Goal: Task Accomplishment & Management: Complete application form

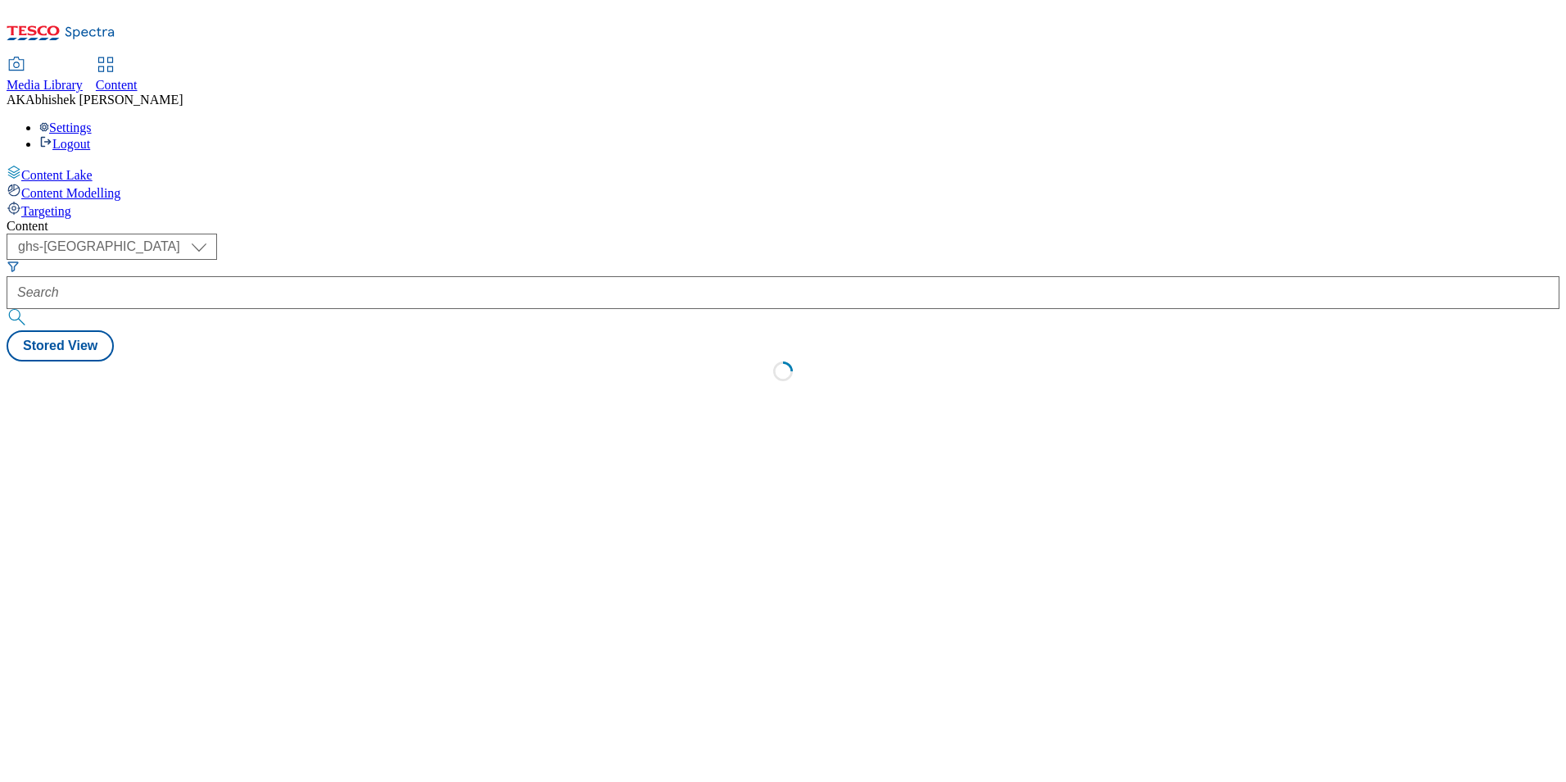
select select "ghs-[GEOGRAPHIC_DATA]"
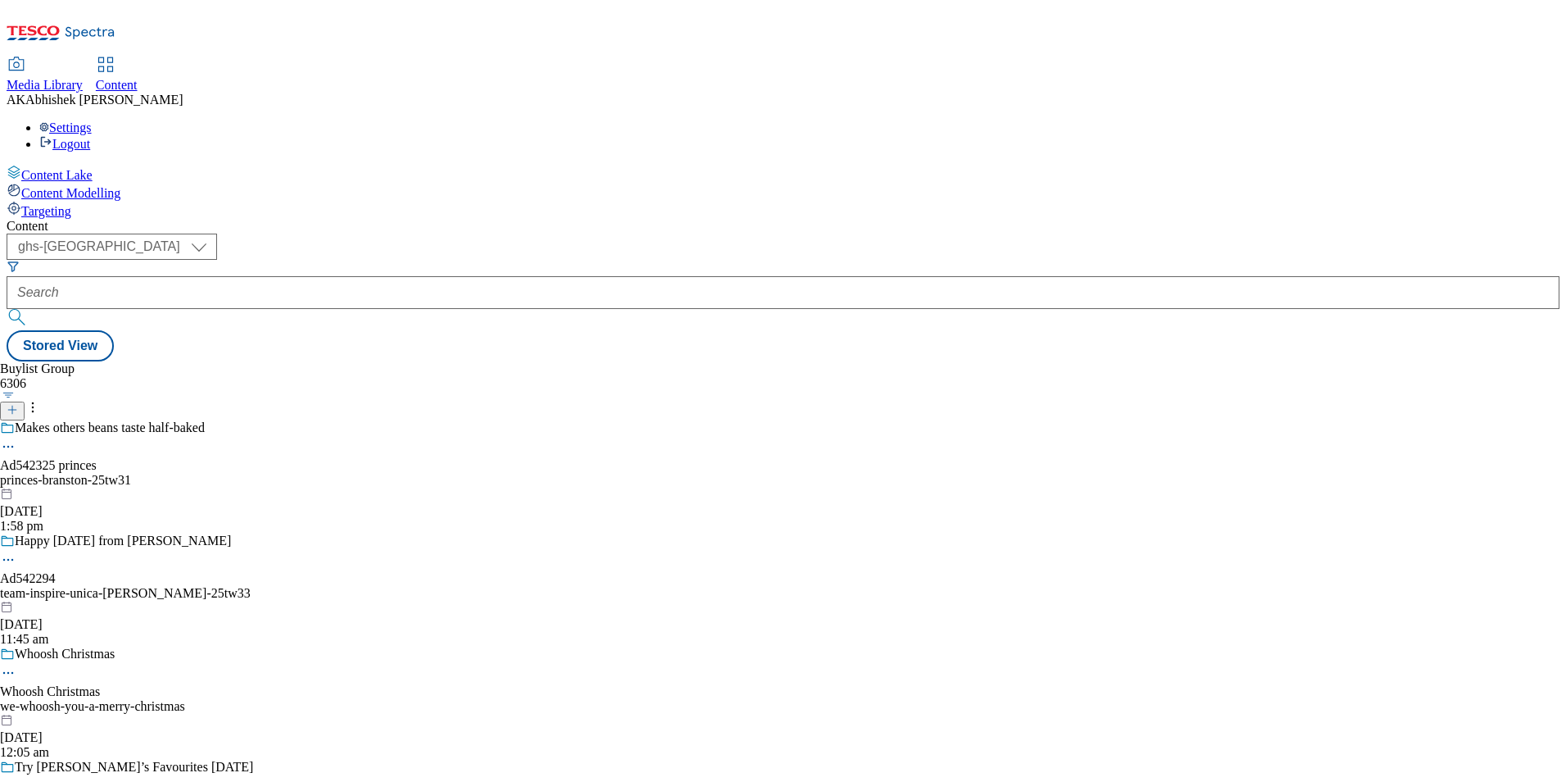
click at [18, 404] on icon at bounding box center [12, 409] width 11 height 11
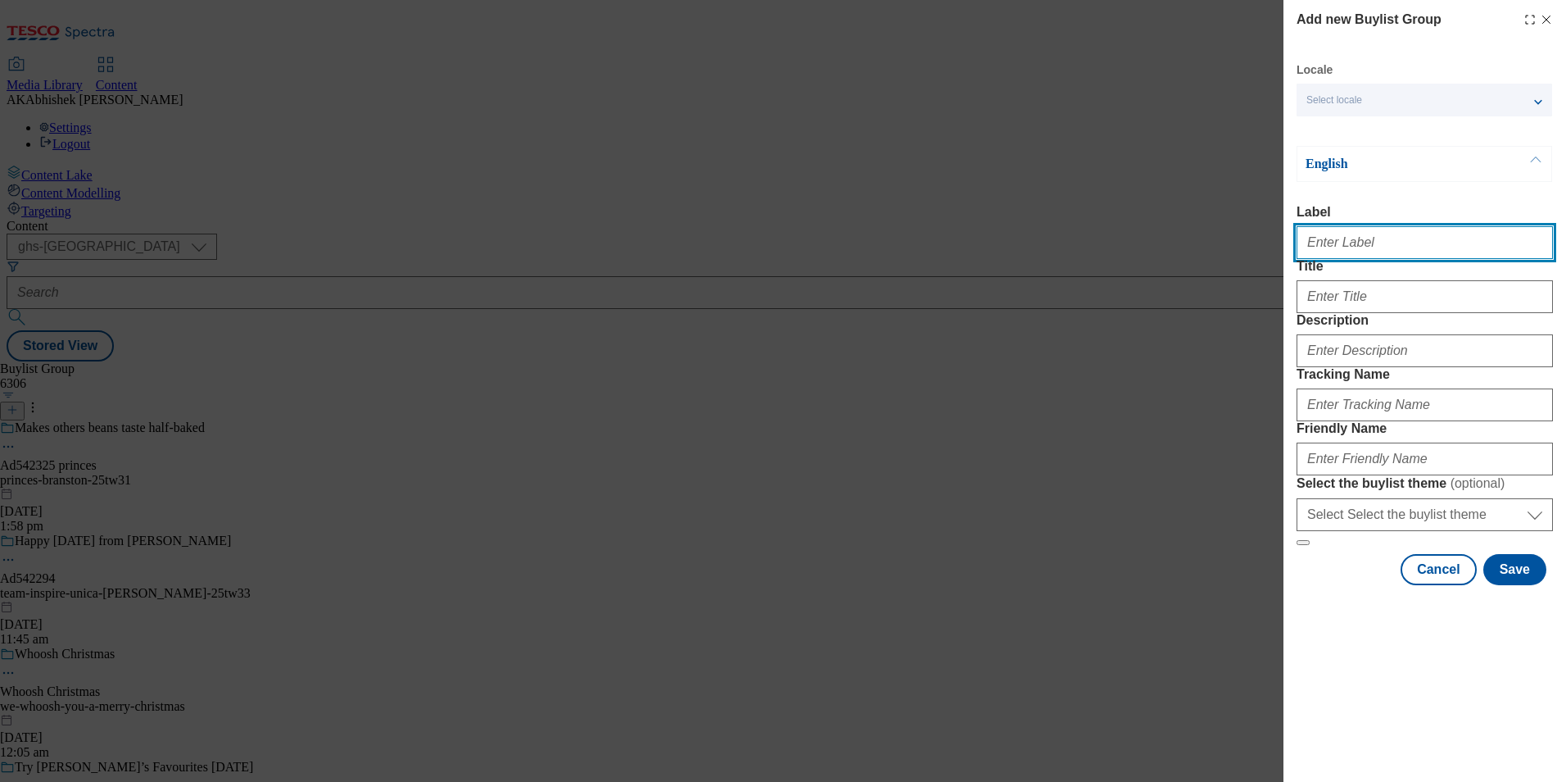
click at [1405, 258] on input "Label" at bounding box center [1425, 242] width 256 height 33
paste input "542325"
type input "Ad542325"
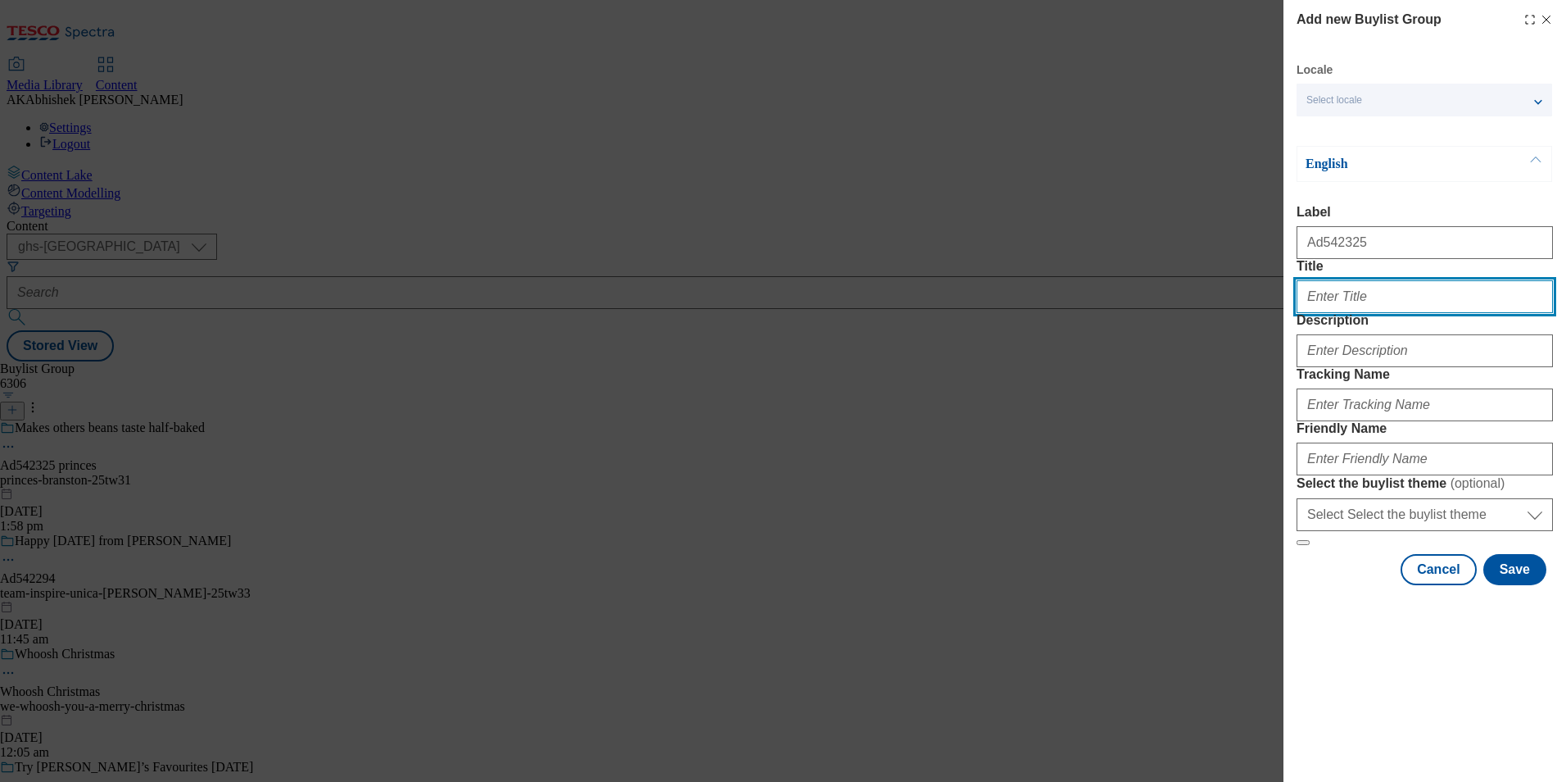
paste input "Makes other beans taste half-baked"
type input "Makes other beans taste half-baked"
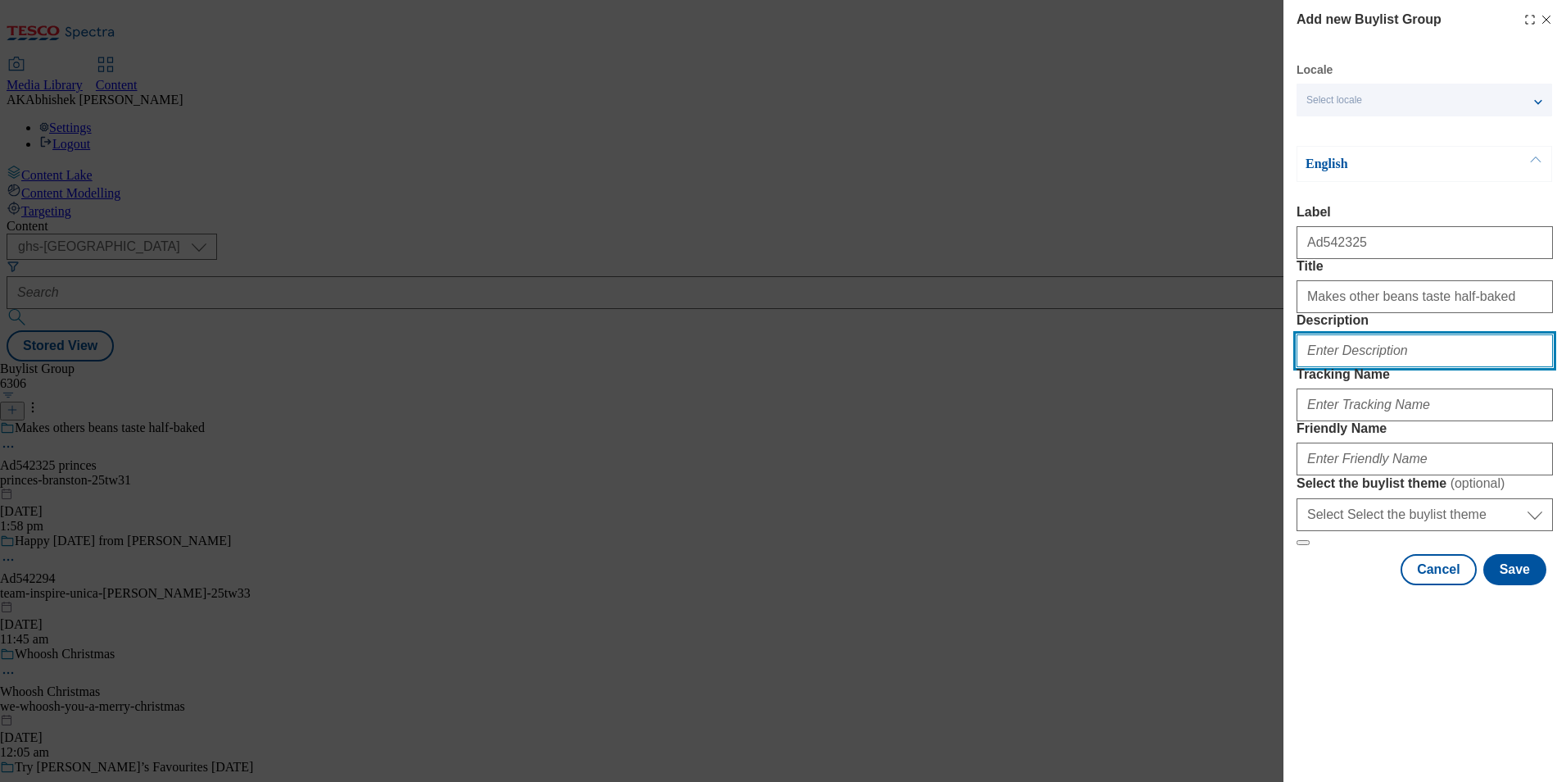
click at [1387, 367] on input "Description" at bounding box center [1425, 350] width 256 height 33
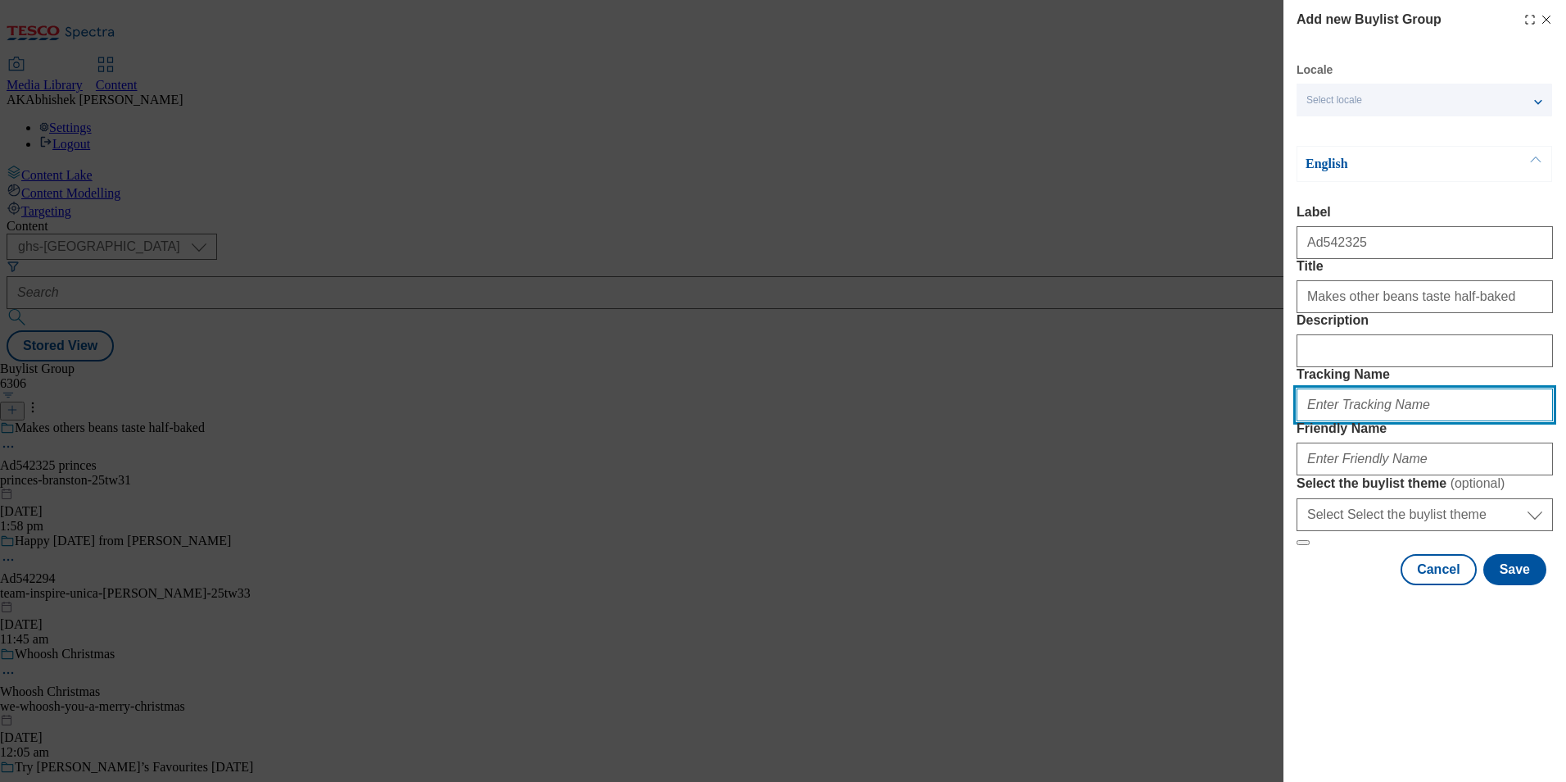
click at [1371, 421] on input "Tracking Name" at bounding box center [1425, 404] width 256 height 33
paste input "Makes other beans taste half-baked"
paste input "542325"
type input "DH_AD542325"
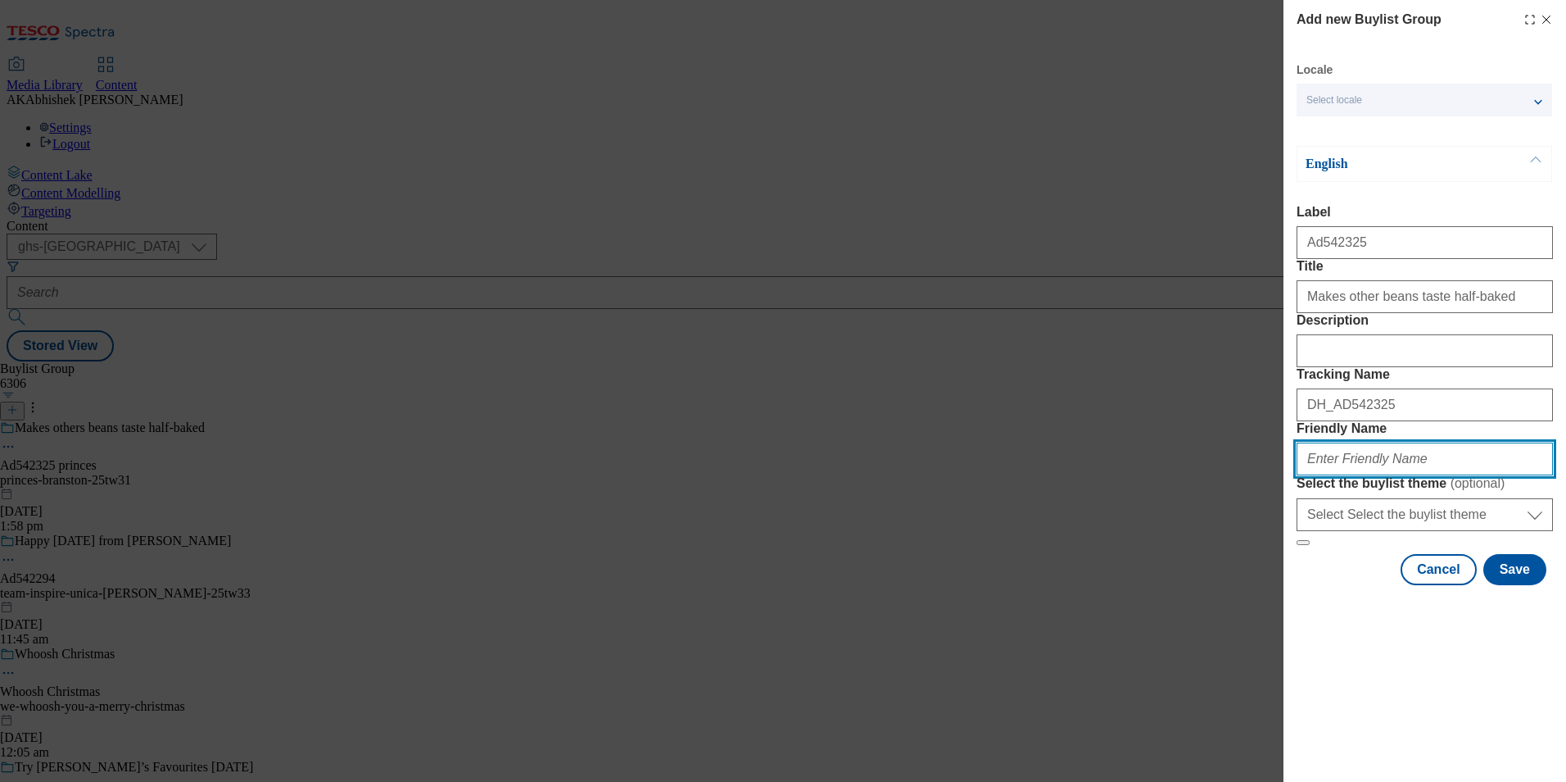
paste input "princes-branston-25tw31"
type input "princes-branston-25tw31"
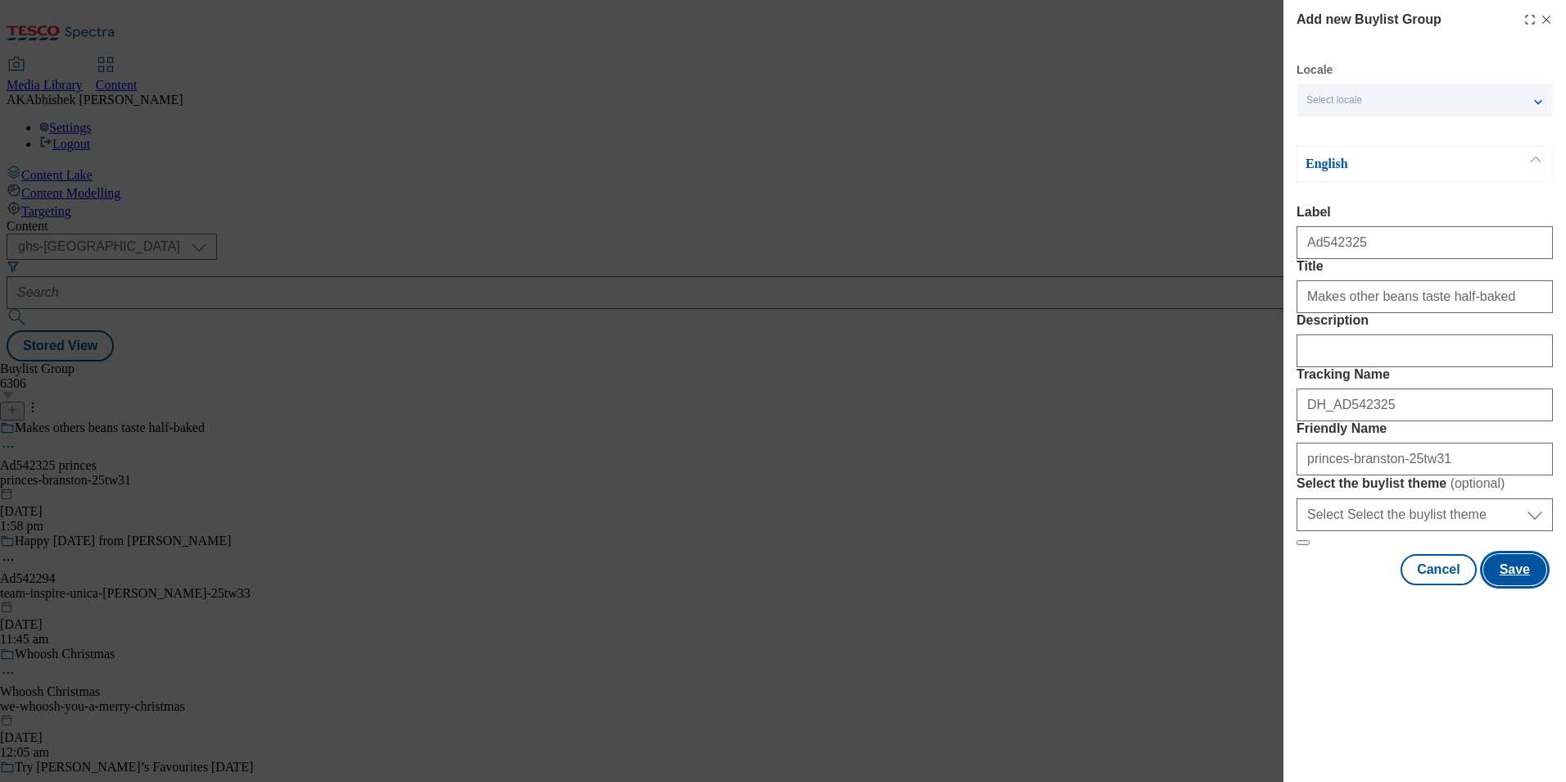
click at [1530, 585] on button "Save" at bounding box center [1515, 569] width 63 height 31
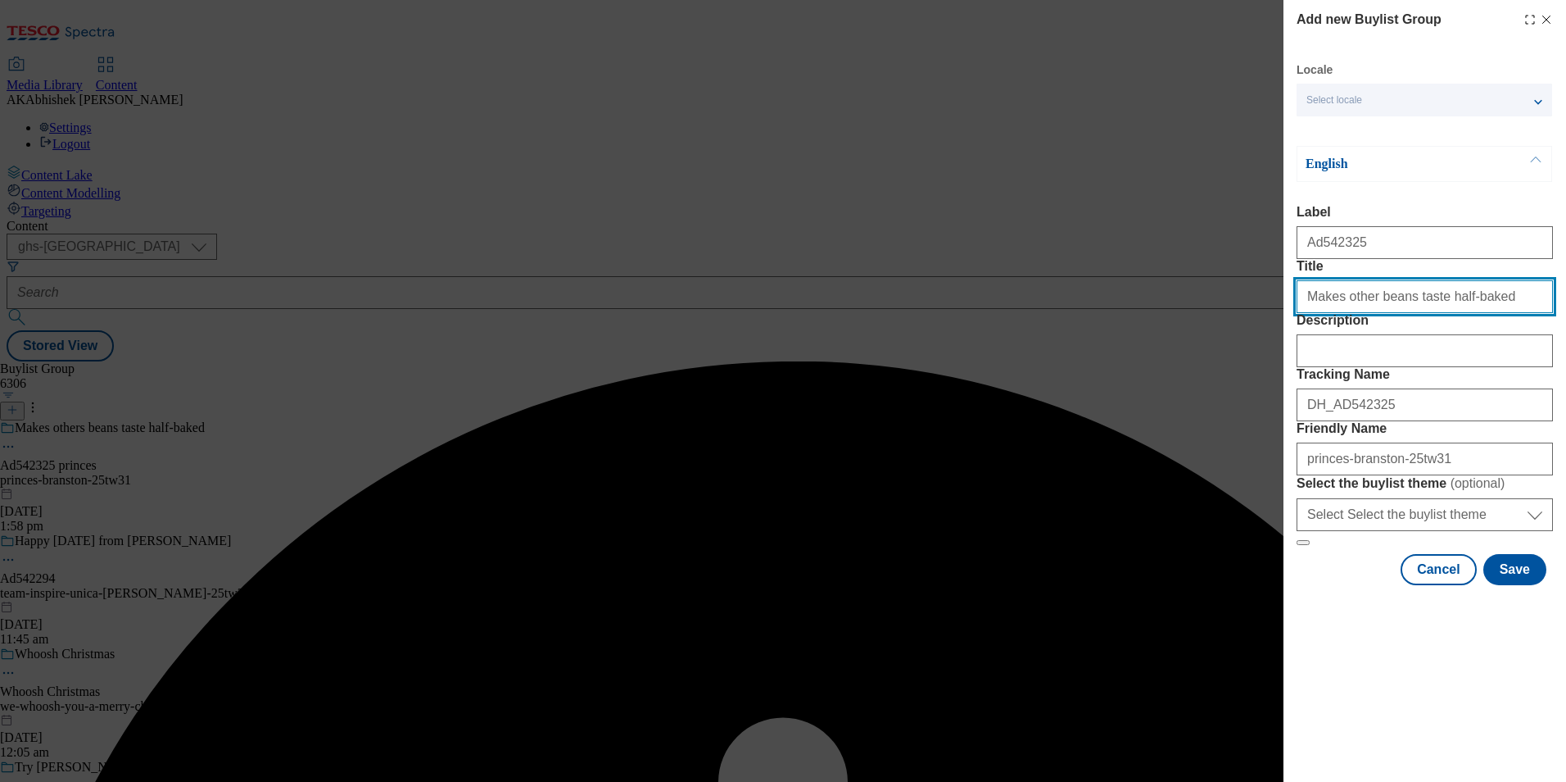
click at [1503, 313] on input "Makes other beans taste half-baked" at bounding box center [1425, 296] width 256 height 33
type input "Makes other beans taste half-baked"
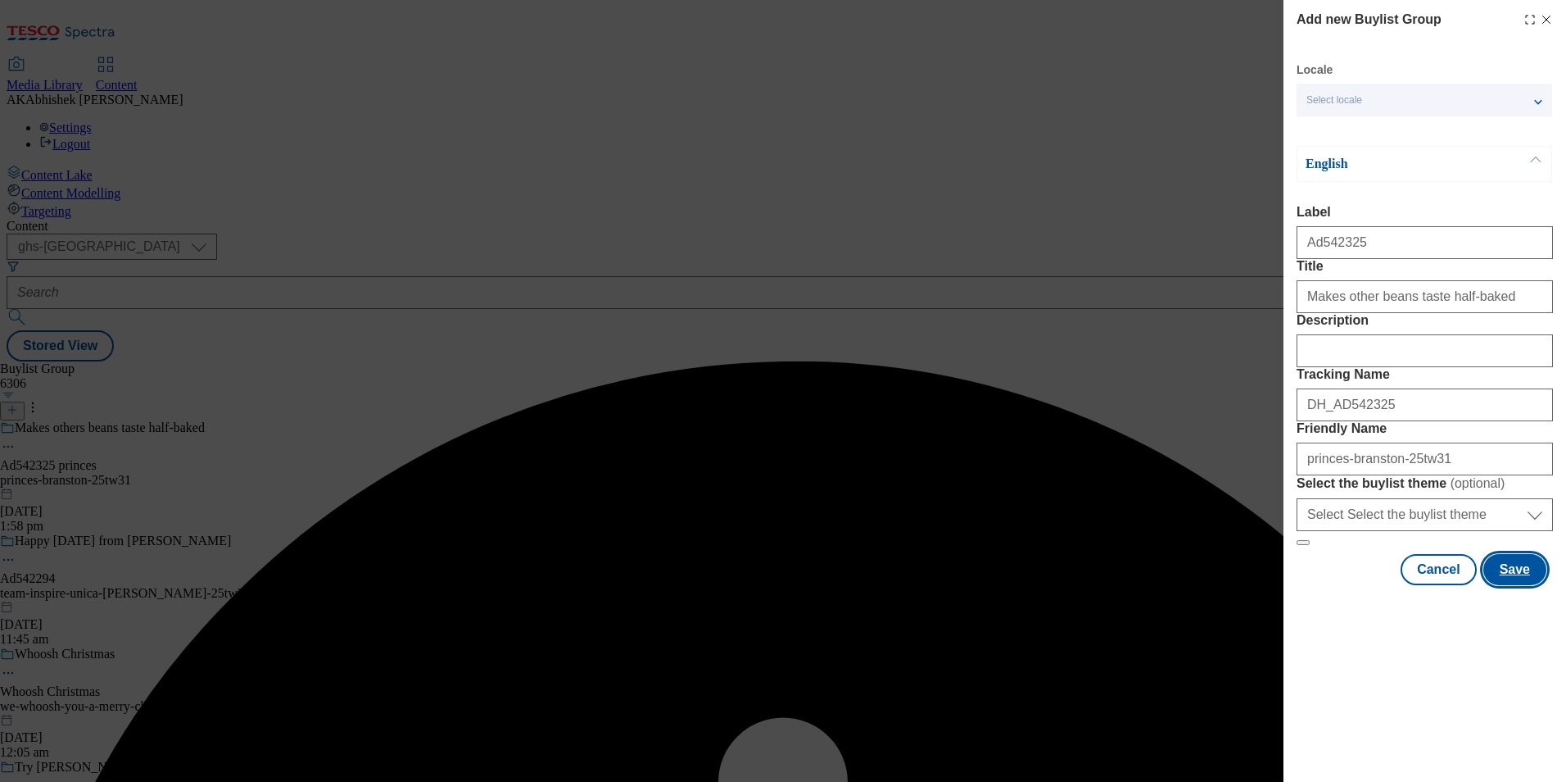
click at [1514, 585] on button "Save" at bounding box center [1515, 569] width 63 height 31
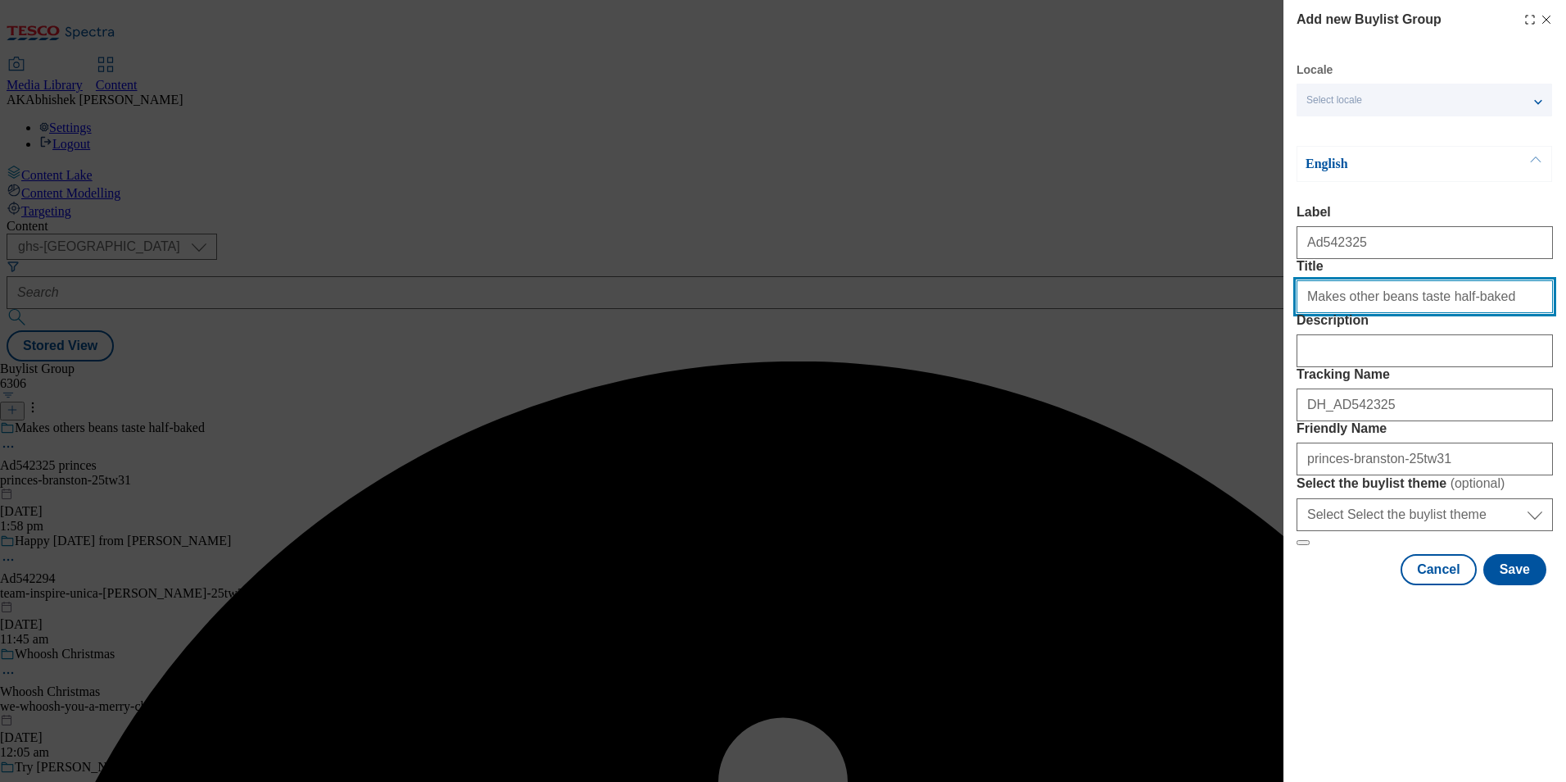
click at [1498, 313] on input "Makes other beans taste half-baked" at bounding box center [1425, 296] width 256 height 33
type input "Makes other beans taste half-baked"
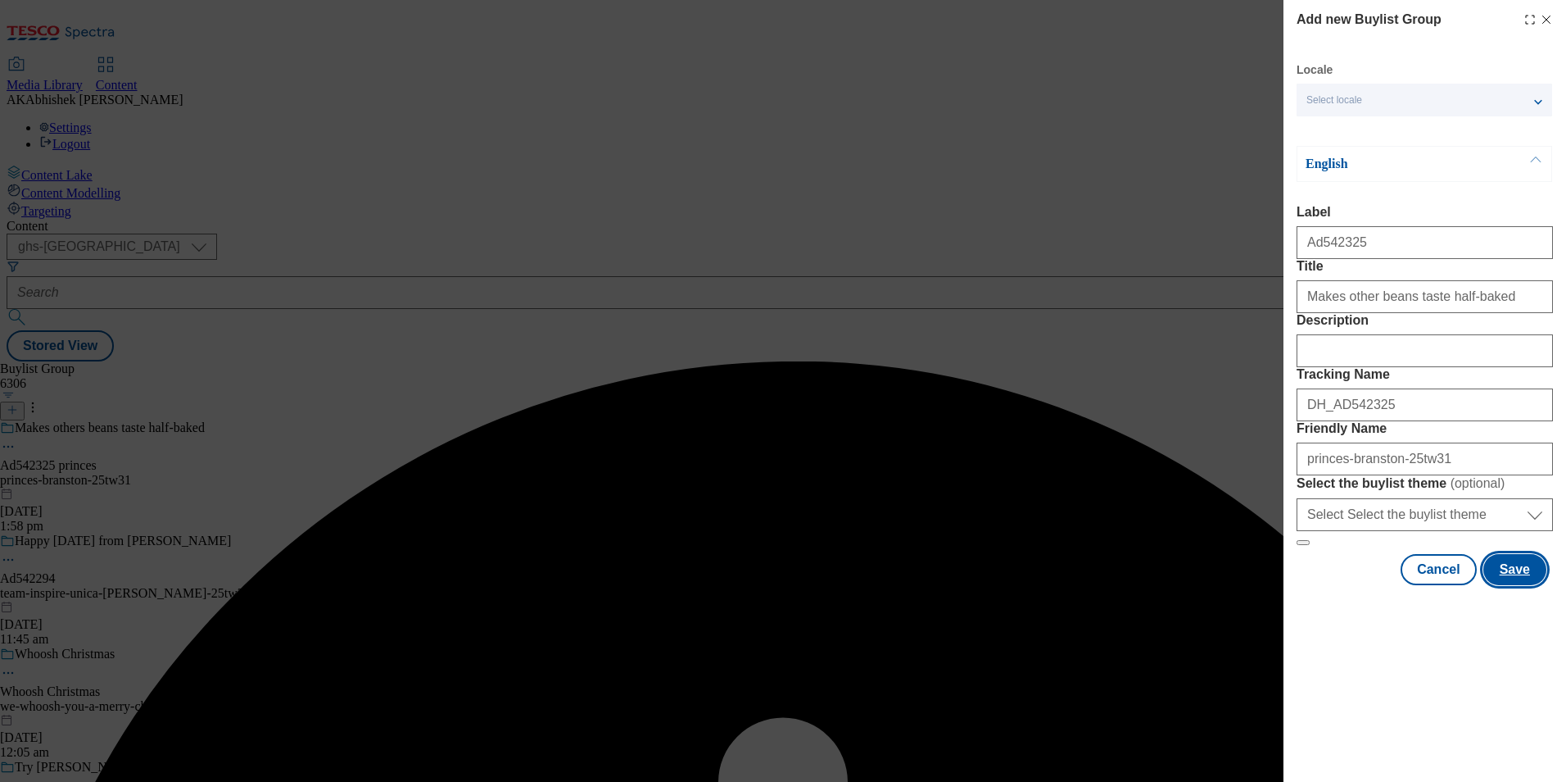
click at [1516, 585] on button "Save" at bounding box center [1515, 569] width 63 height 31
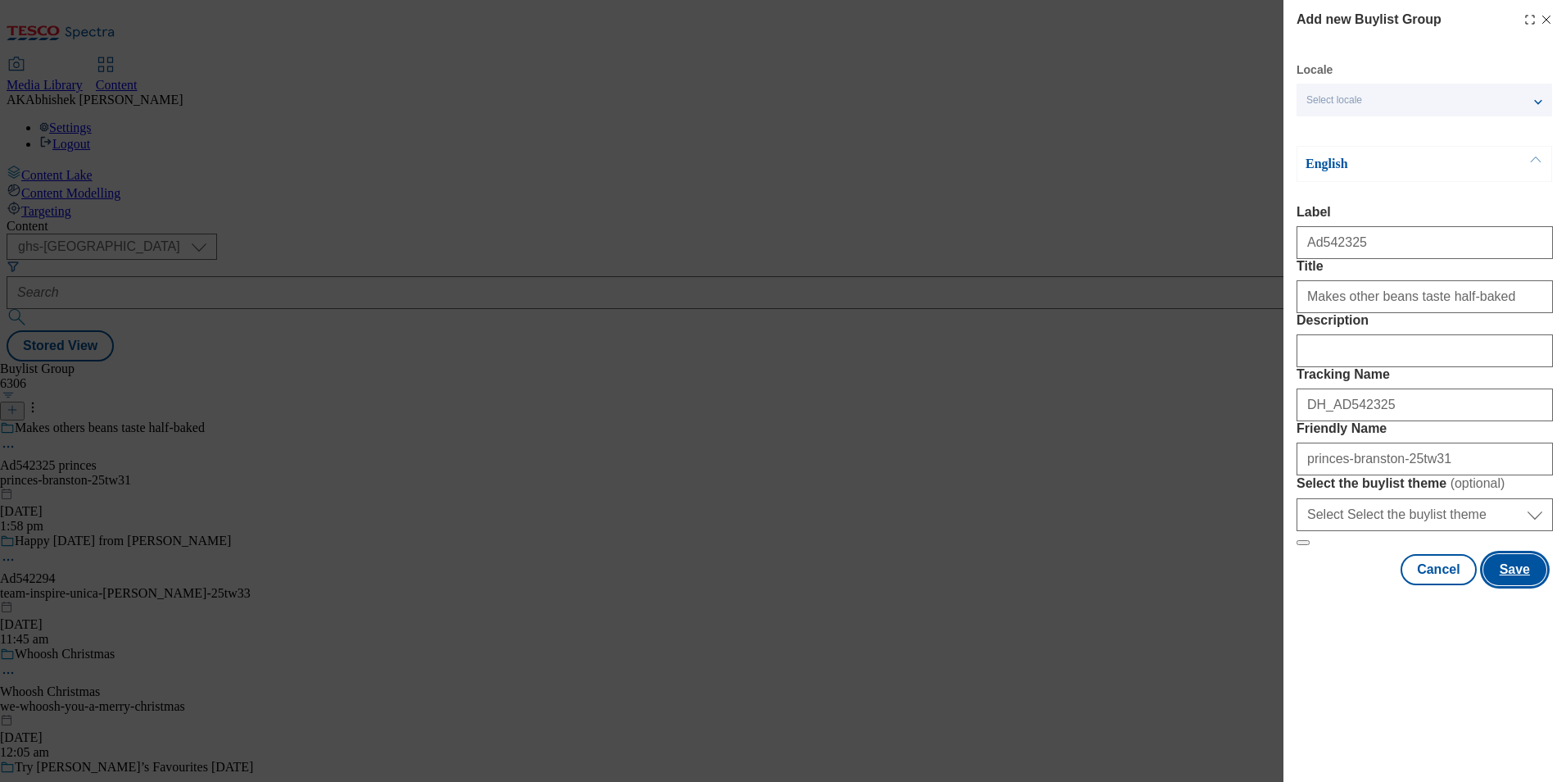
click at [1516, 585] on button "Save" at bounding box center [1515, 569] width 63 height 31
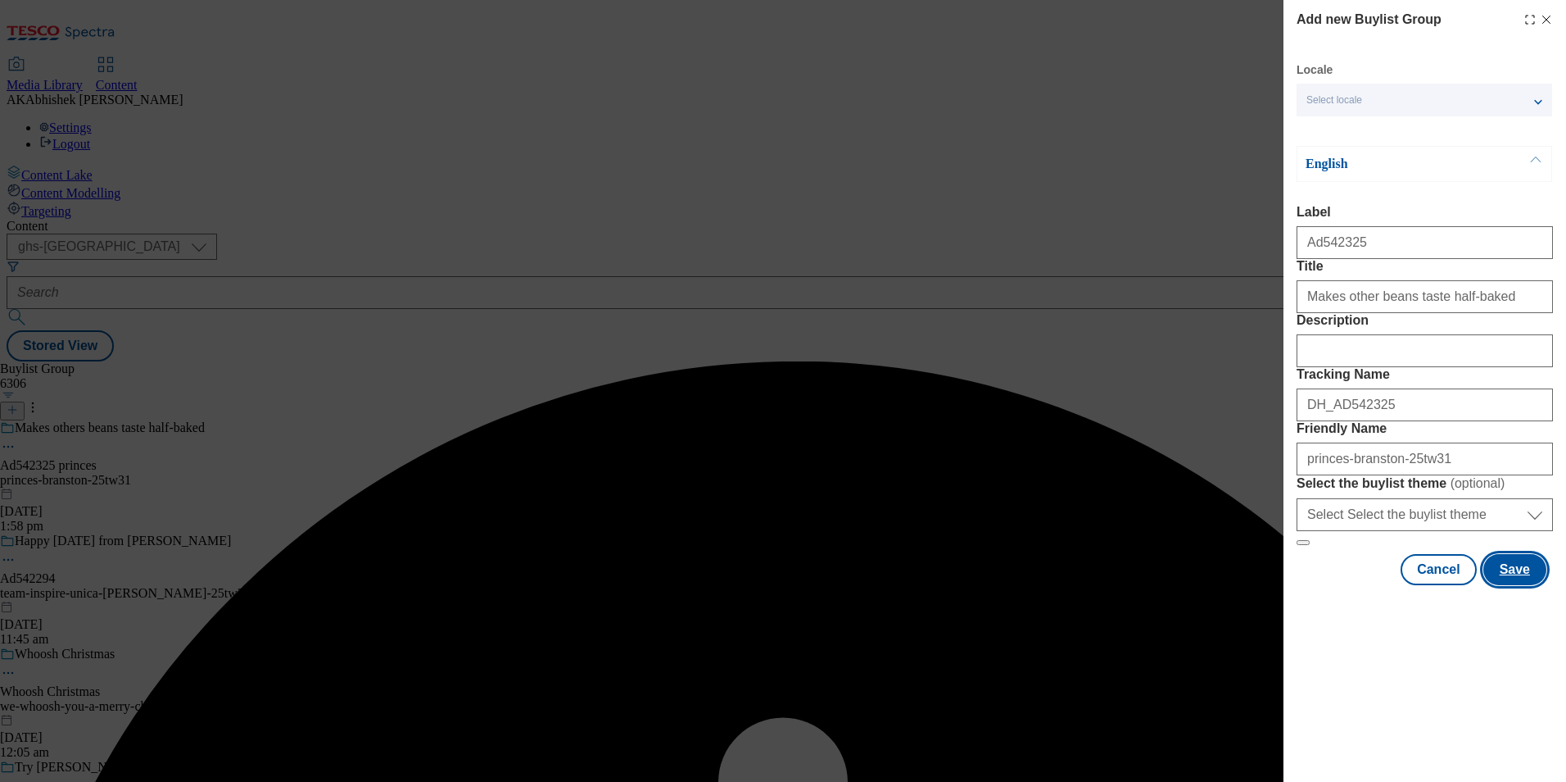
click at [1516, 585] on button "Save" at bounding box center [1515, 569] width 63 height 31
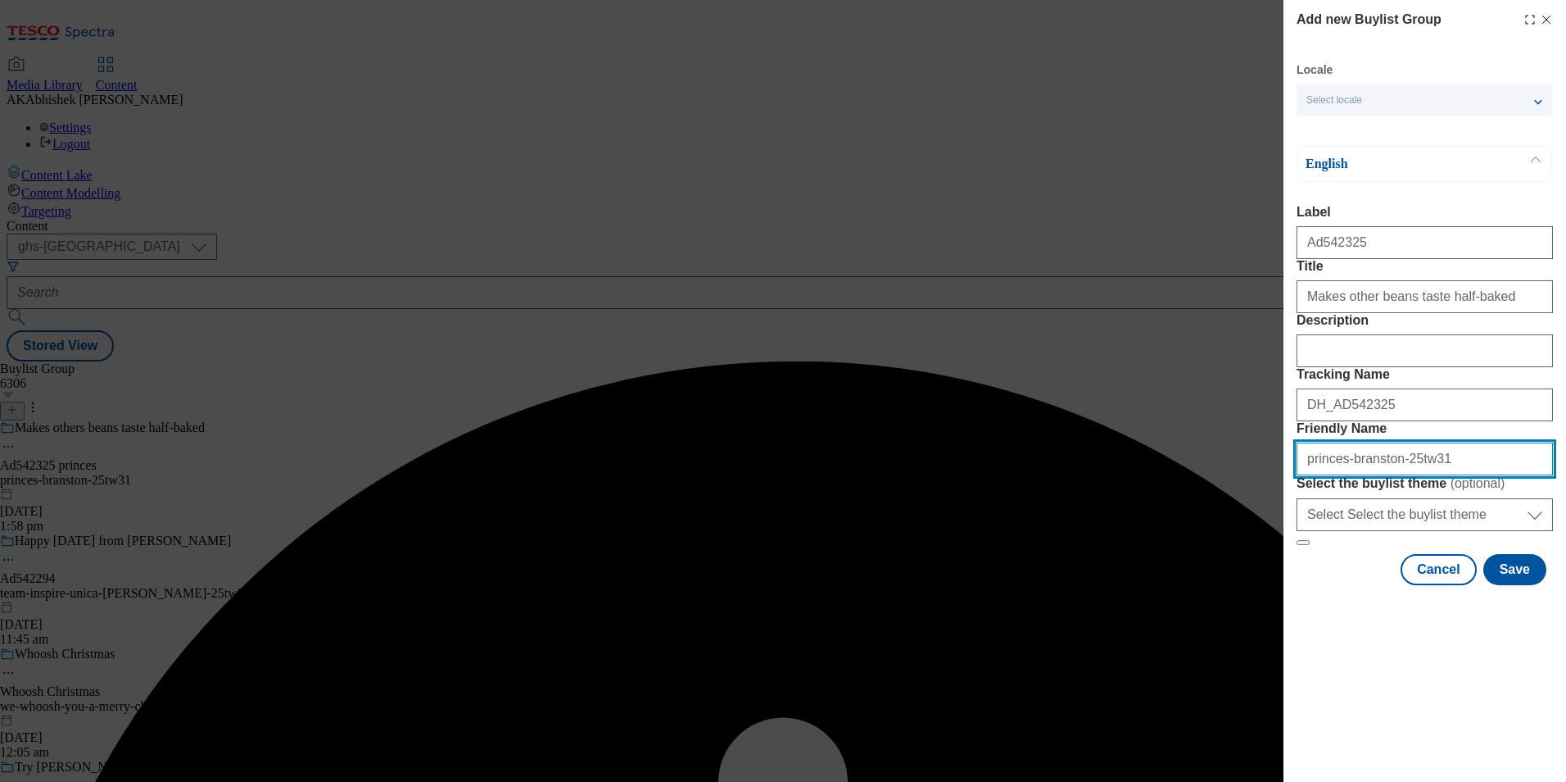
click at [1385, 475] on input "princes-branston-25tw31" at bounding box center [1425, 458] width 256 height 33
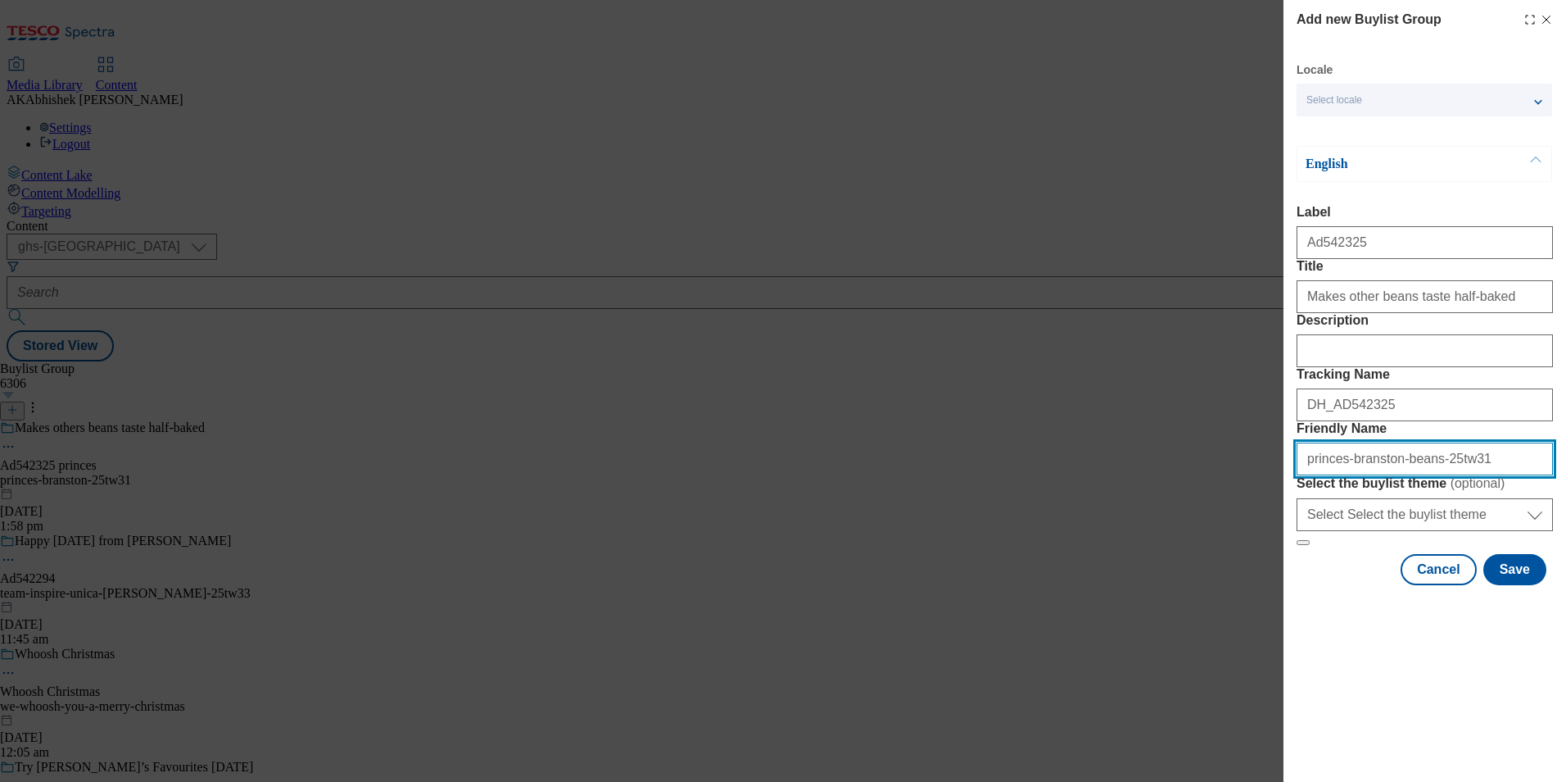
type input "princes-branston-beans-25tw31"
click at [1529, 546] on form "Label Ad542325 Title Makes other beans taste half-baked Description Tracking Na…" at bounding box center [1425, 375] width 256 height 341
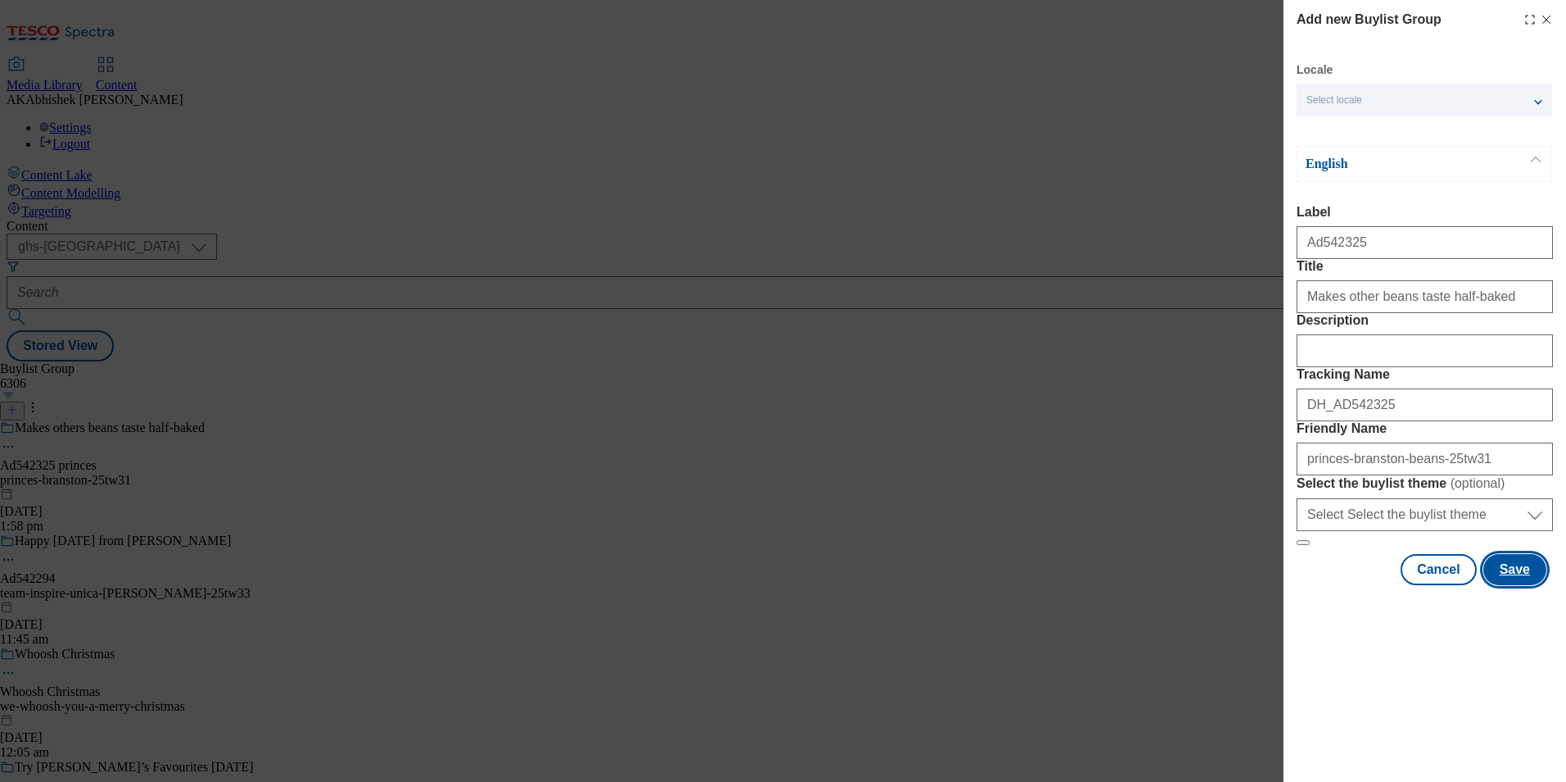
click at [1523, 585] on button "Save" at bounding box center [1515, 569] width 63 height 31
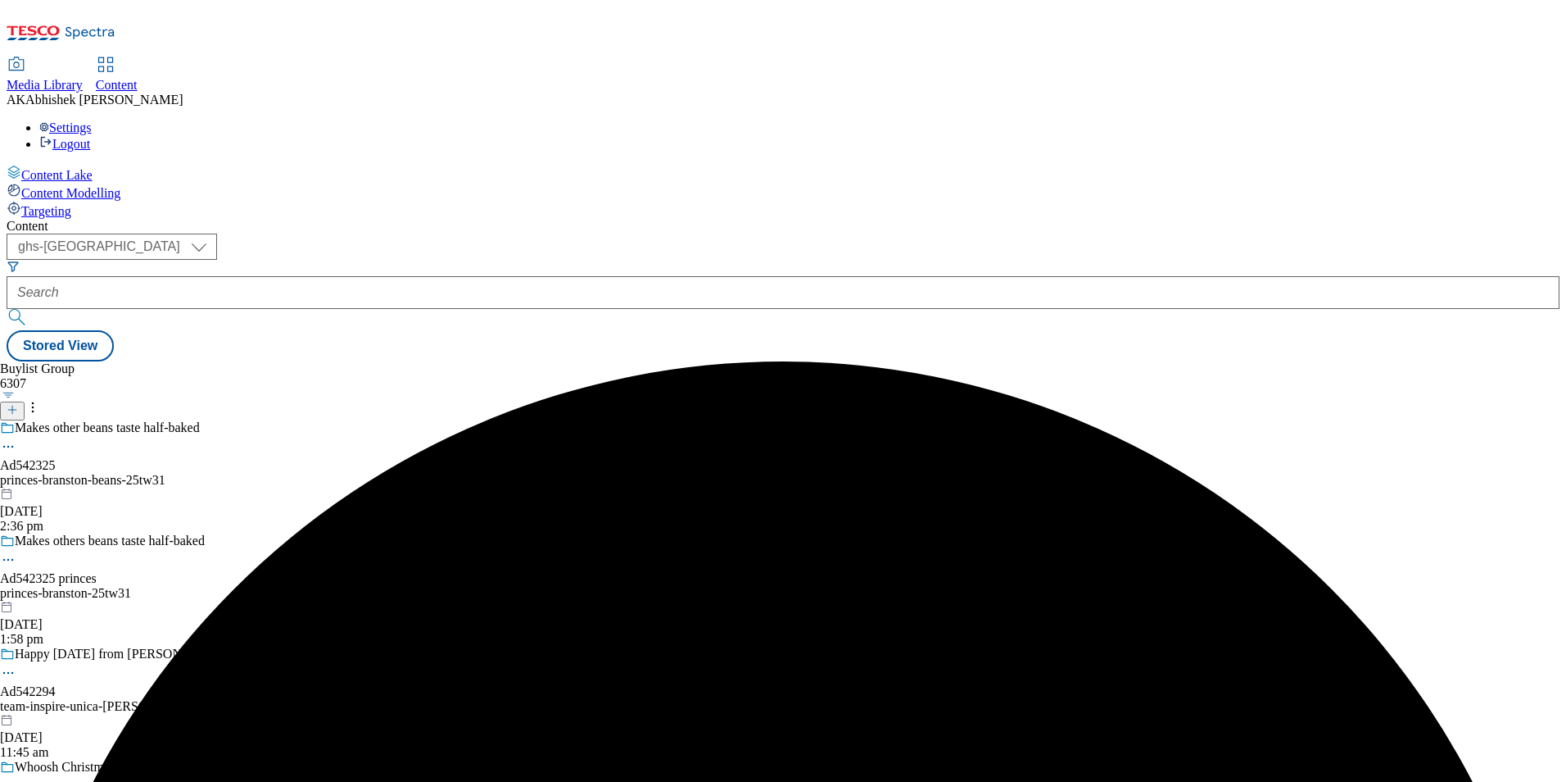
click at [284, 473] on div "princes-branston-beans-25tw31" at bounding box center [142, 480] width 284 height 15
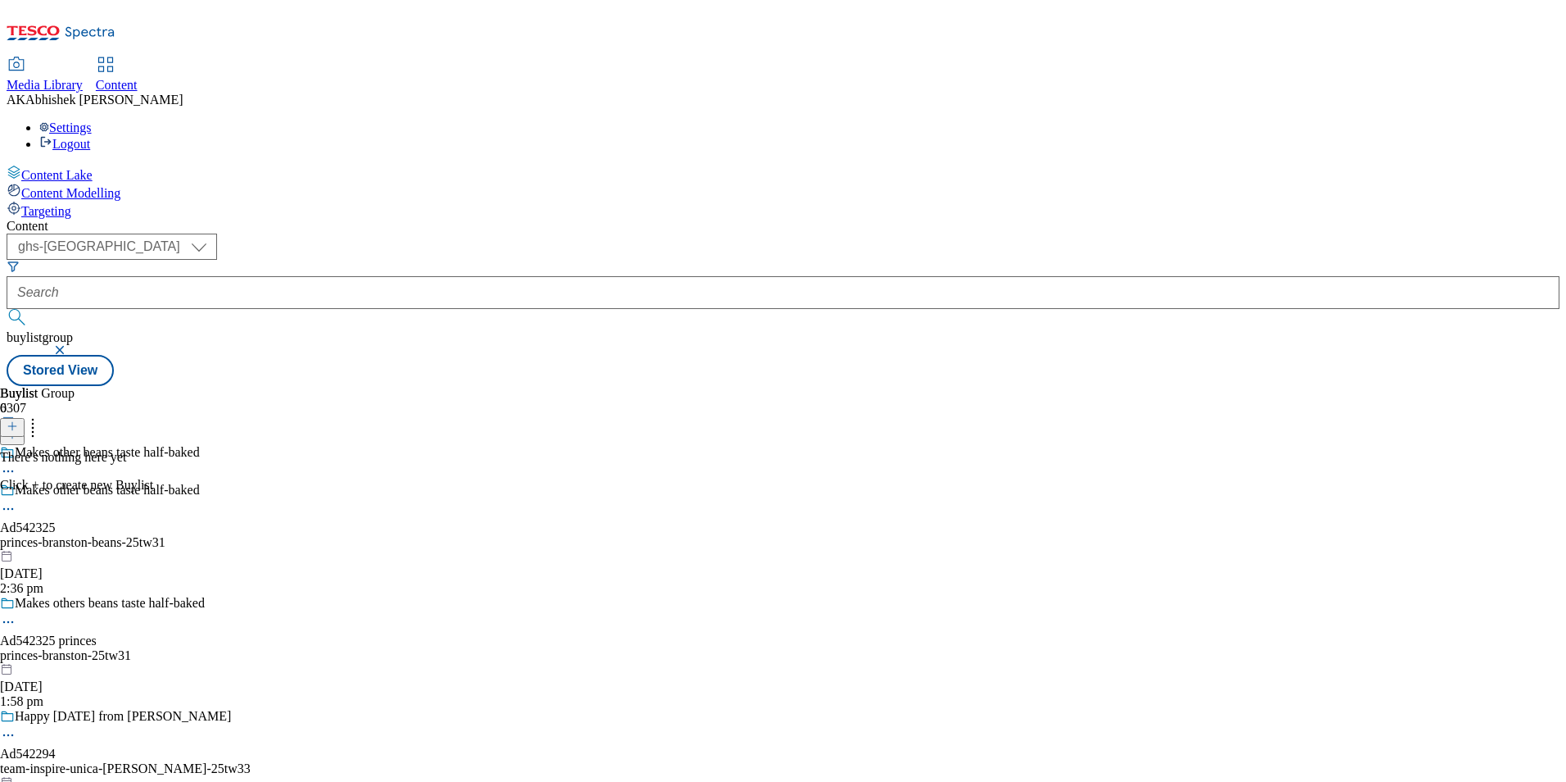
click at [284, 648] on div "princes-branston-25tw31" at bounding box center [142, 655] width 284 height 15
click at [284, 535] on div "princes-branston-beans-25tw31" at bounding box center [142, 542] width 284 height 15
click at [18, 420] on icon at bounding box center [12, 425] width 11 height 11
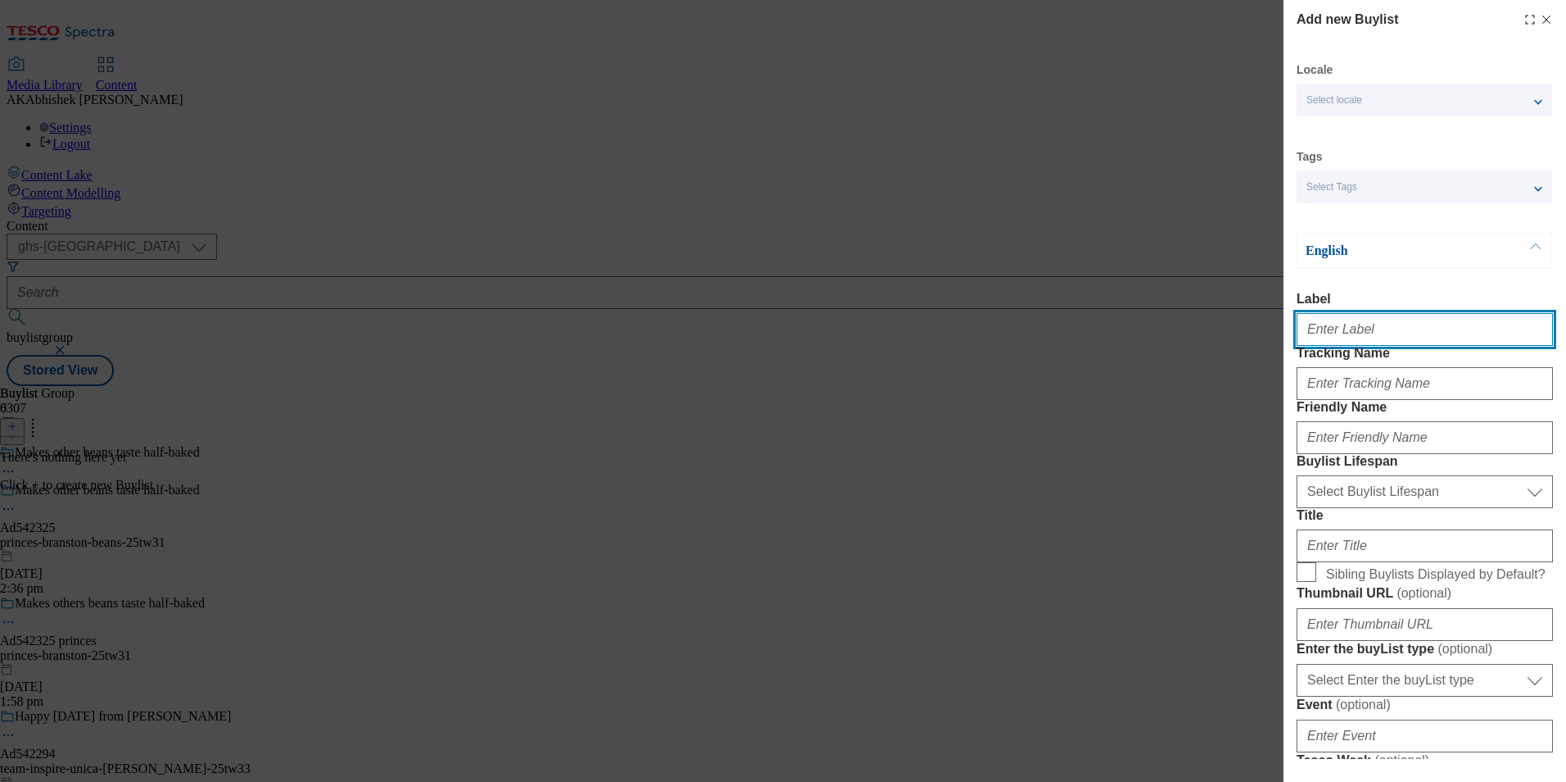
click at [1376, 333] on input "Label" at bounding box center [1425, 329] width 256 height 33
paste input "542325"
type input "Ad542325"
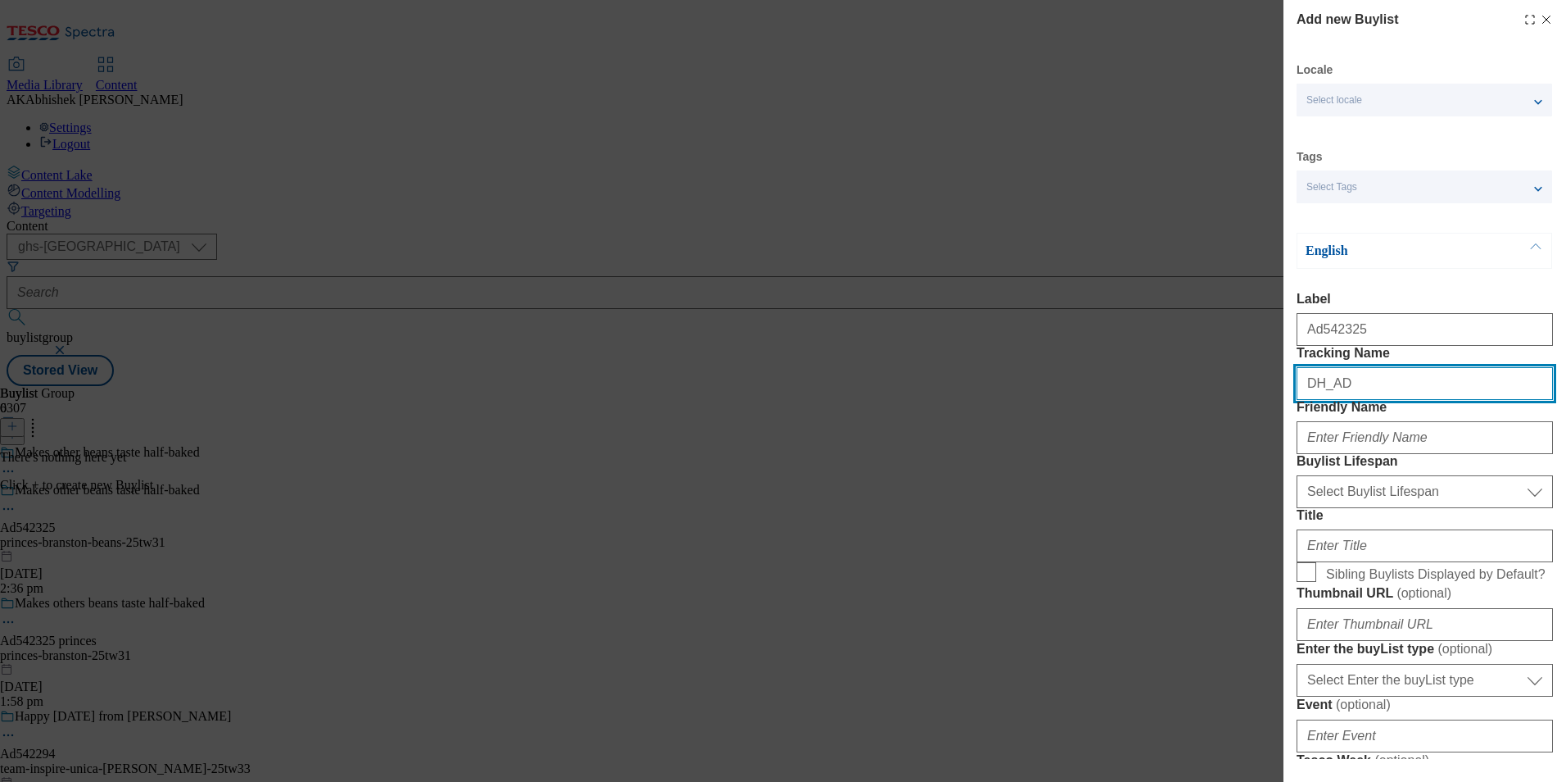
paste input "542325"
type input "DH_AD542325"
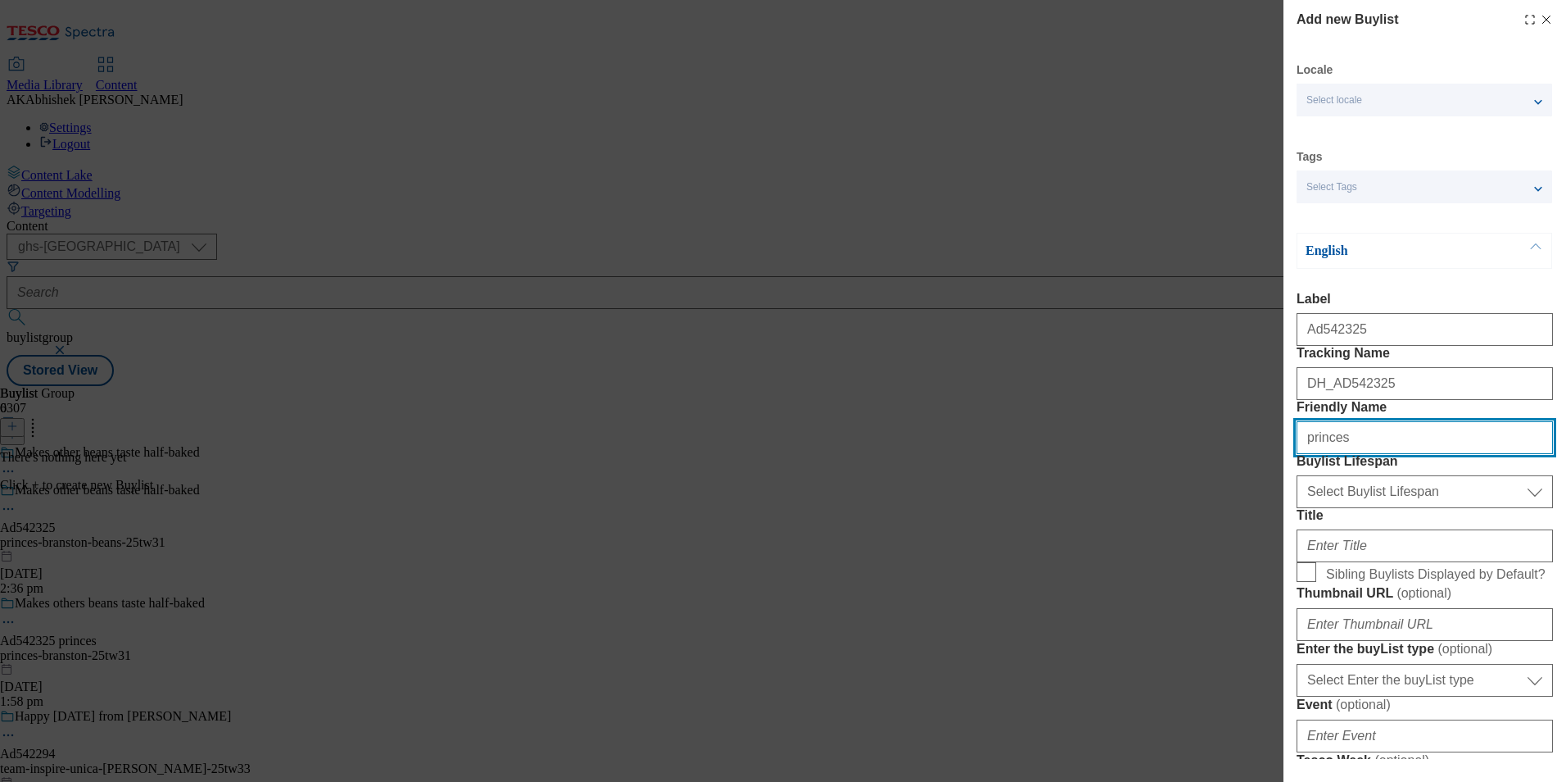
type input "princes"
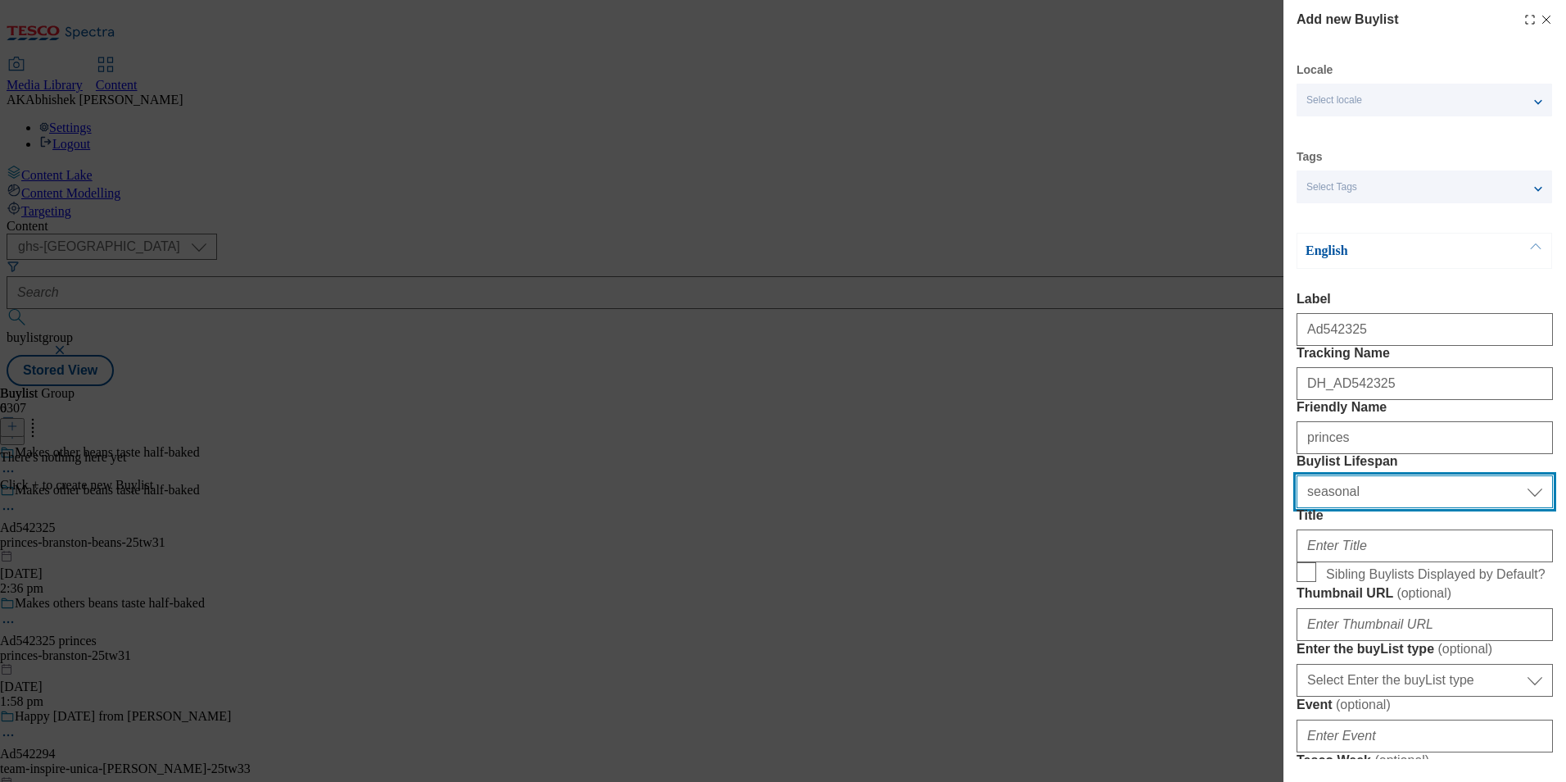
select select "tactical"
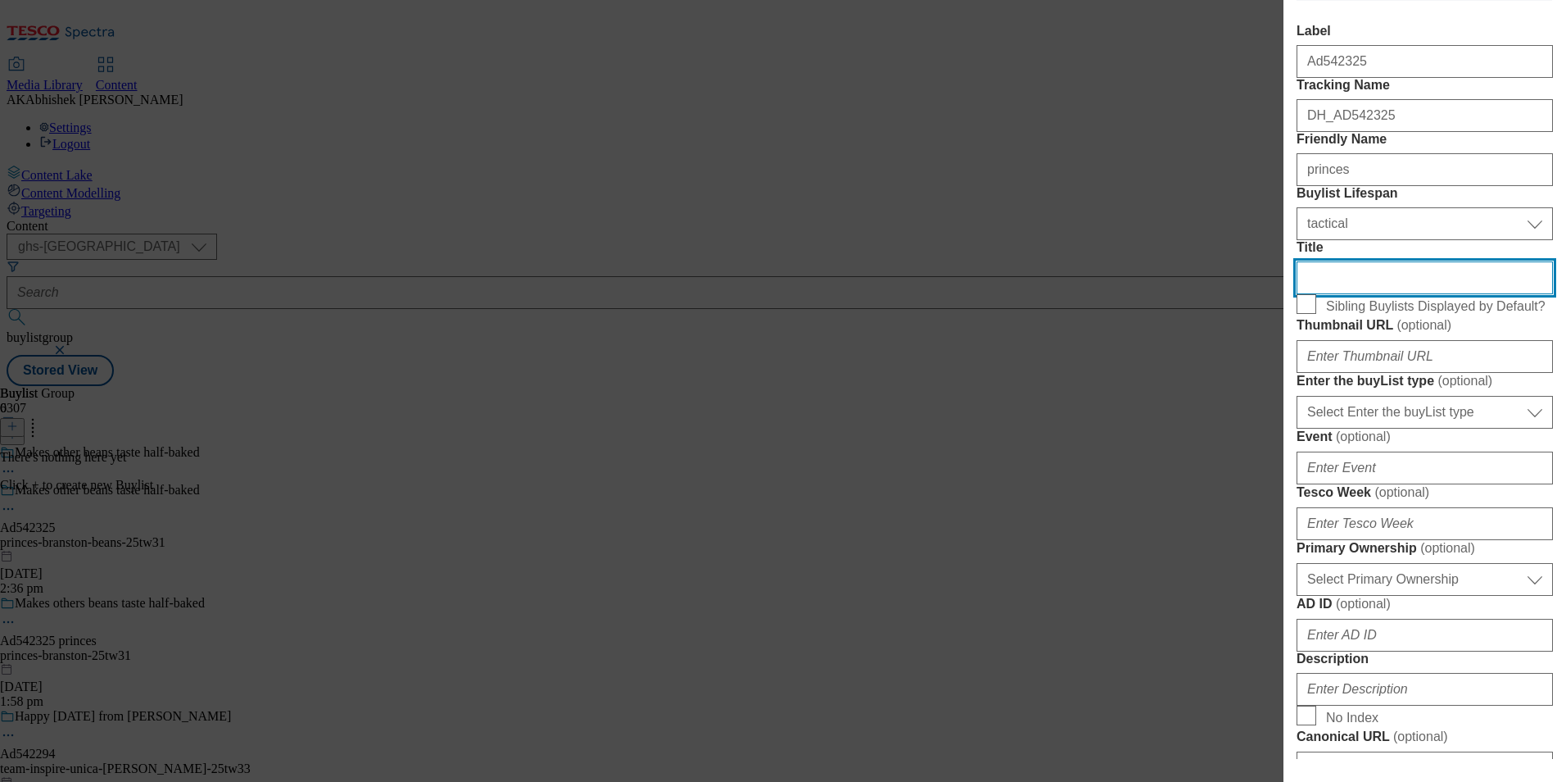
scroll to position [328, 0]
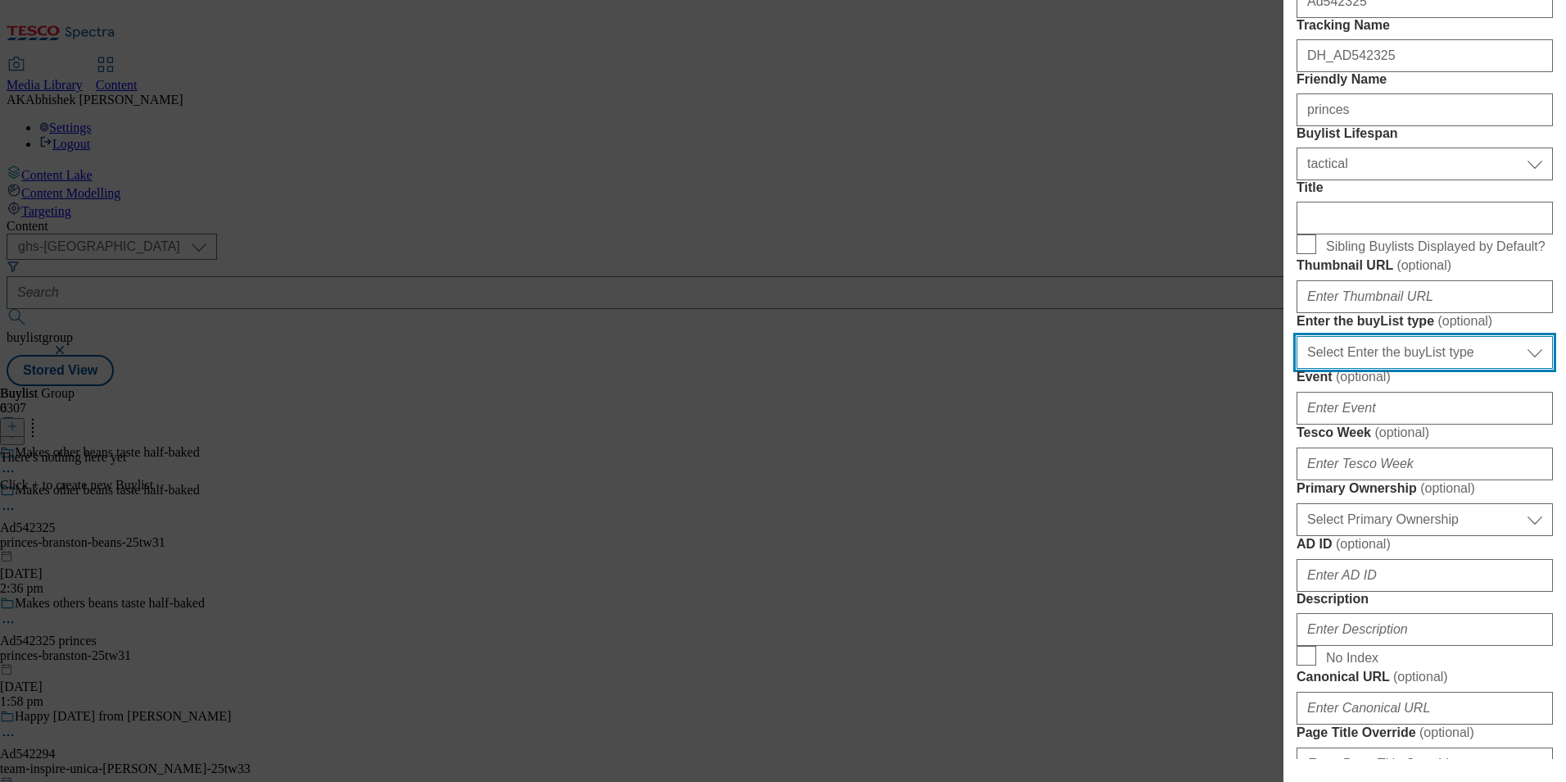
drag, startPoint x: 1453, startPoint y: 540, endPoint x: 1465, endPoint y: 563, distance: 25.6
click at [1453, 369] on select "Select Enter the buyList type event supplier funded long term >4 weeks supplier…" at bounding box center [1425, 352] width 256 height 33
select select "supplier funded short term 1-3 weeks"
click at [1297, 369] on select "Select Enter the buyList type event supplier funded long term >4 weeks supplier…" at bounding box center [1425, 352] width 256 height 33
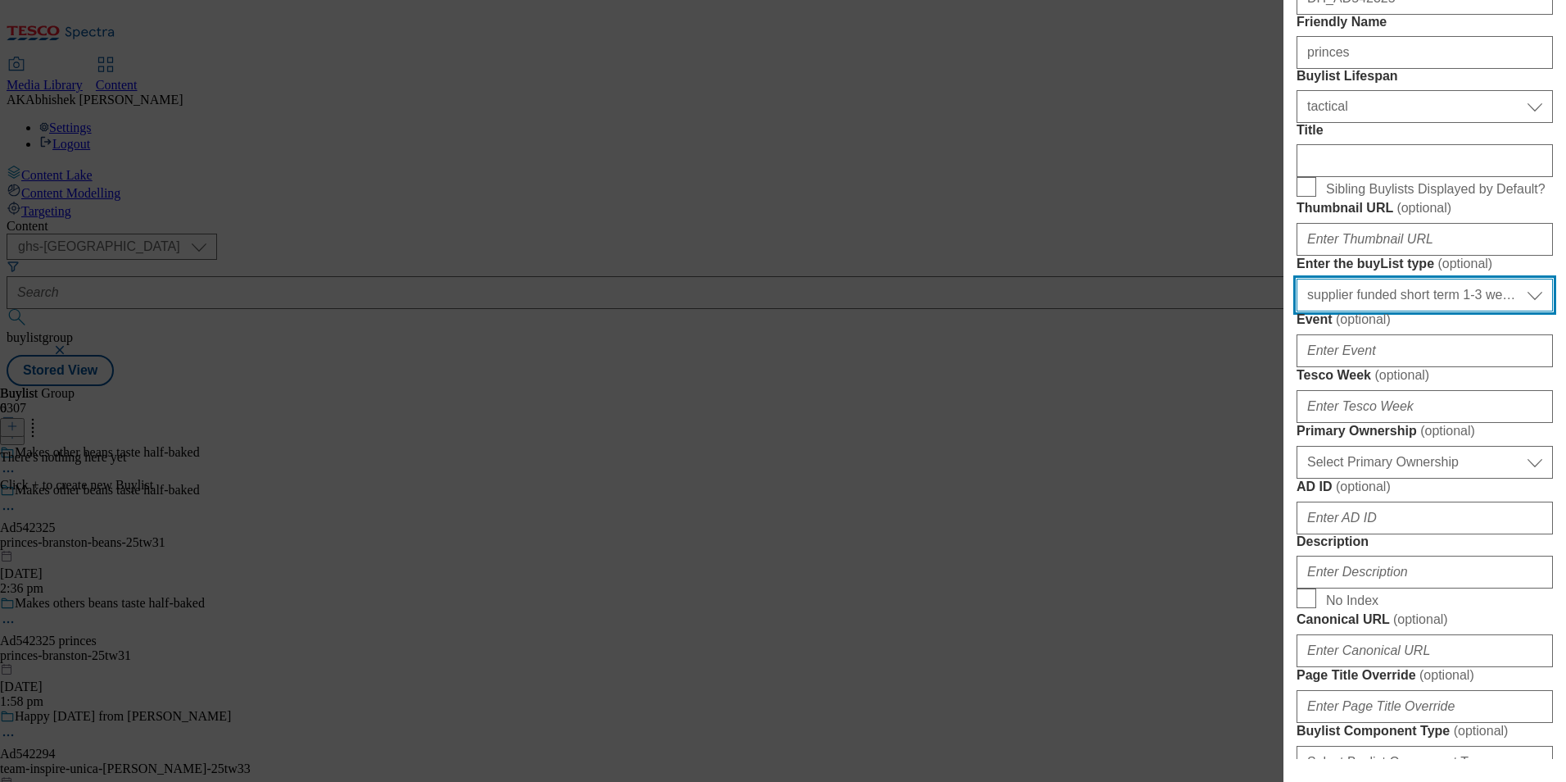
scroll to position [410, 0]
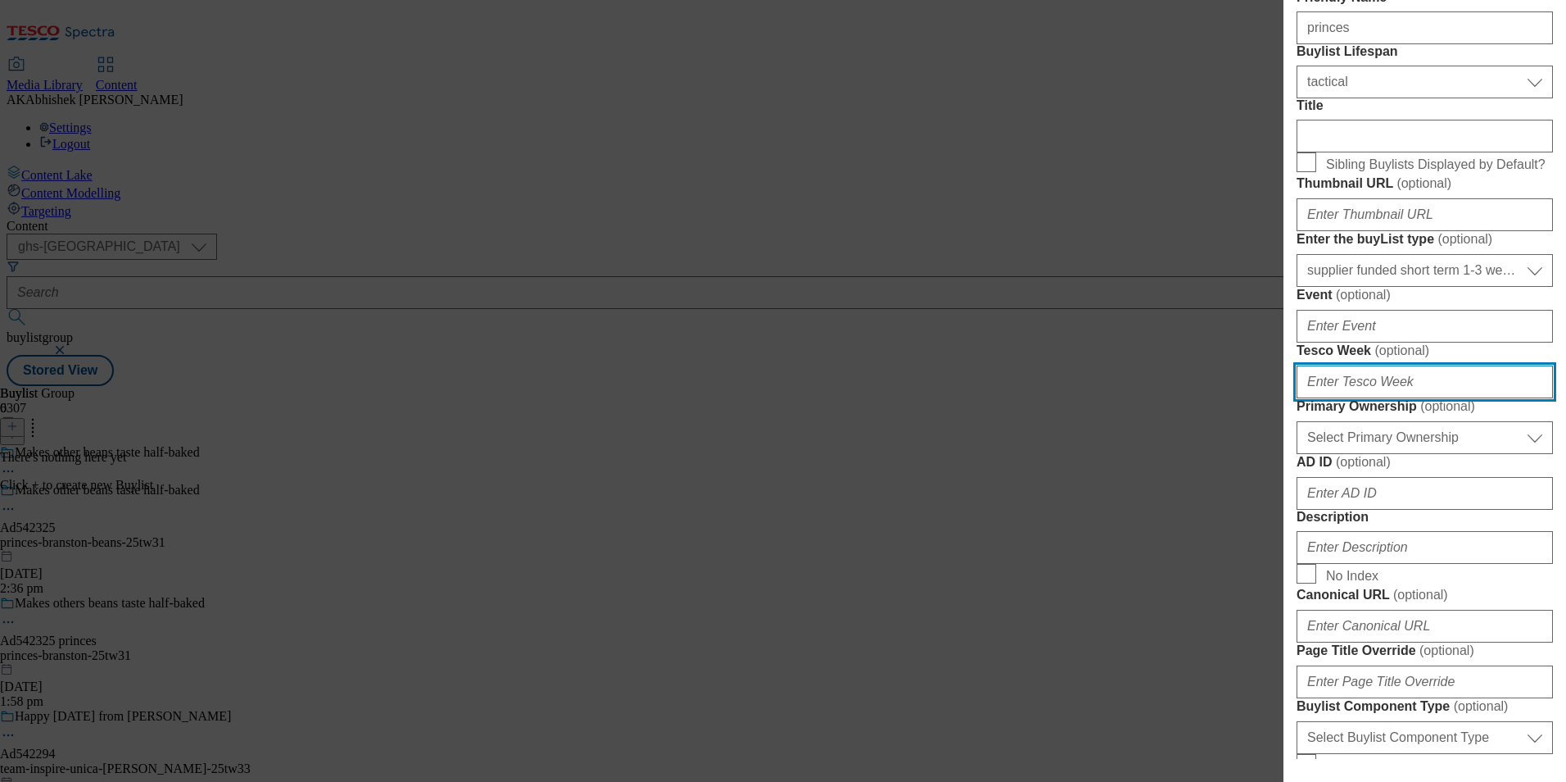
click at [1408, 398] on input "Tesco Week ( optional )" at bounding box center [1425, 381] width 256 height 33
type input "31"
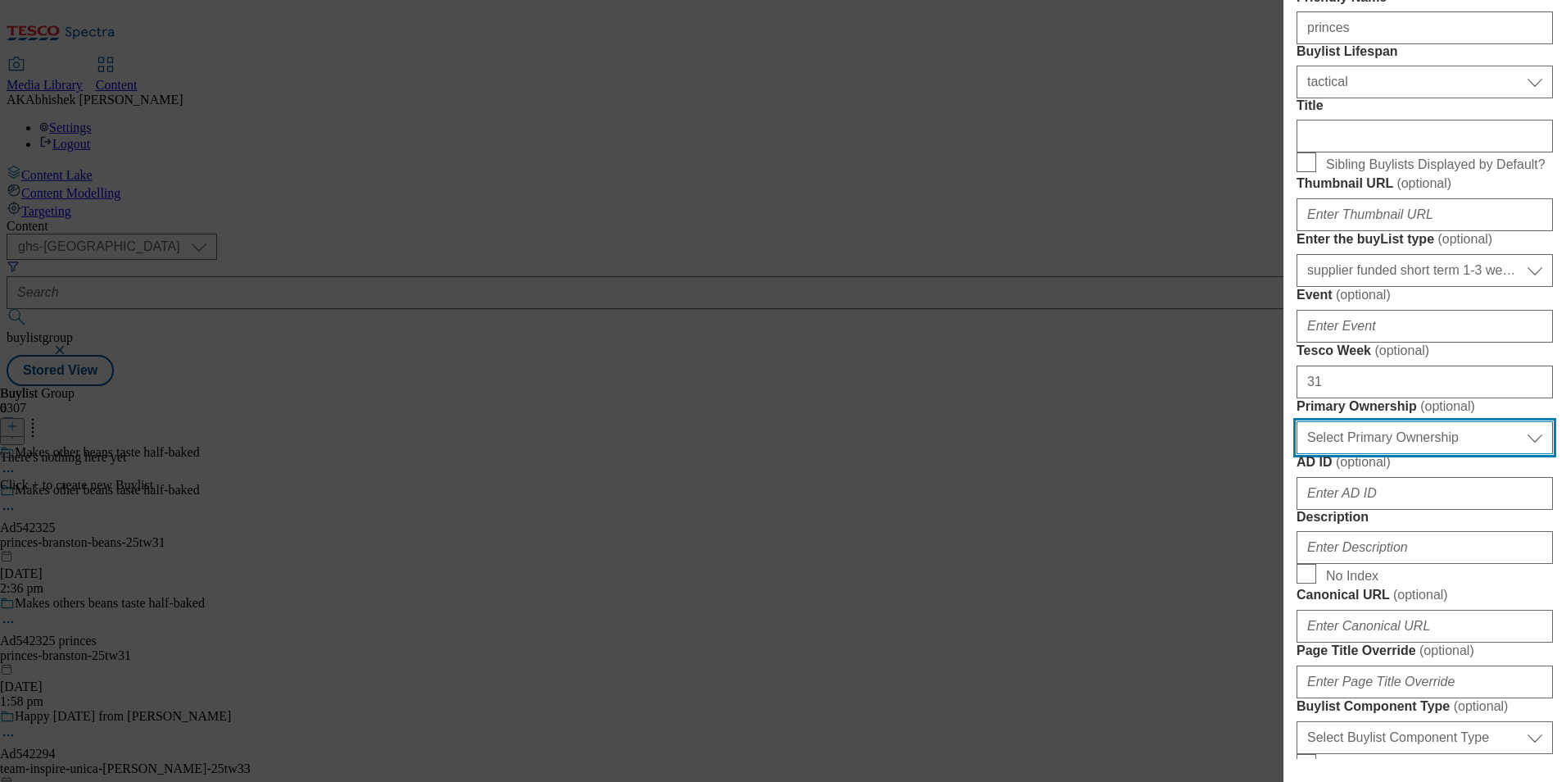
select select "dunnhumby"
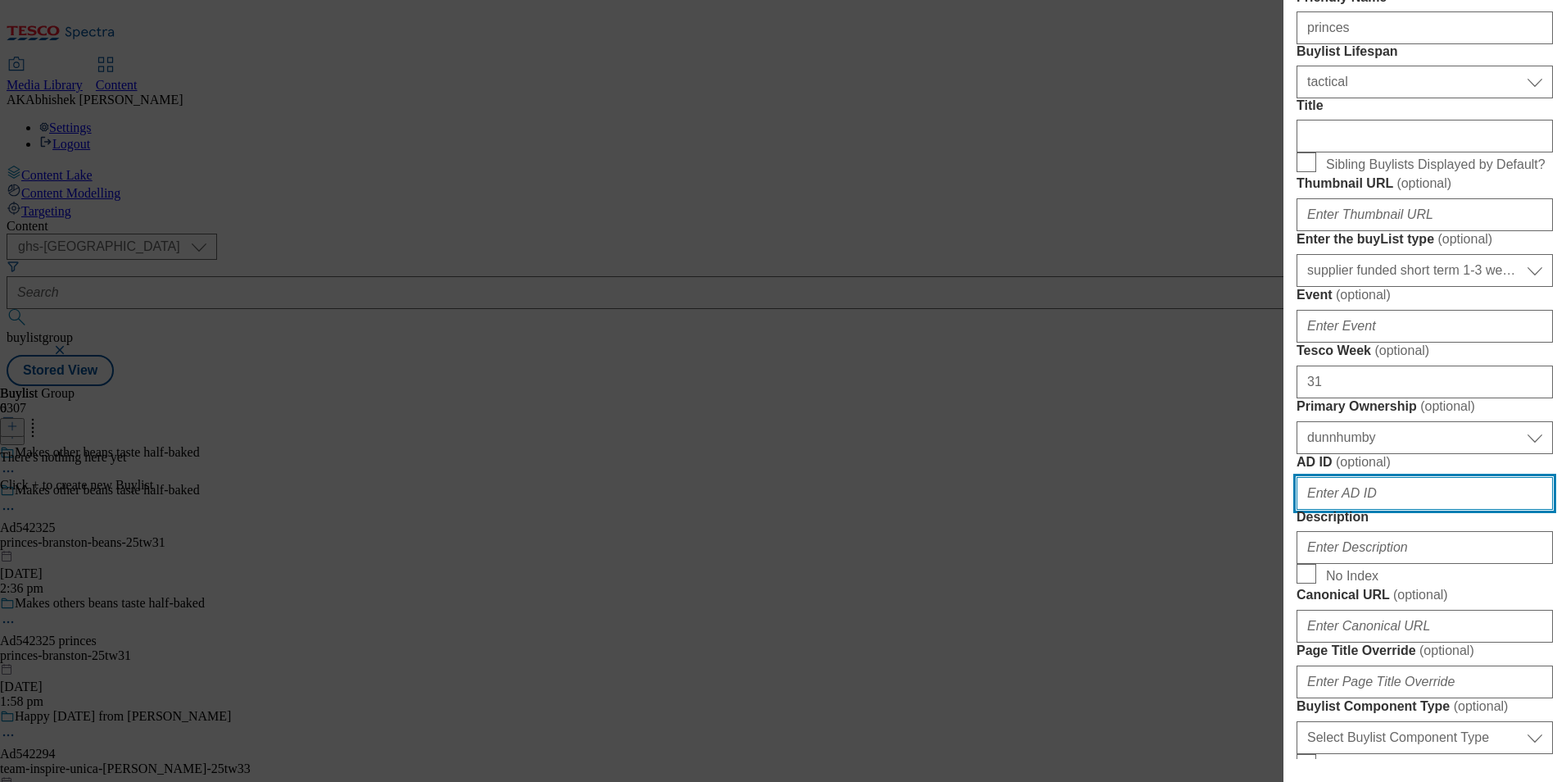
scroll to position [820, 0]
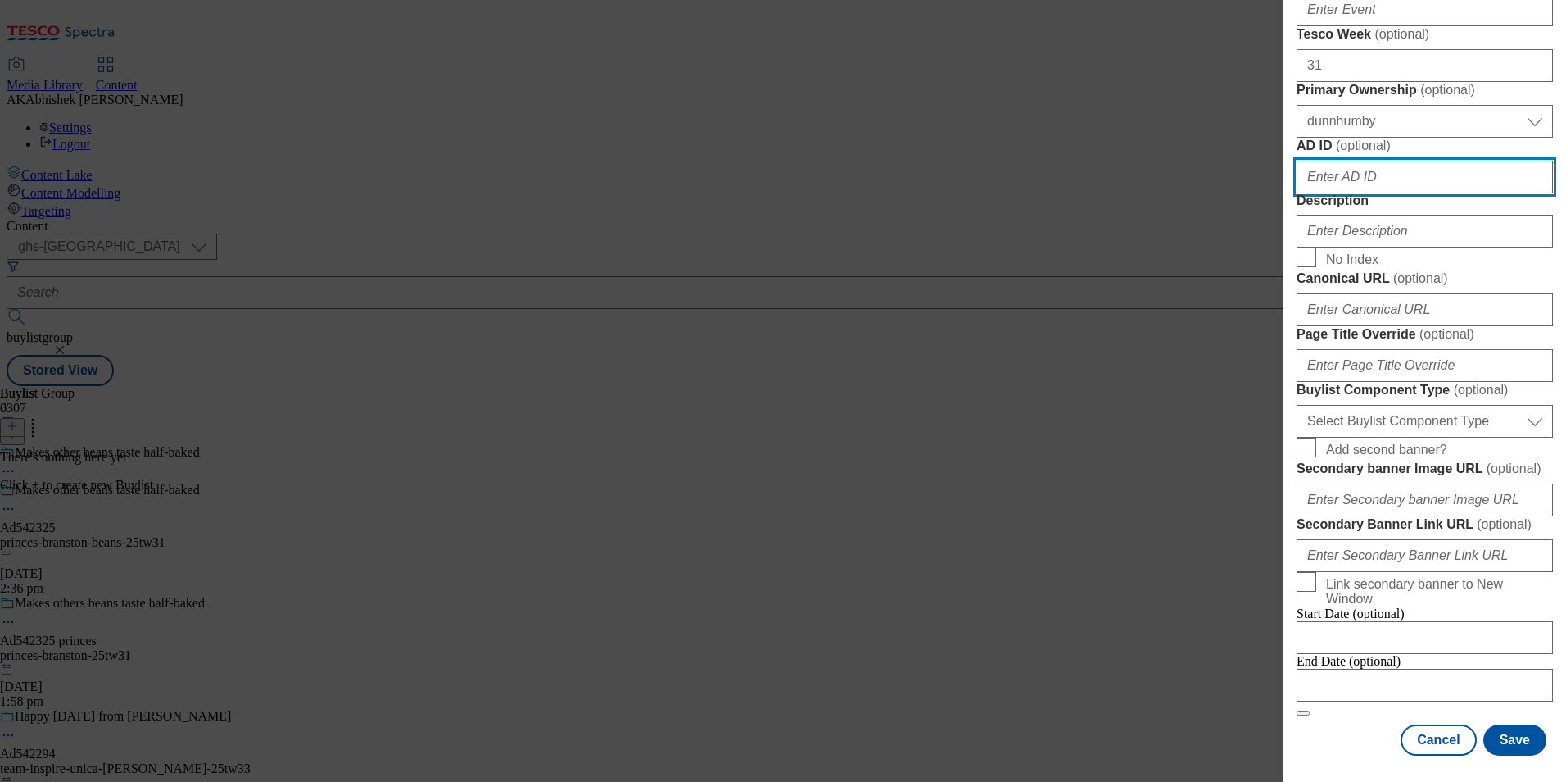
paste input "542325"
type input "542325"
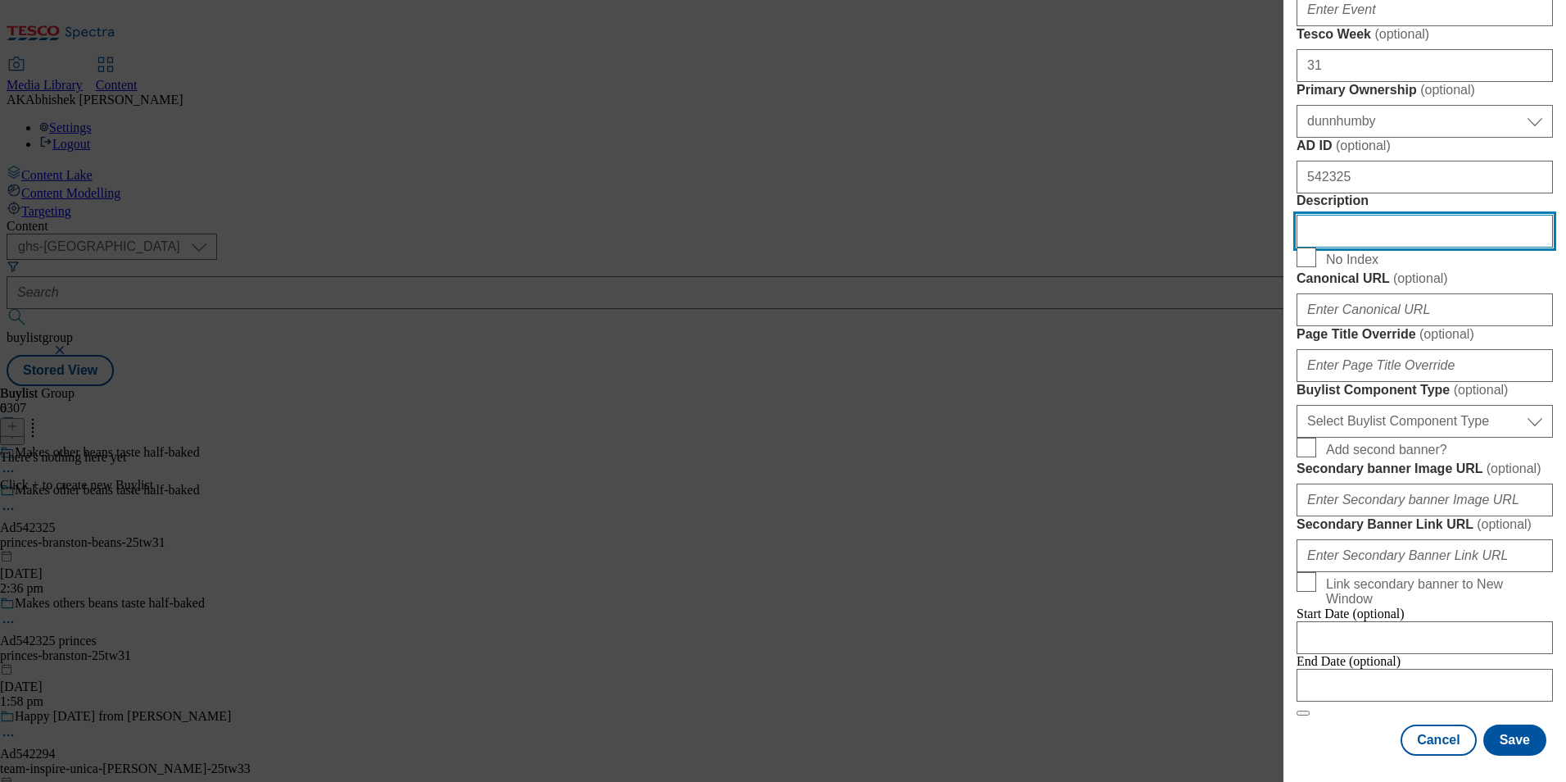
scroll to position [1148, 0]
click at [1457, 402] on div "Buylist Component Type ( optional ) Select Buylist Component Type Banner Compet…" at bounding box center [1425, 410] width 256 height 56
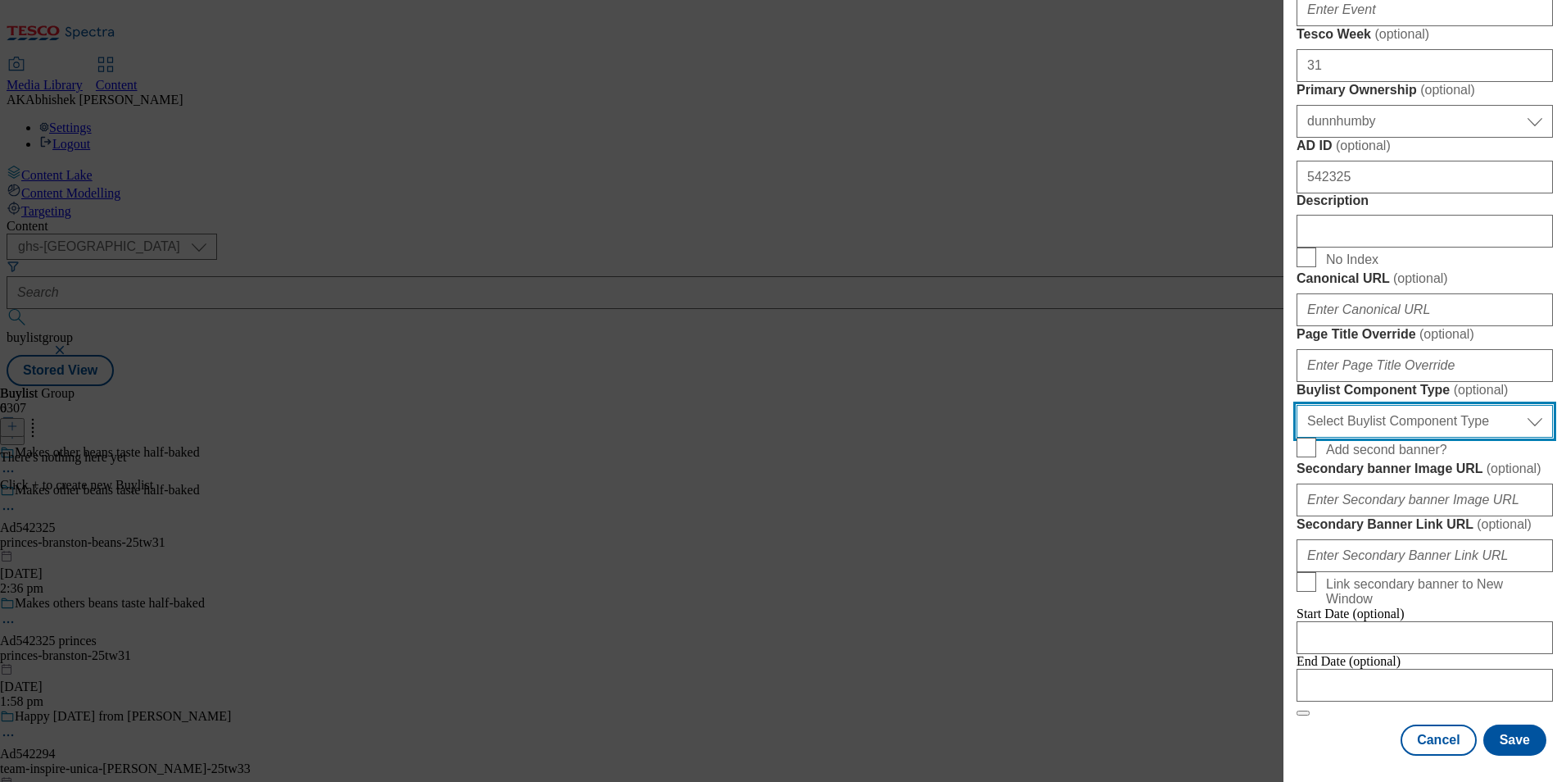
drag, startPoint x: 1457, startPoint y: 436, endPoint x: 1455, endPoint y: 444, distance: 8.6
click at [1457, 436] on select "Select Buylist Component Type Banner Competition Header Meal" at bounding box center [1425, 421] width 256 height 33
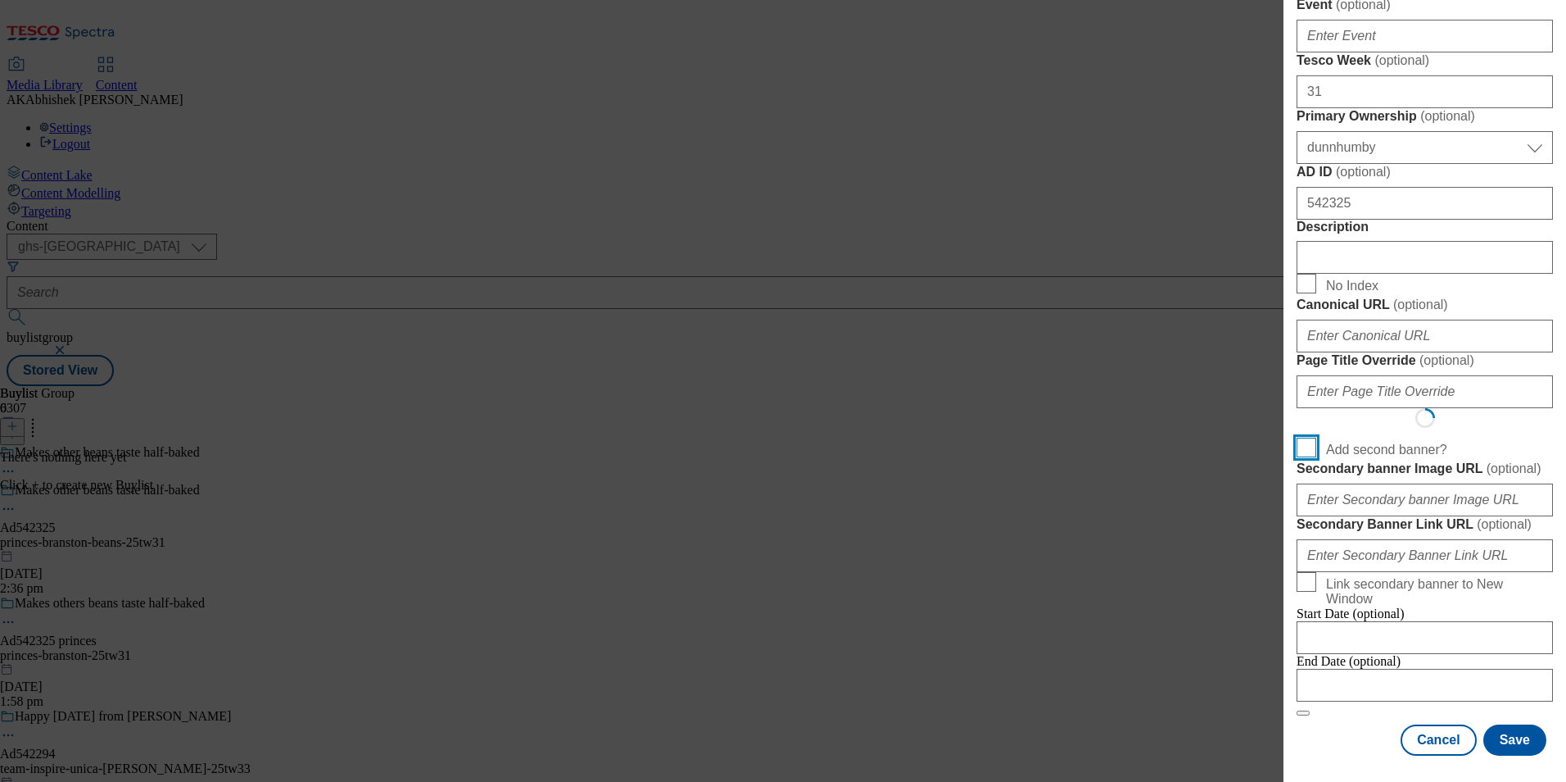
scroll to position [1271, 0]
select select "Banner"
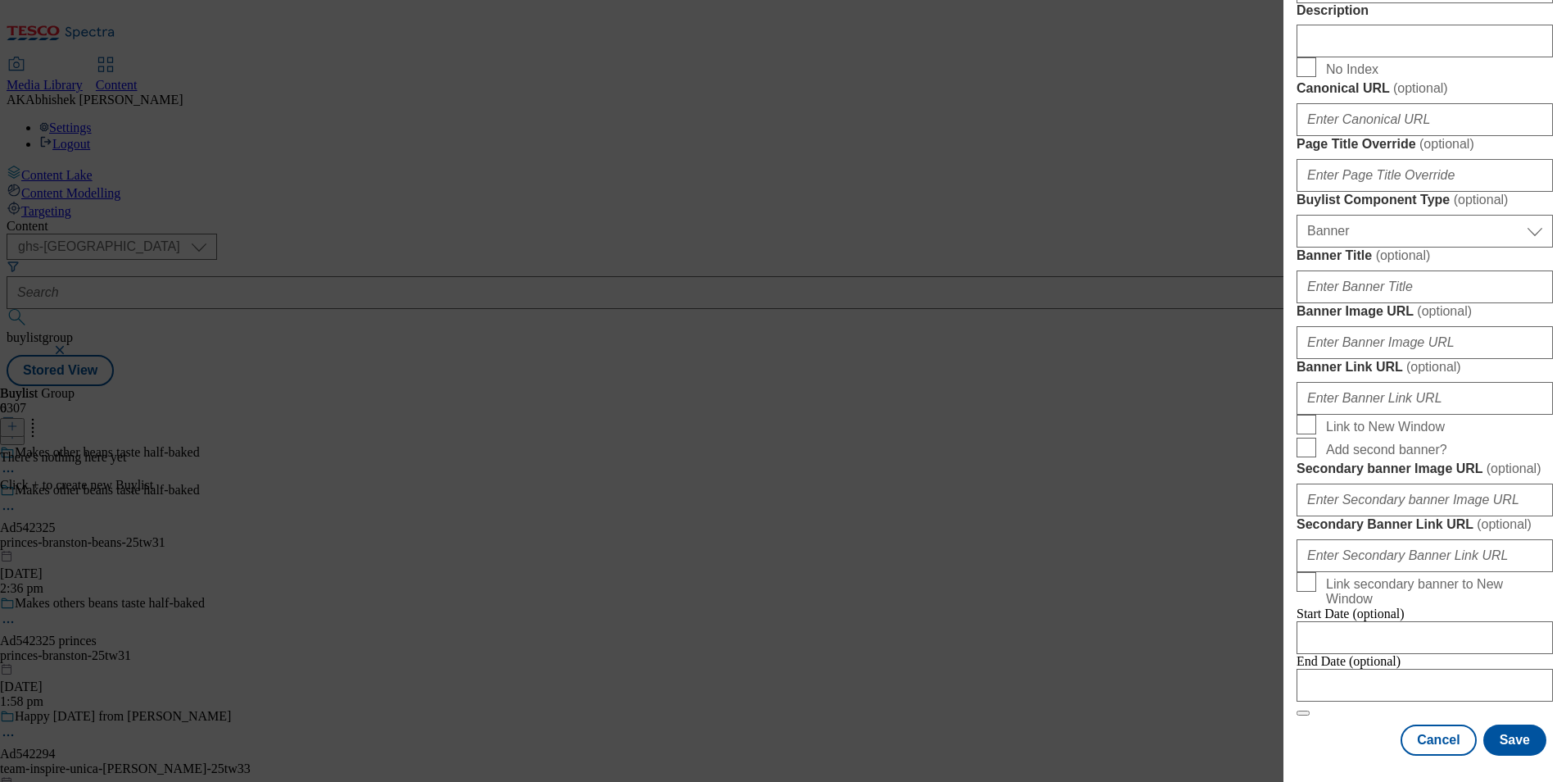
scroll to position [1616, 0]
click at [1418, 678] on input "Modal" at bounding box center [1425, 685] width 256 height 33
select select "2025"
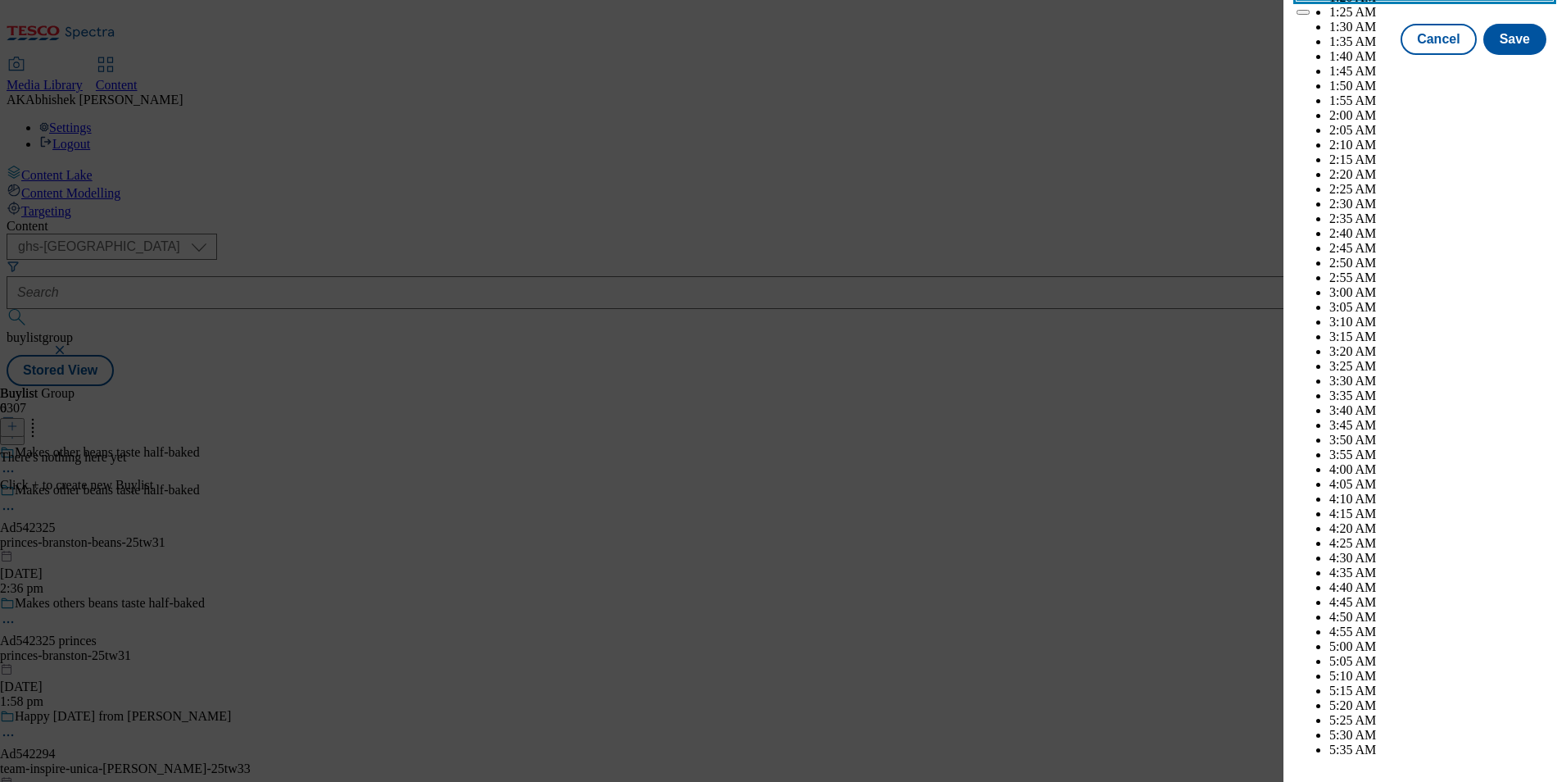
scroll to position [5292, 0]
select select "November"
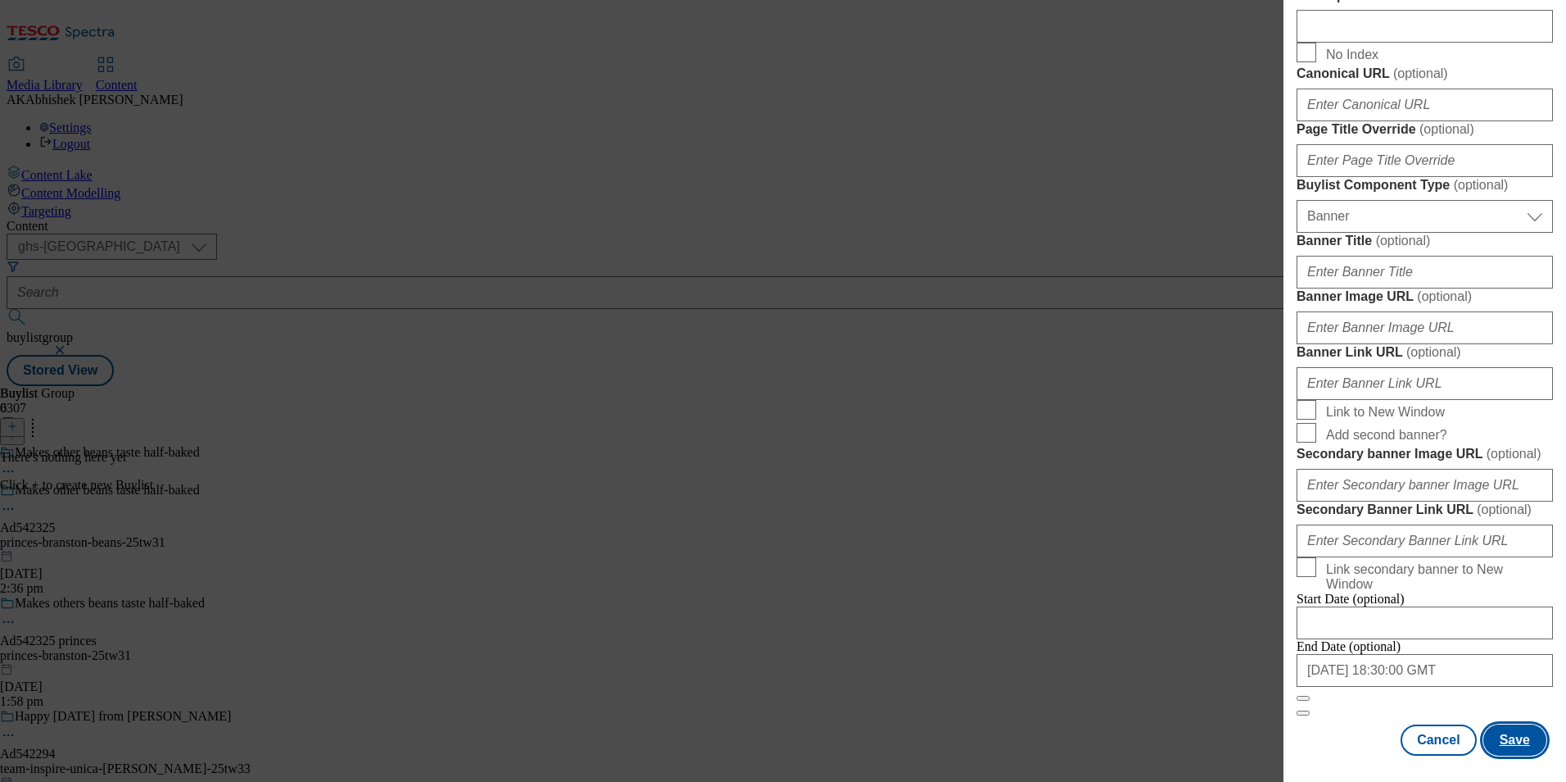
click at [1501, 727] on button "Save" at bounding box center [1515, 739] width 63 height 31
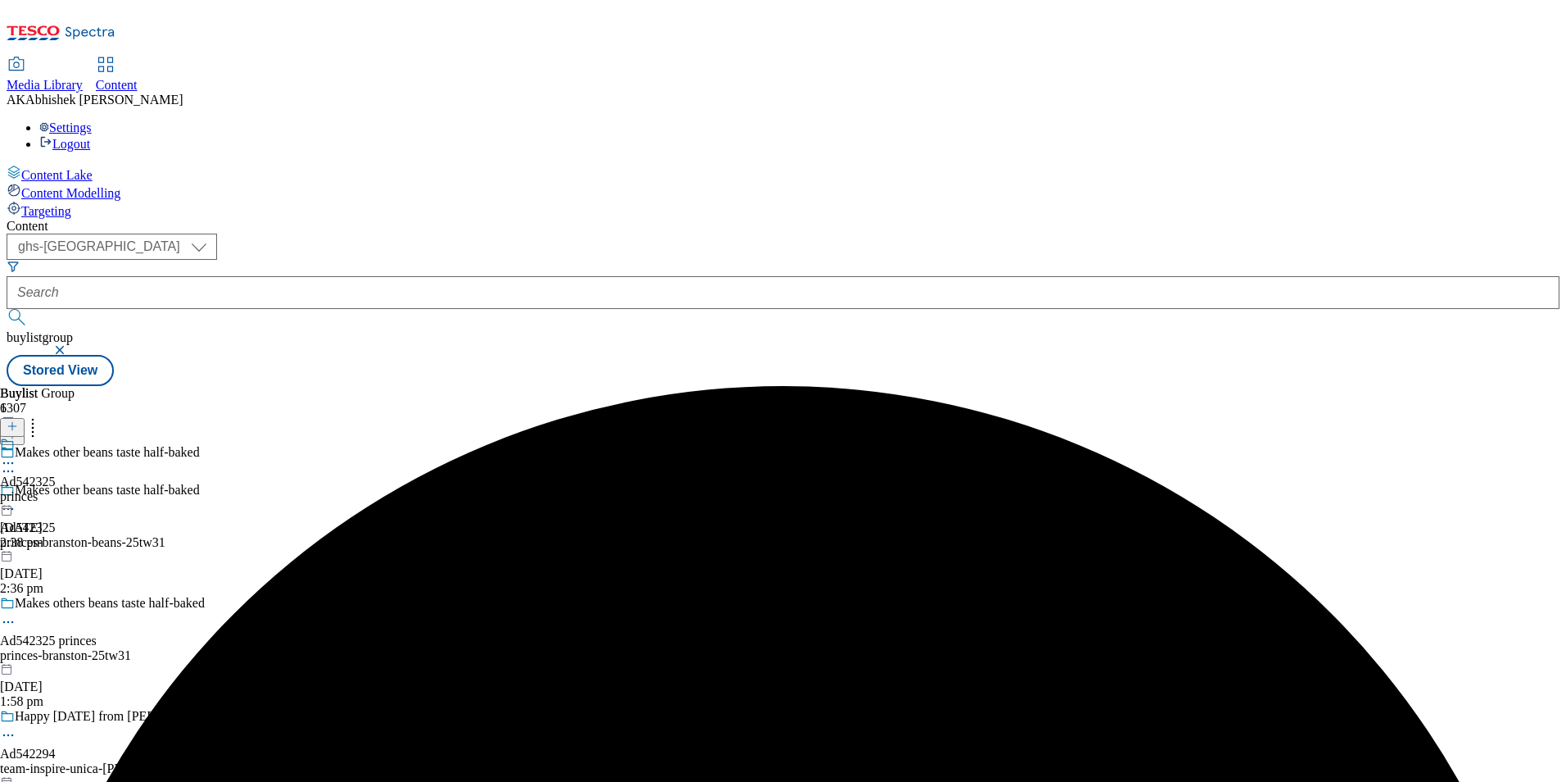
click at [56, 489] on div "princes" at bounding box center [28, 496] width 56 height 15
click at [18, 420] on icon at bounding box center [12, 425] width 11 height 11
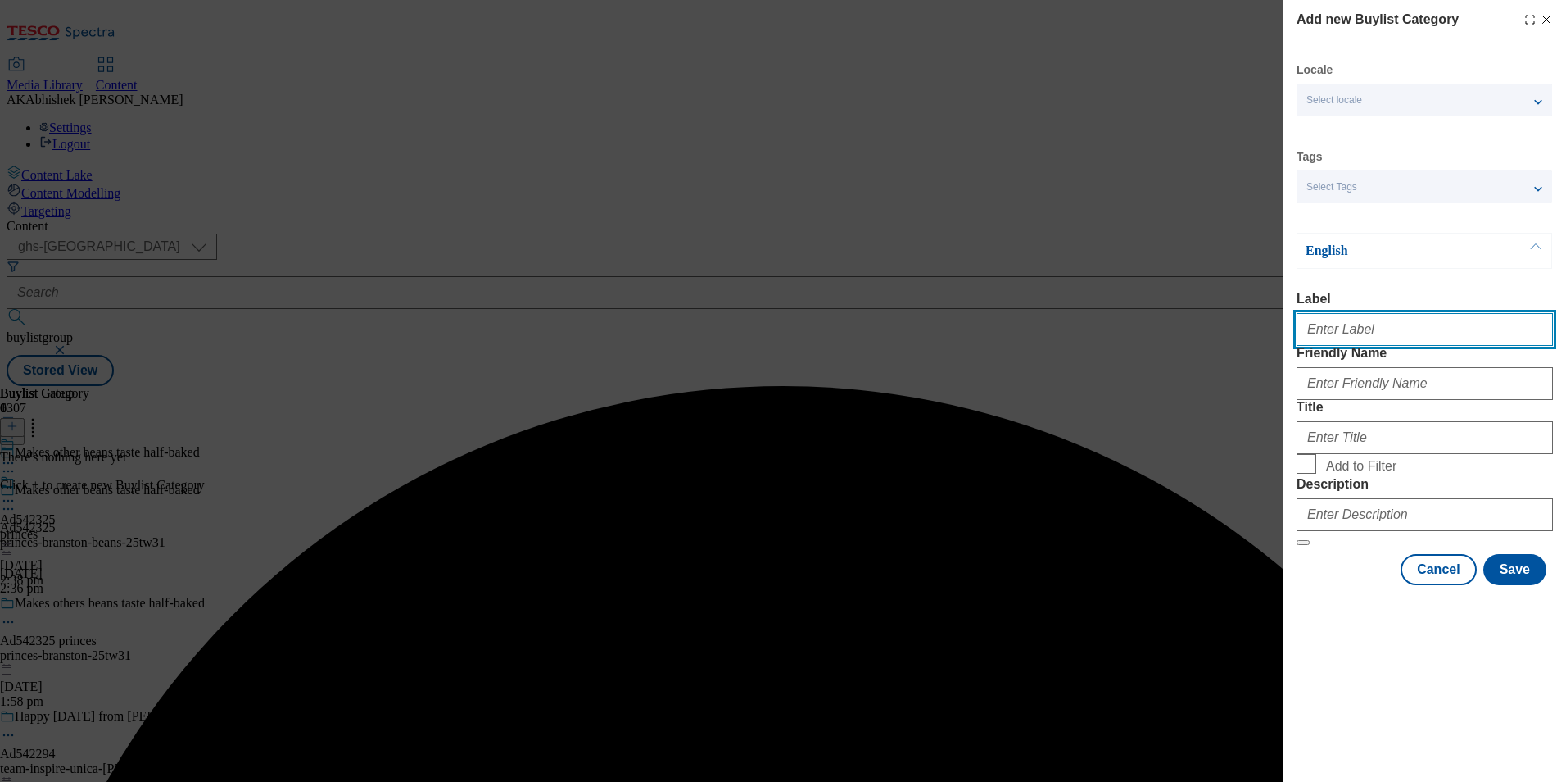
click at [1379, 342] on input "Label" at bounding box center [1425, 329] width 256 height 33
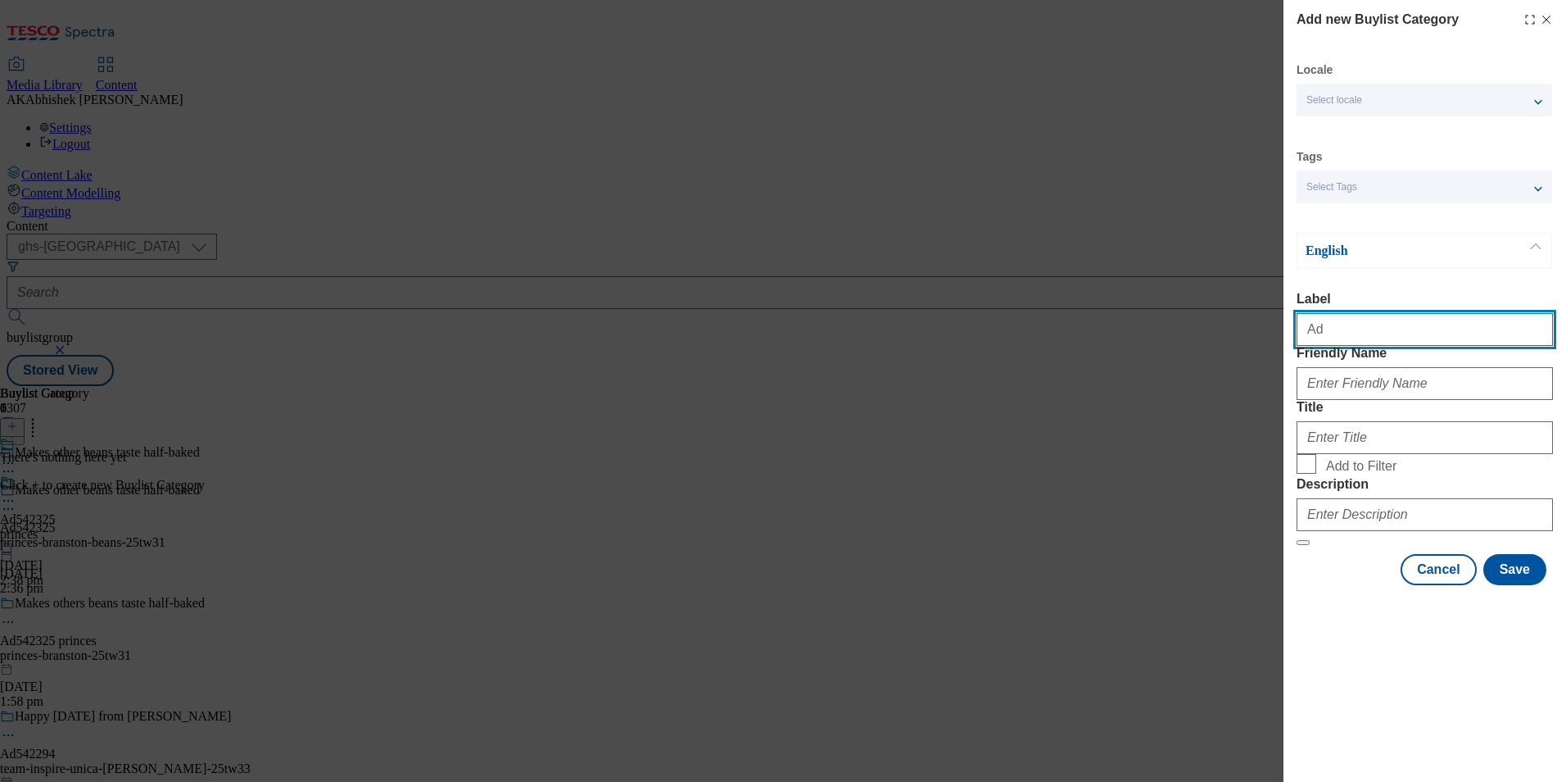
paste input "542325"
type input "Ad542325"
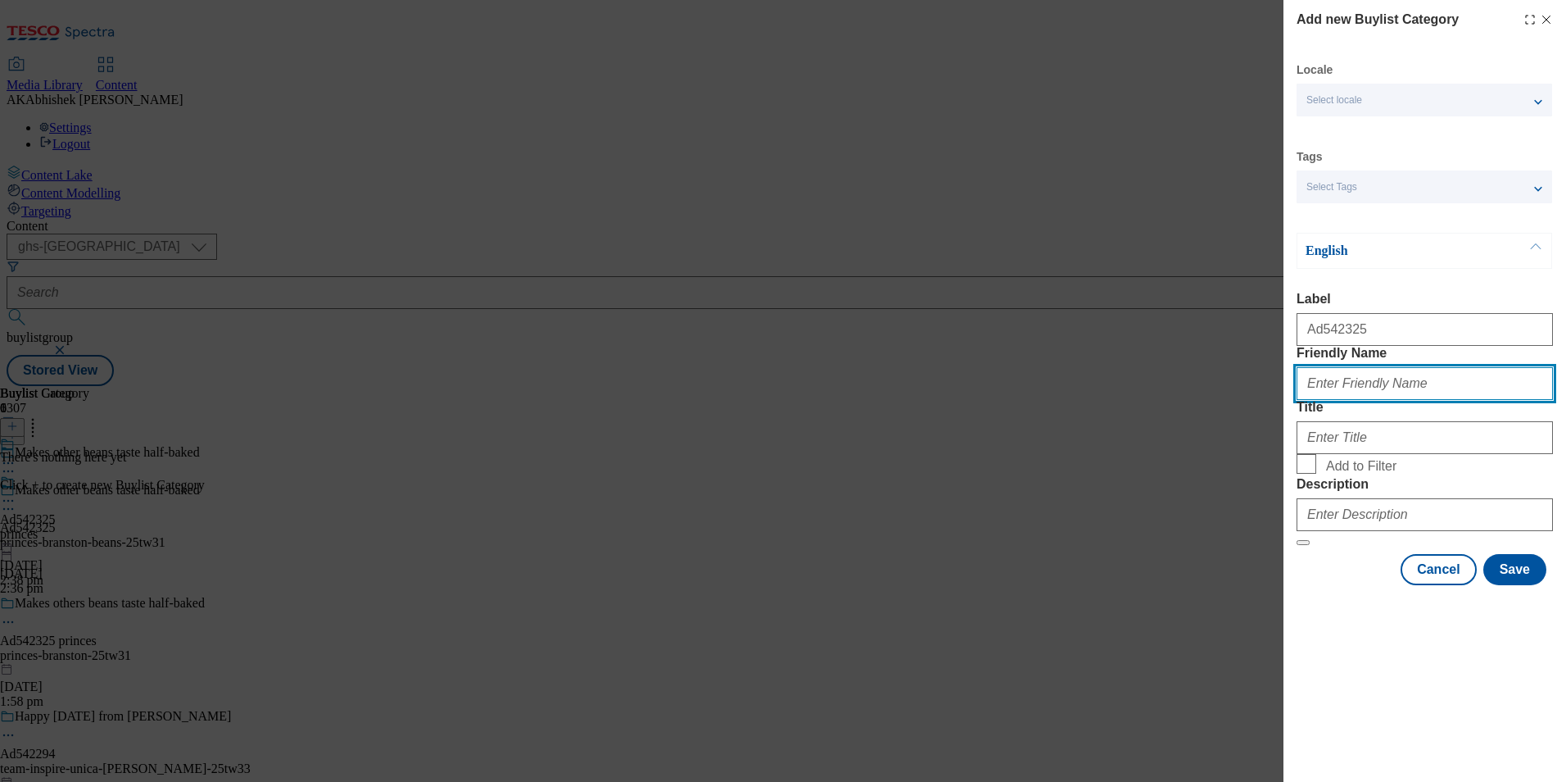
click at [1527, 400] on input "Friendly Name" at bounding box center [1425, 383] width 256 height 33
paste input "princes-branston-beans"
type input "princes-branston-beans"
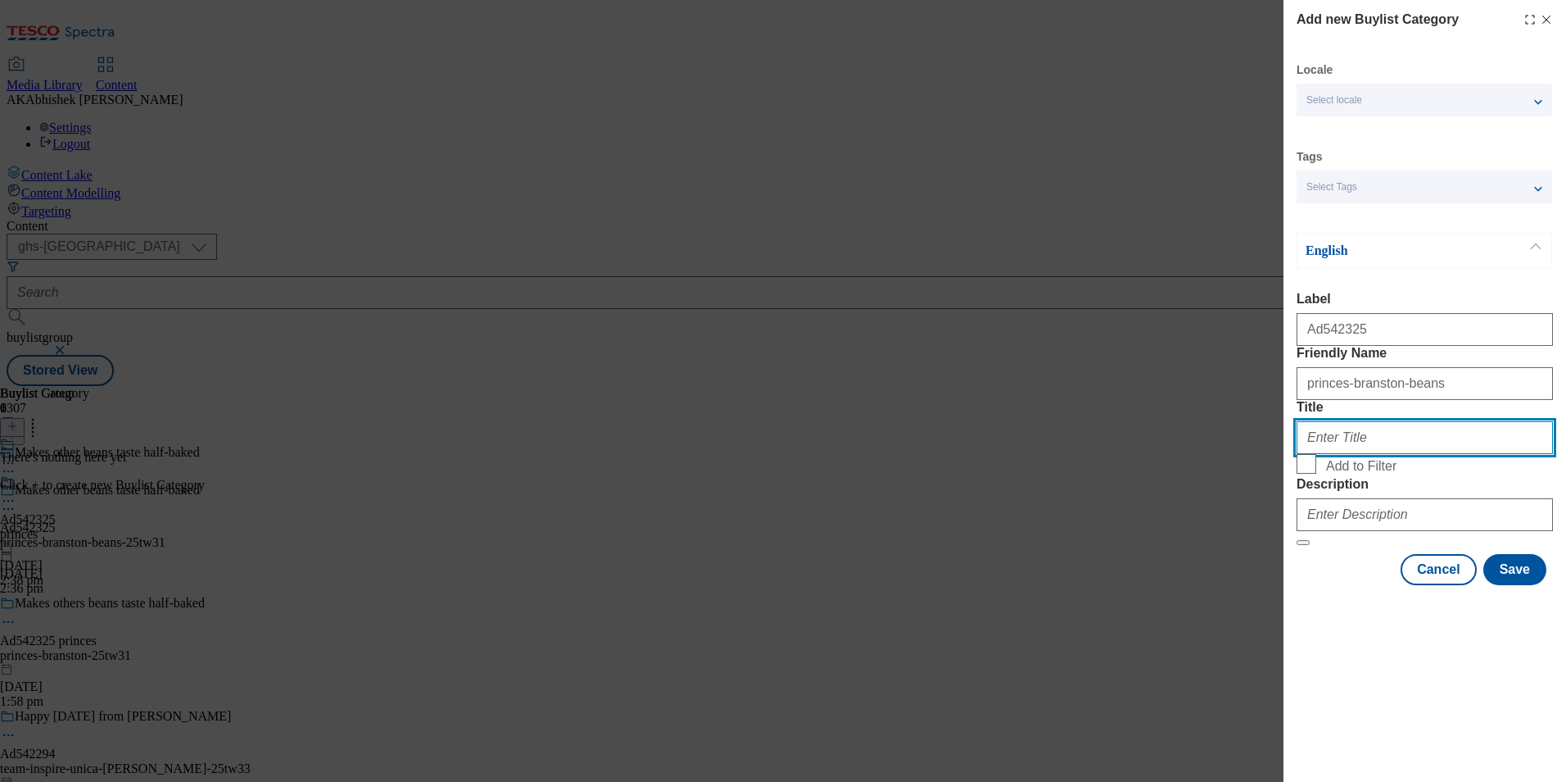
paste input "Princes"
type input "Princes"
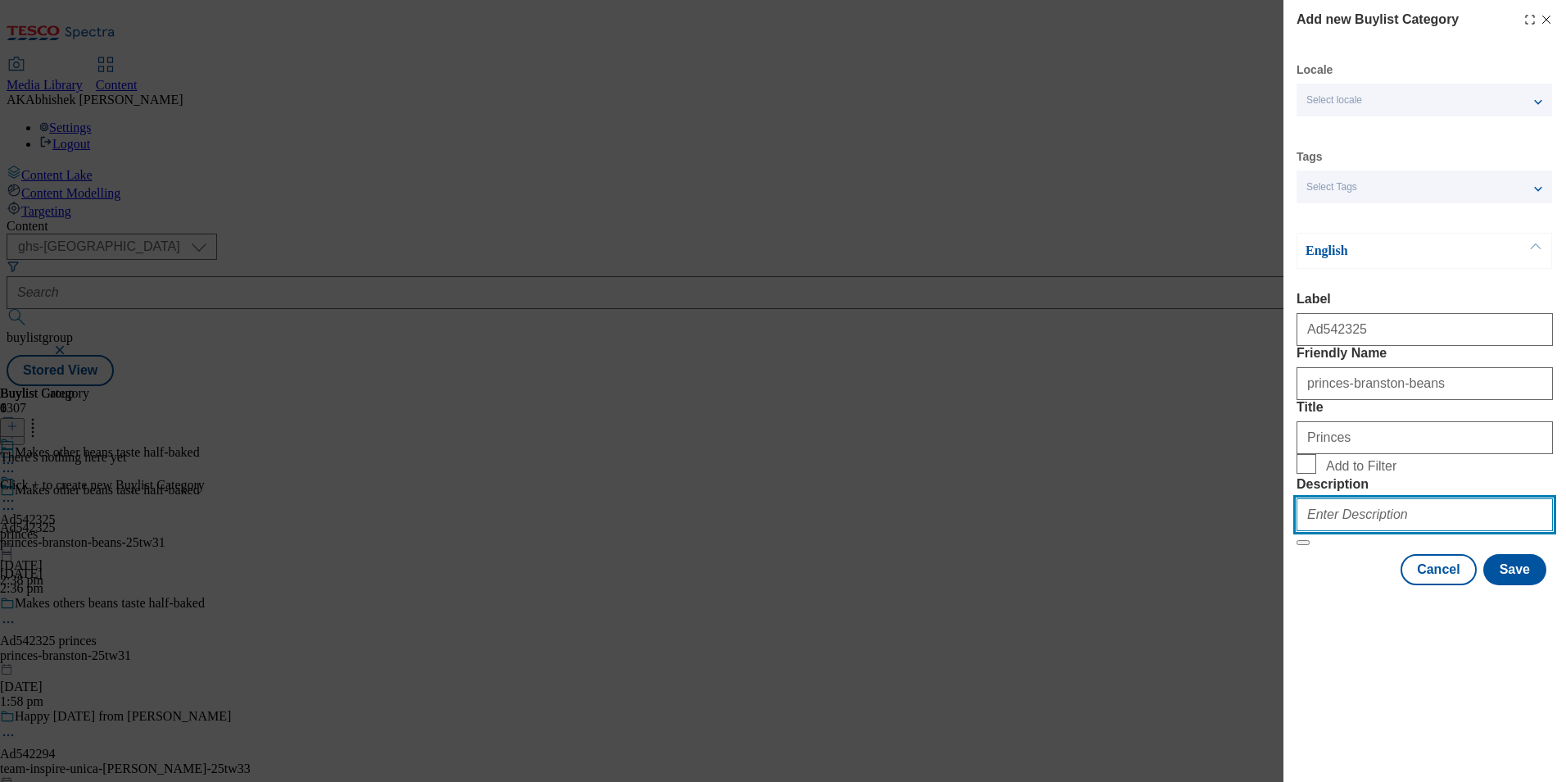
click at [1424, 531] on input "Description" at bounding box center [1425, 514] width 256 height 33
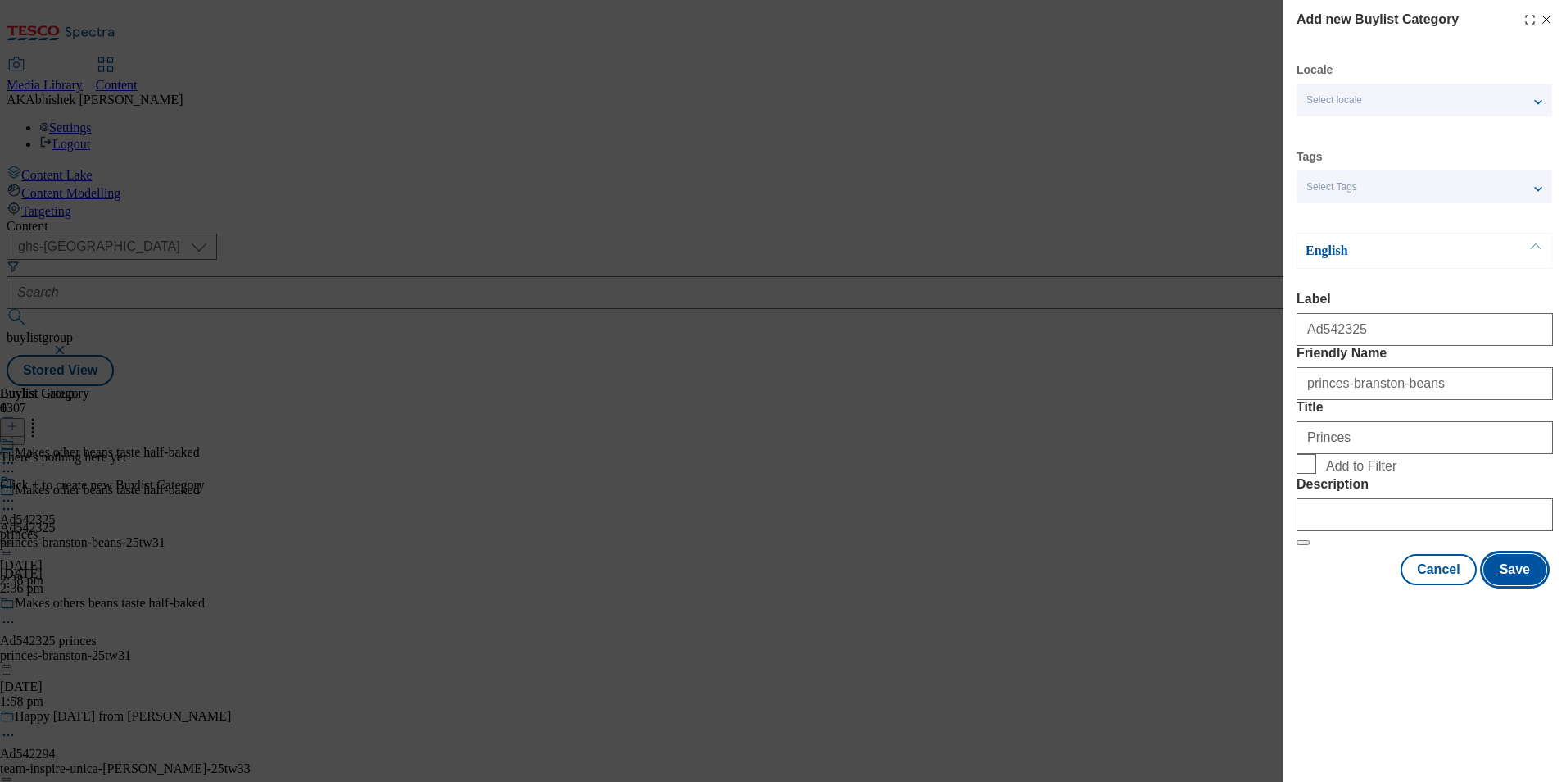
click at [1530, 585] on button "Save" at bounding box center [1515, 569] width 63 height 31
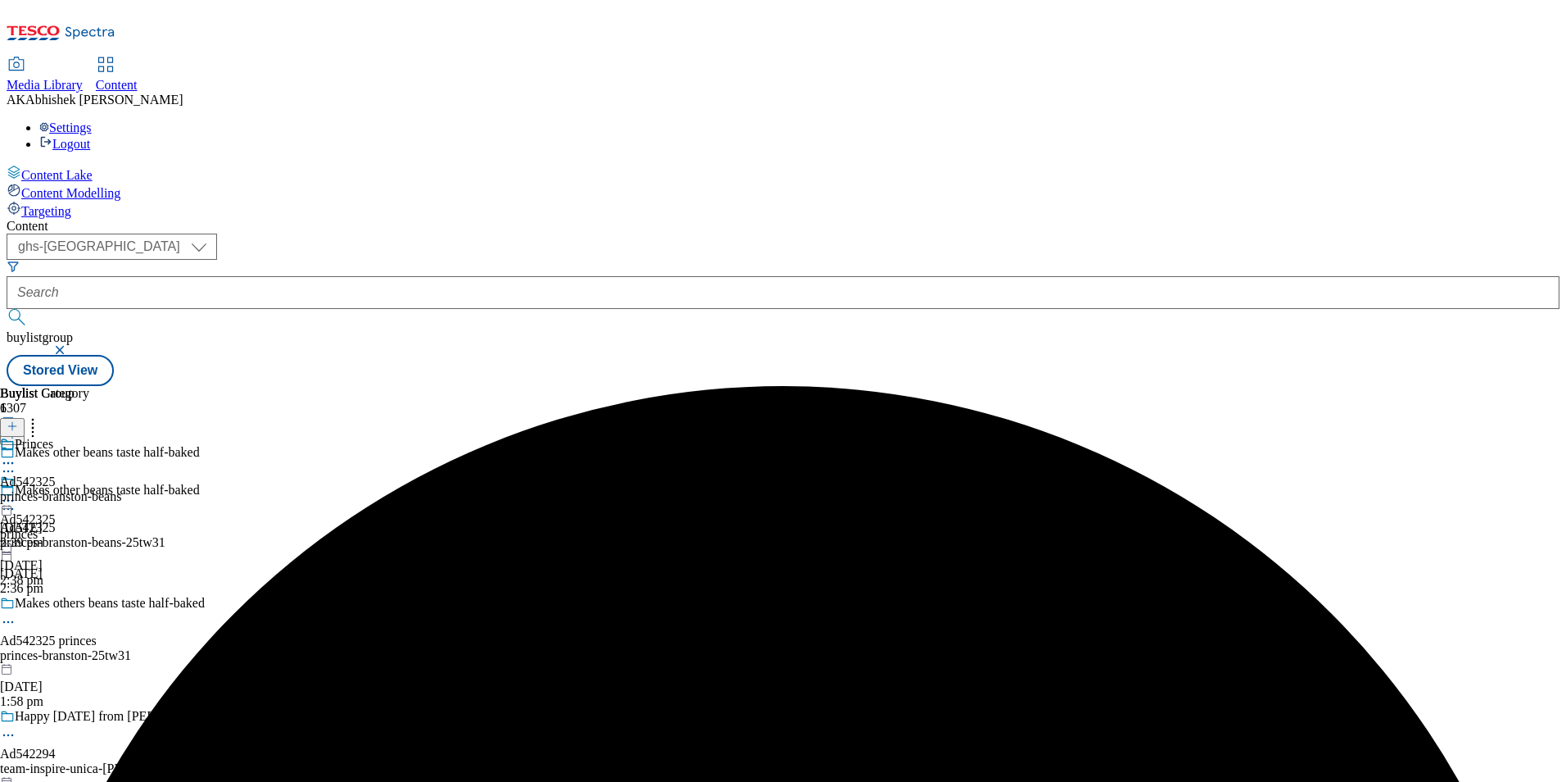
click at [121, 489] on div "princes-branston-beans" at bounding box center [60, 496] width 121 height 15
click at [18, 420] on icon at bounding box center [12, 425] width 11 height 11
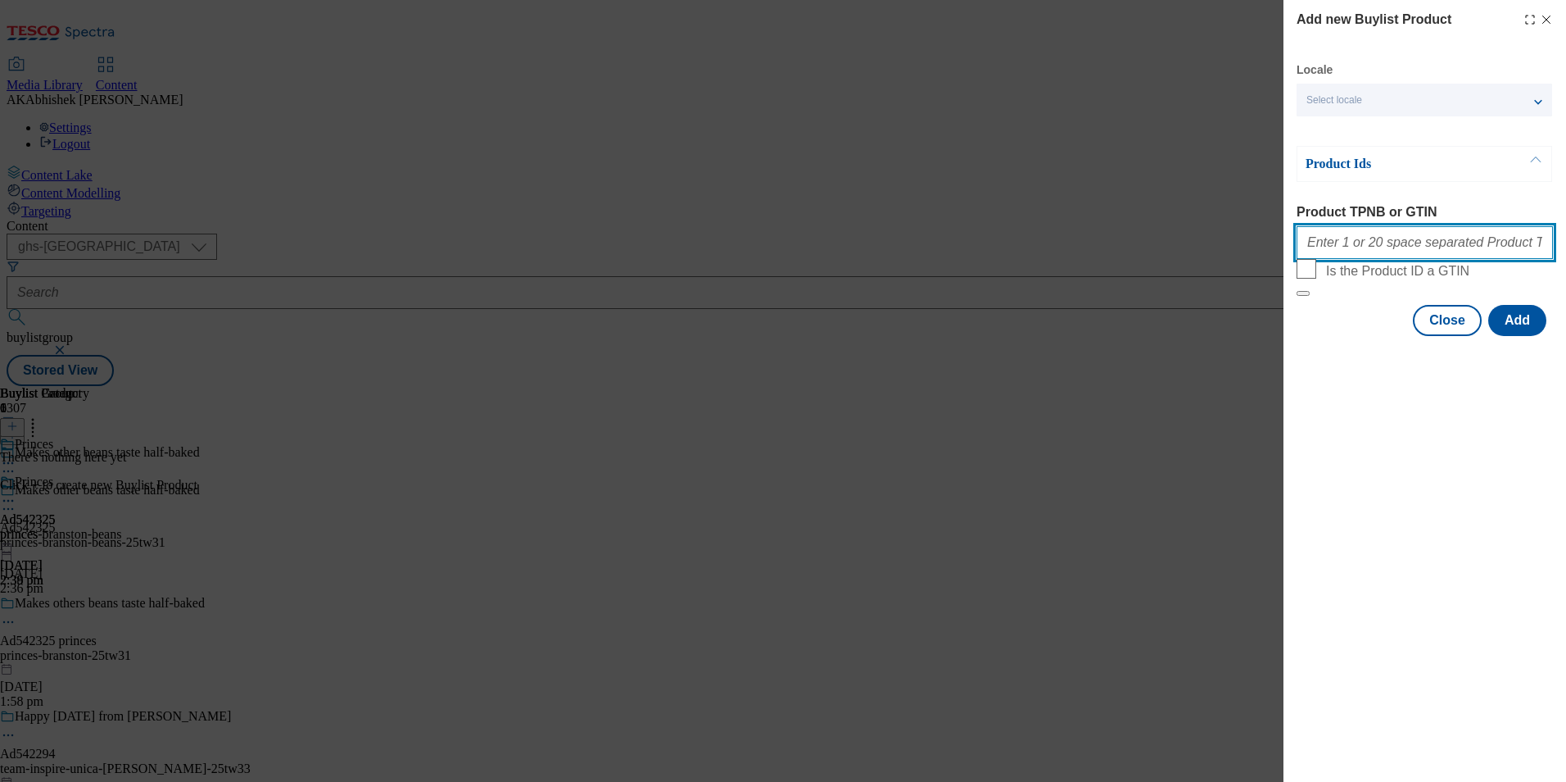
click at [1410, 248] on input "Product TPNB or GTIN" at bounding box center [1425, 242] width 256 height 33
paste input "54167970 54171858"
type input "54167970 54171858"
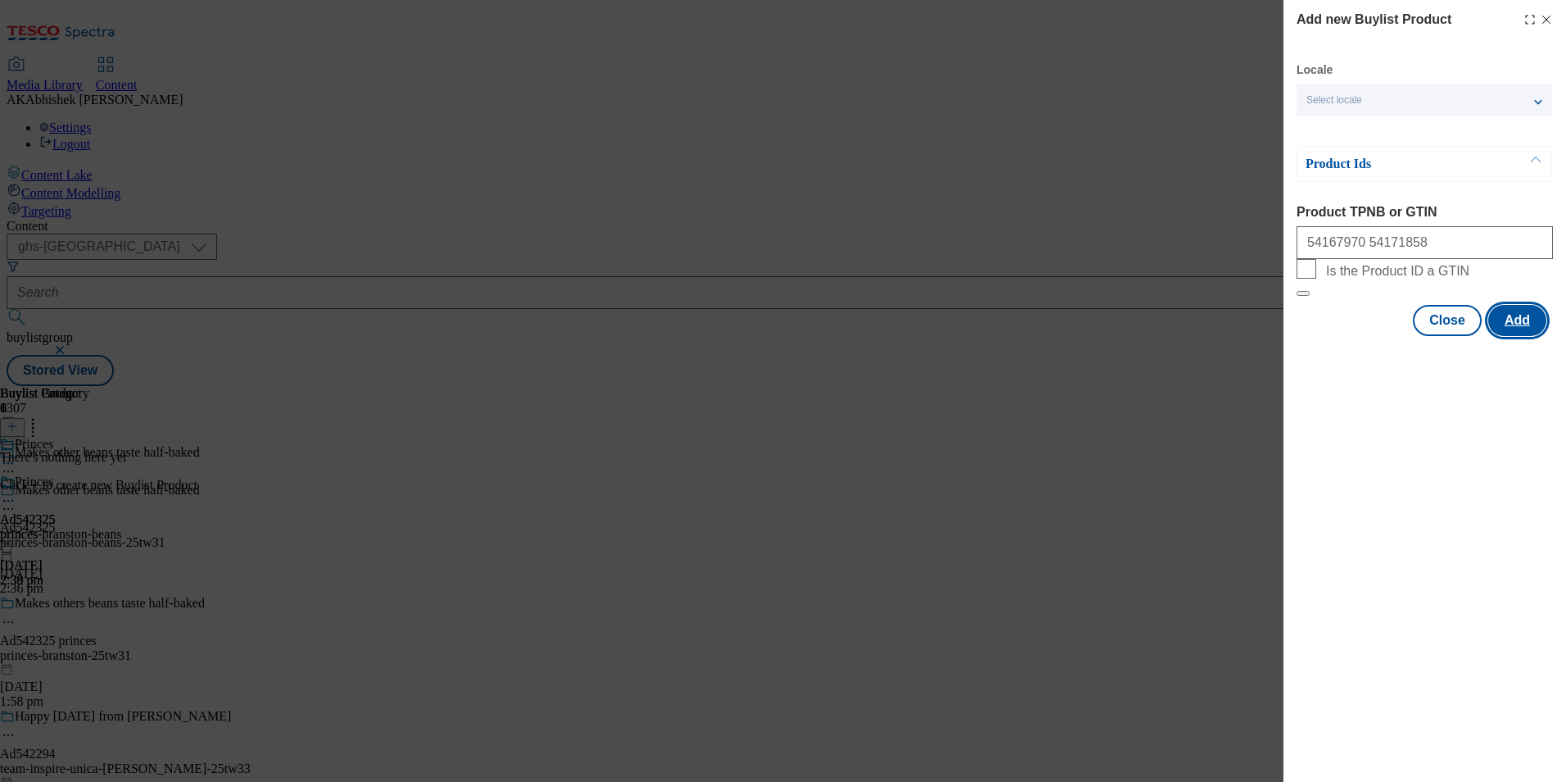
click at [1511, 336] on button "Add" at bounding box center [1518, 320] width 58 height 31
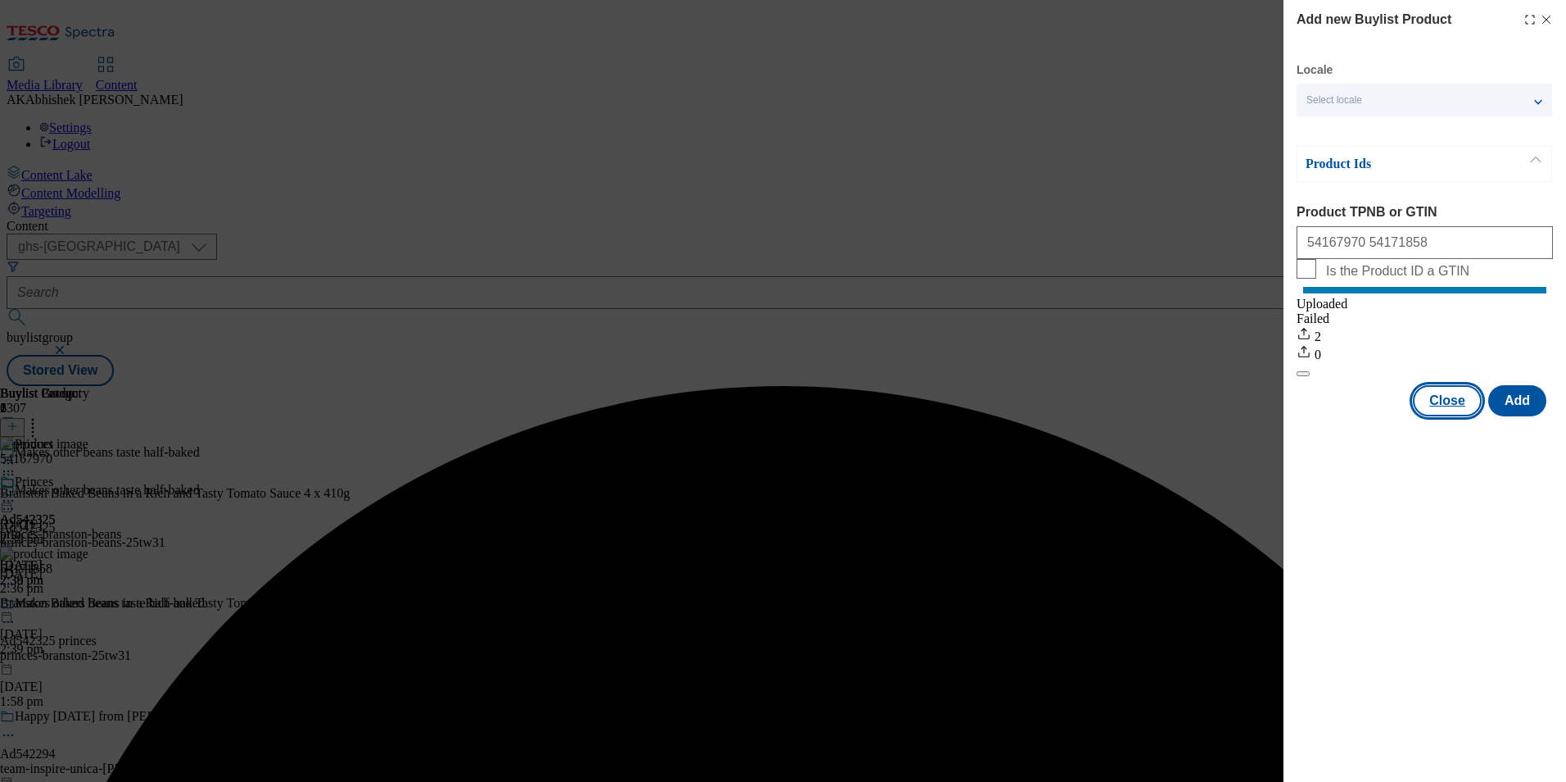
click at [1461, 416] on button "Close" at bounding box center [1447, 400] width 69 height 31
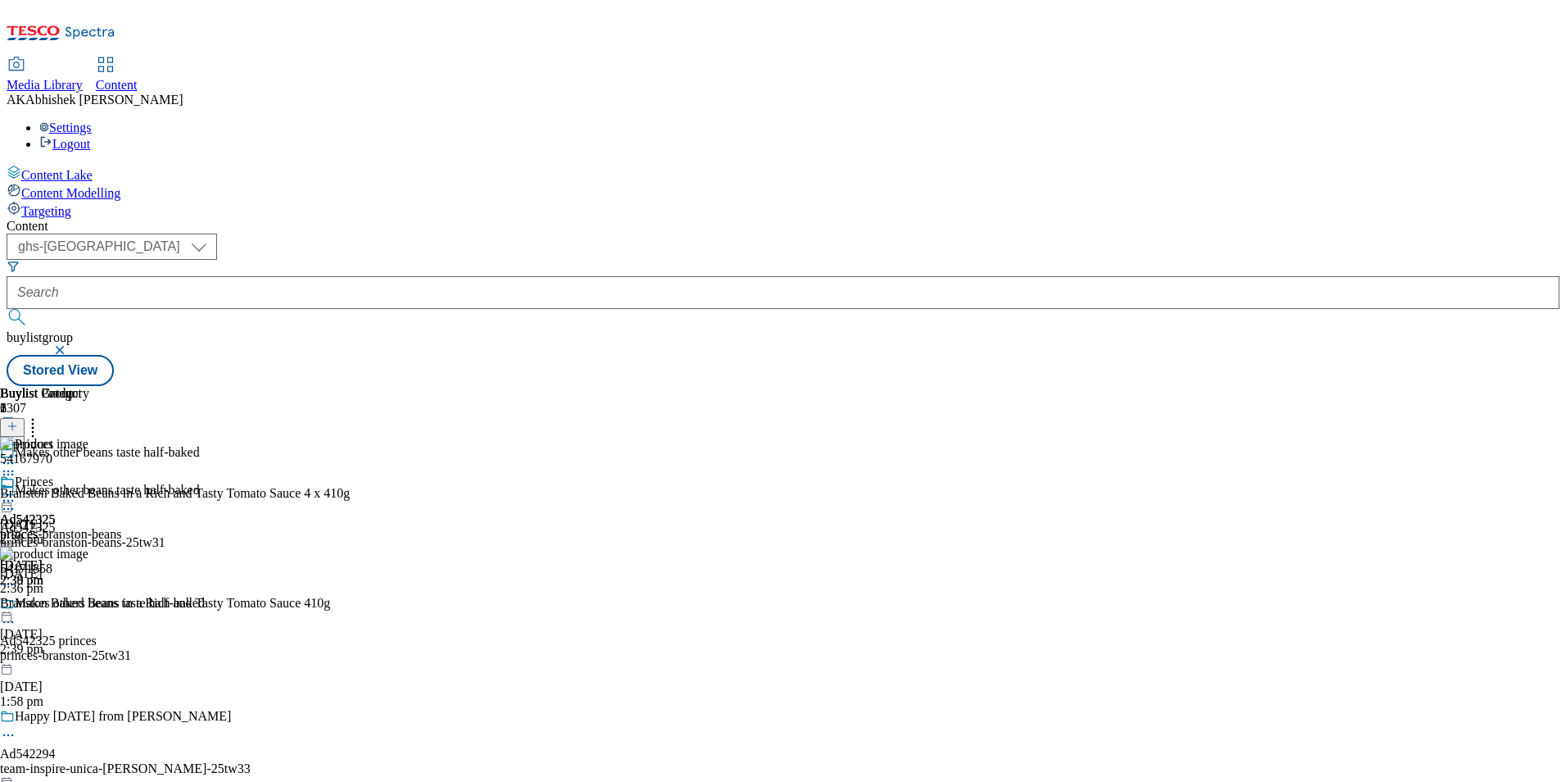
click at [16, 501] on icon at bounding box center [8, 509] width 16 height 16
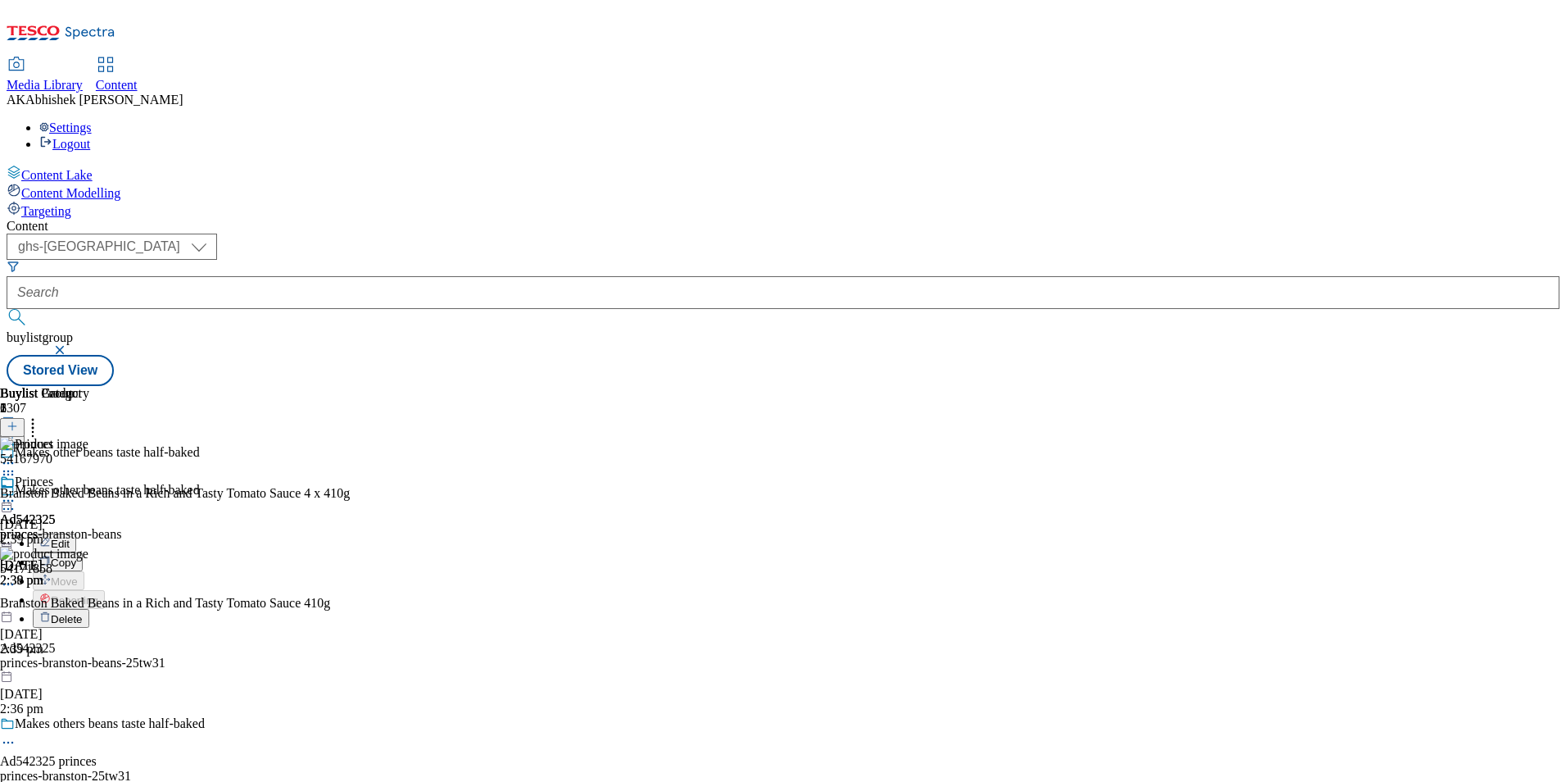
click at [70, 537] on span "Edit" at bounding box center [60, 543] width 19 height 12
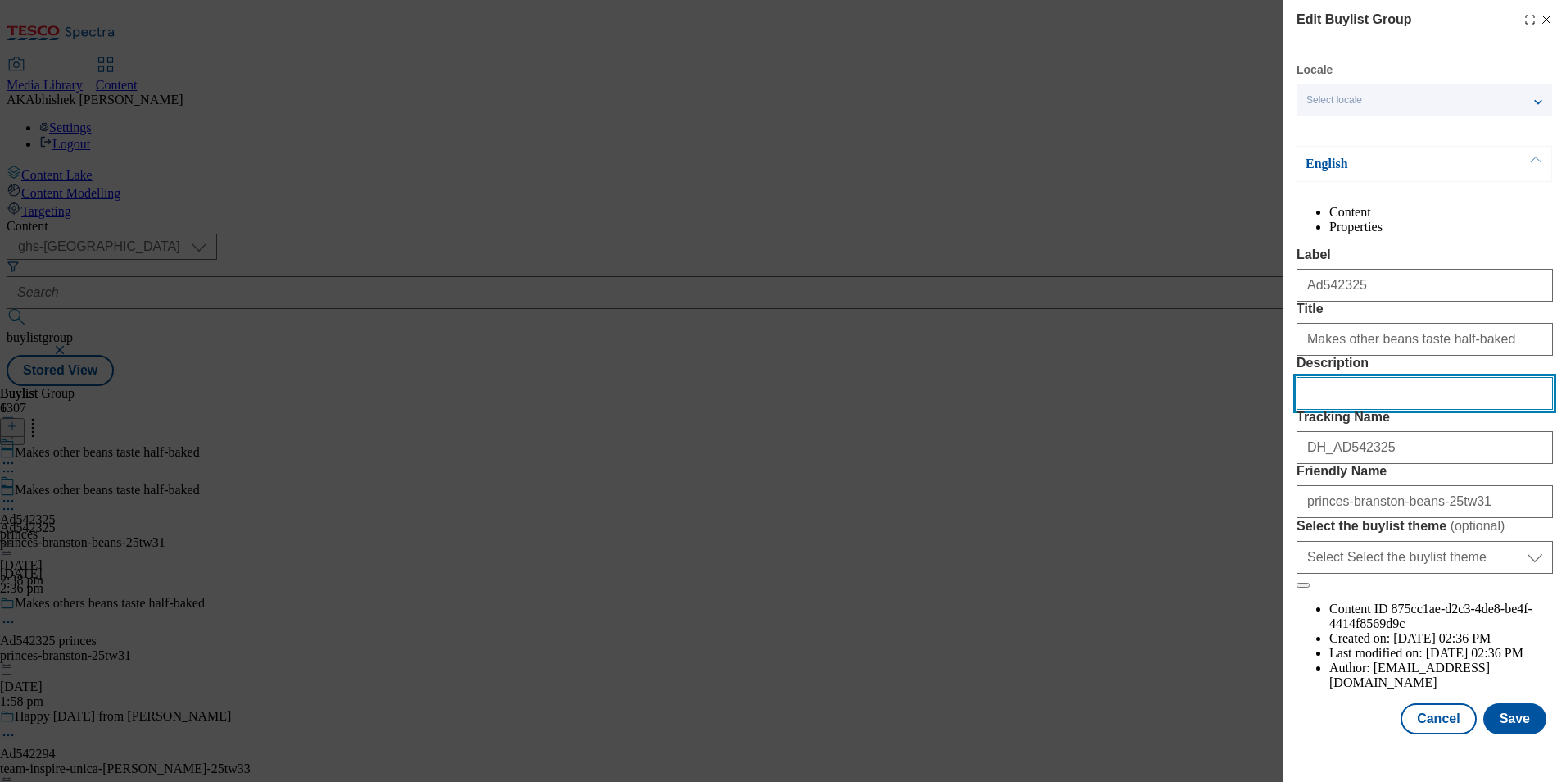
click at [1396, 410] on input "Description" at bounding box center [1425, 393] width 256 height 33
paste input "Branston Baked Beans in a Rich and Tasty Tomato Sauce 4 x 410g"
type input "Branston Baked Beans in a Rich and Tasty Tomato Sauce 4 x 410g"
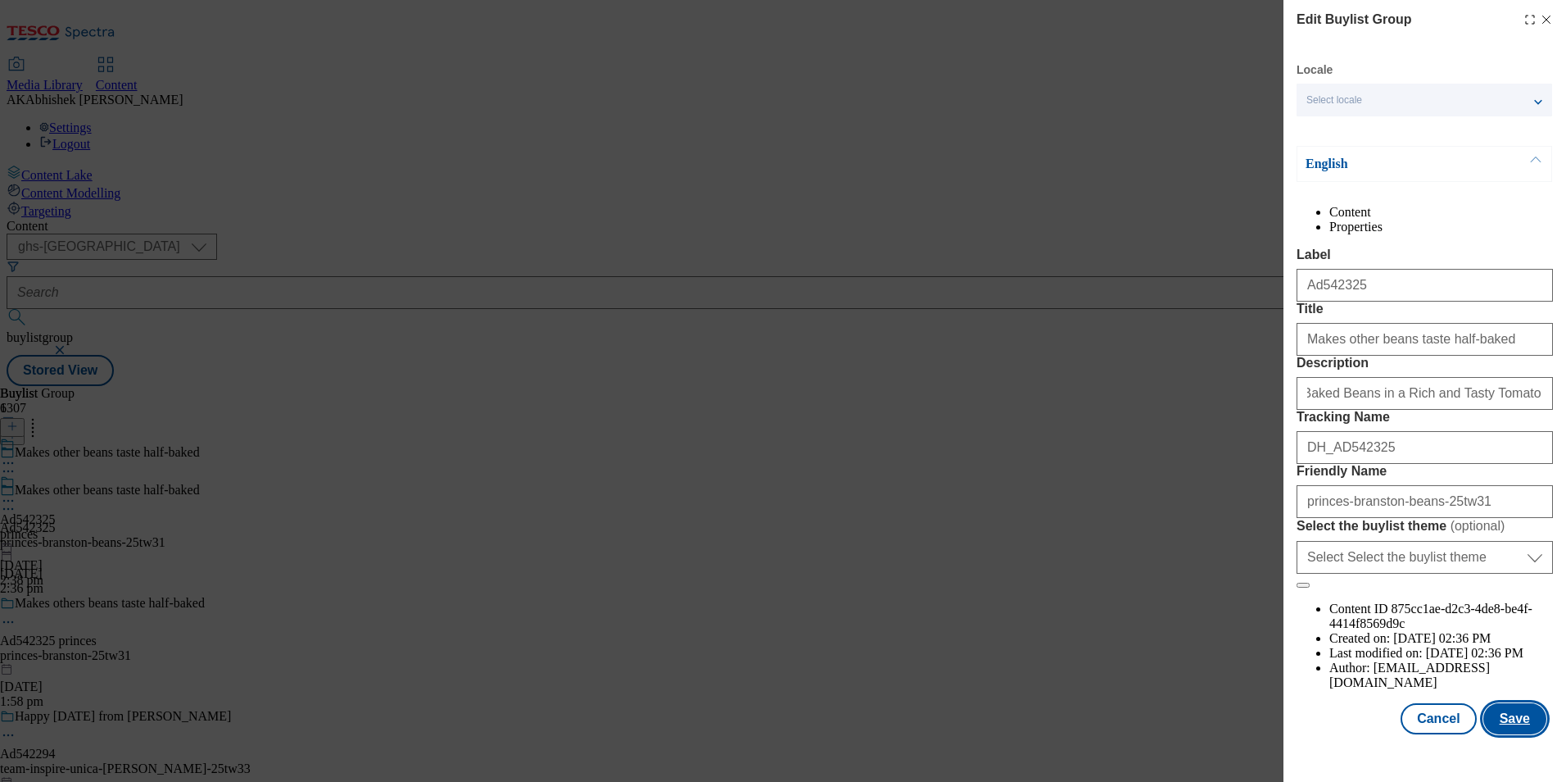
click at [1503, 734] on button "Save" at bounding box center [1515, 718] width 63 height 31
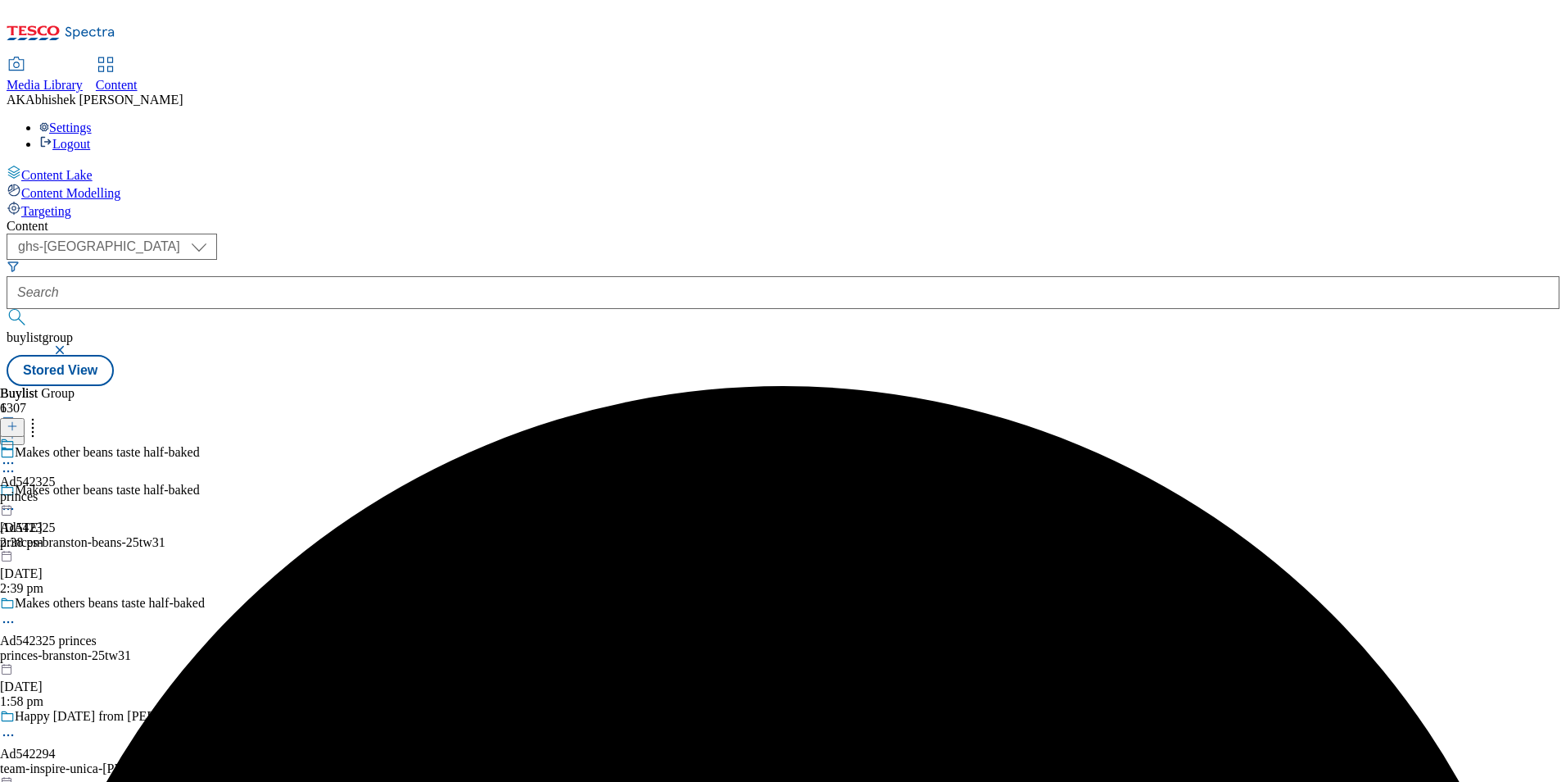
click at [16, 455] on icon at bounding box center [8, 463] width 16 height 16
click at [70, 492] on span "Edit" at bounding box center [60, 498] width 19 height 12
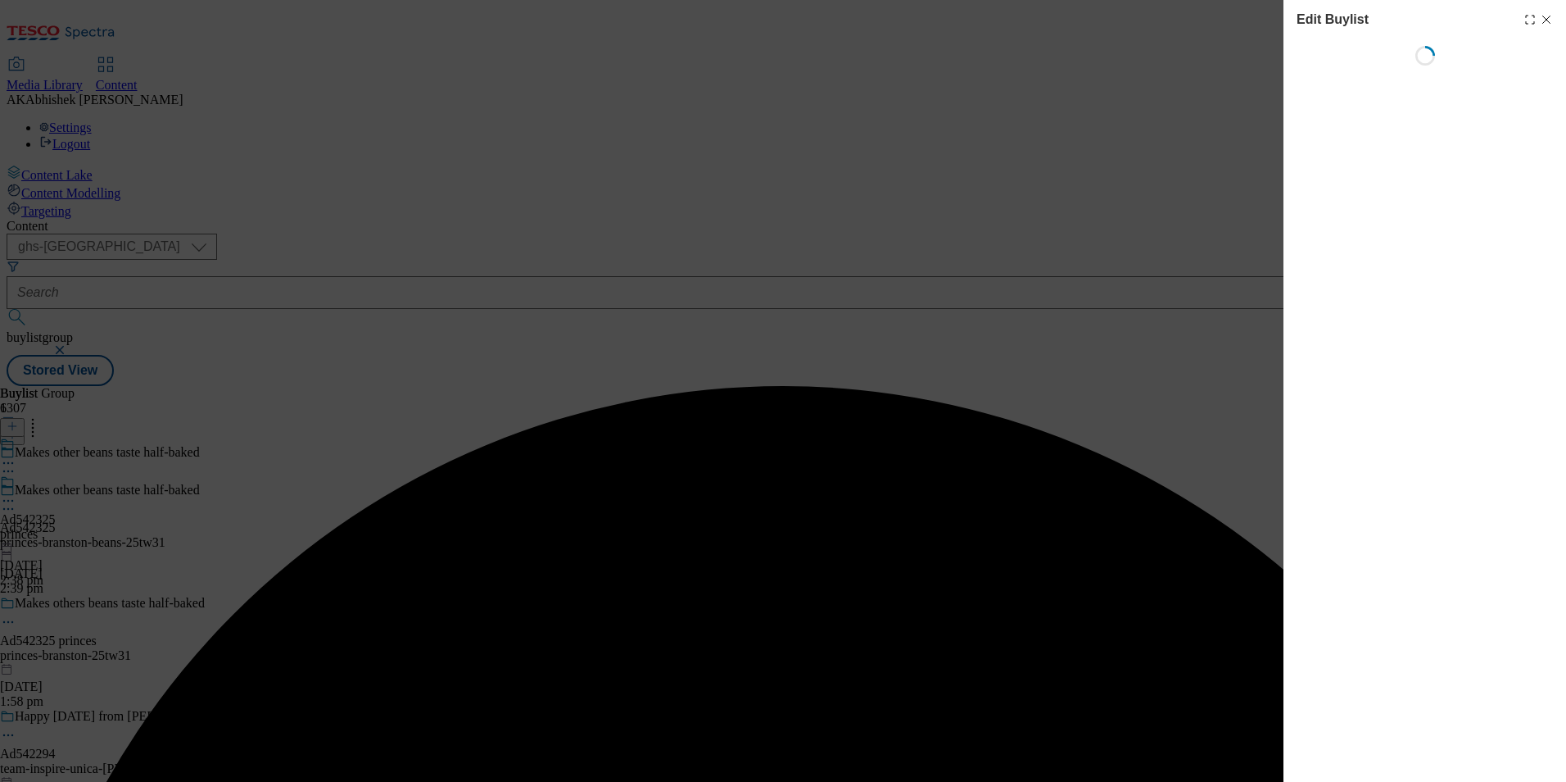
select select "tactical"
select select "supplier funded short term 1-3 weeks"
select select "dunnhumby"
select select "Banner"
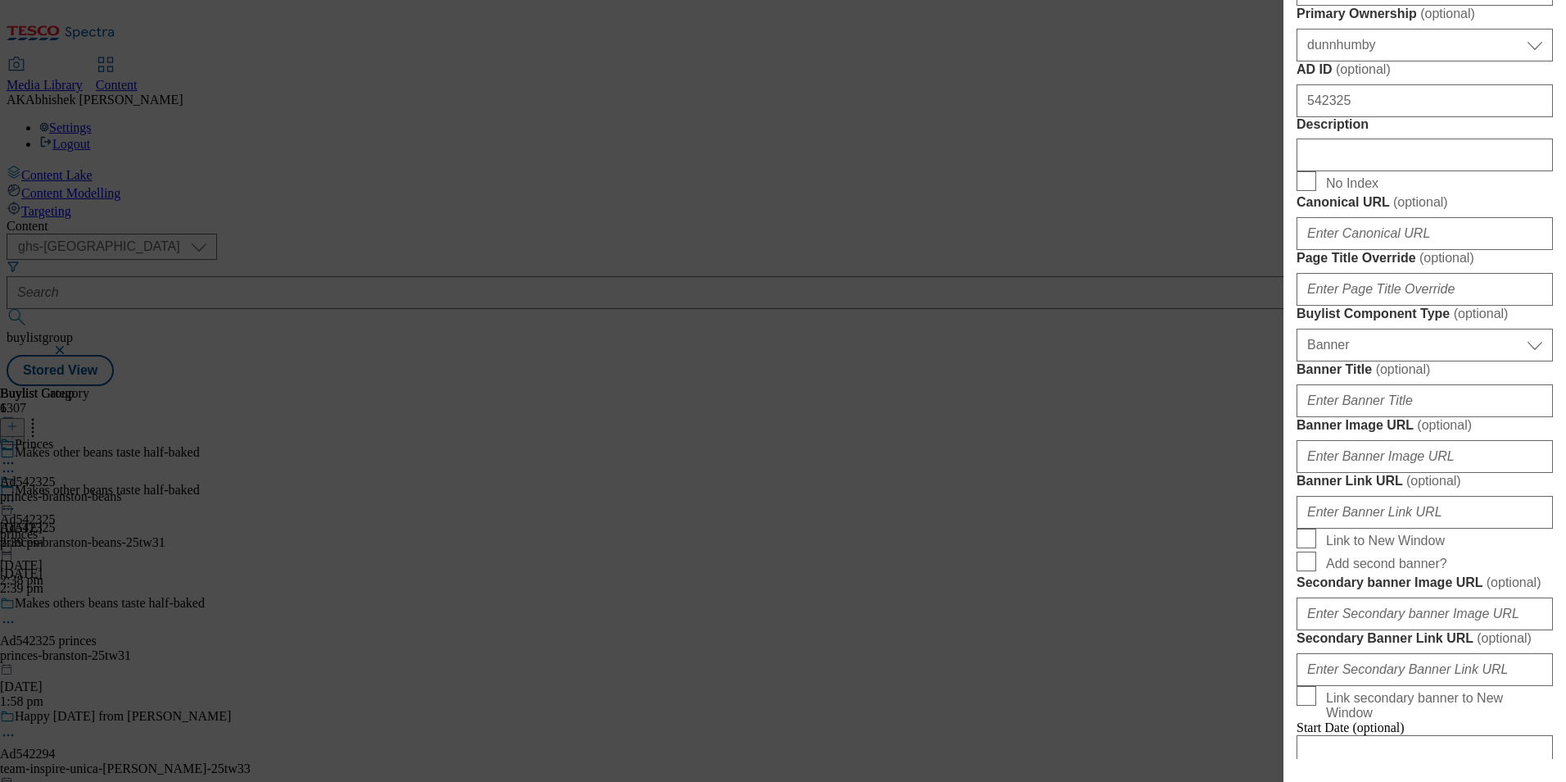
scroll to position [819, 0]
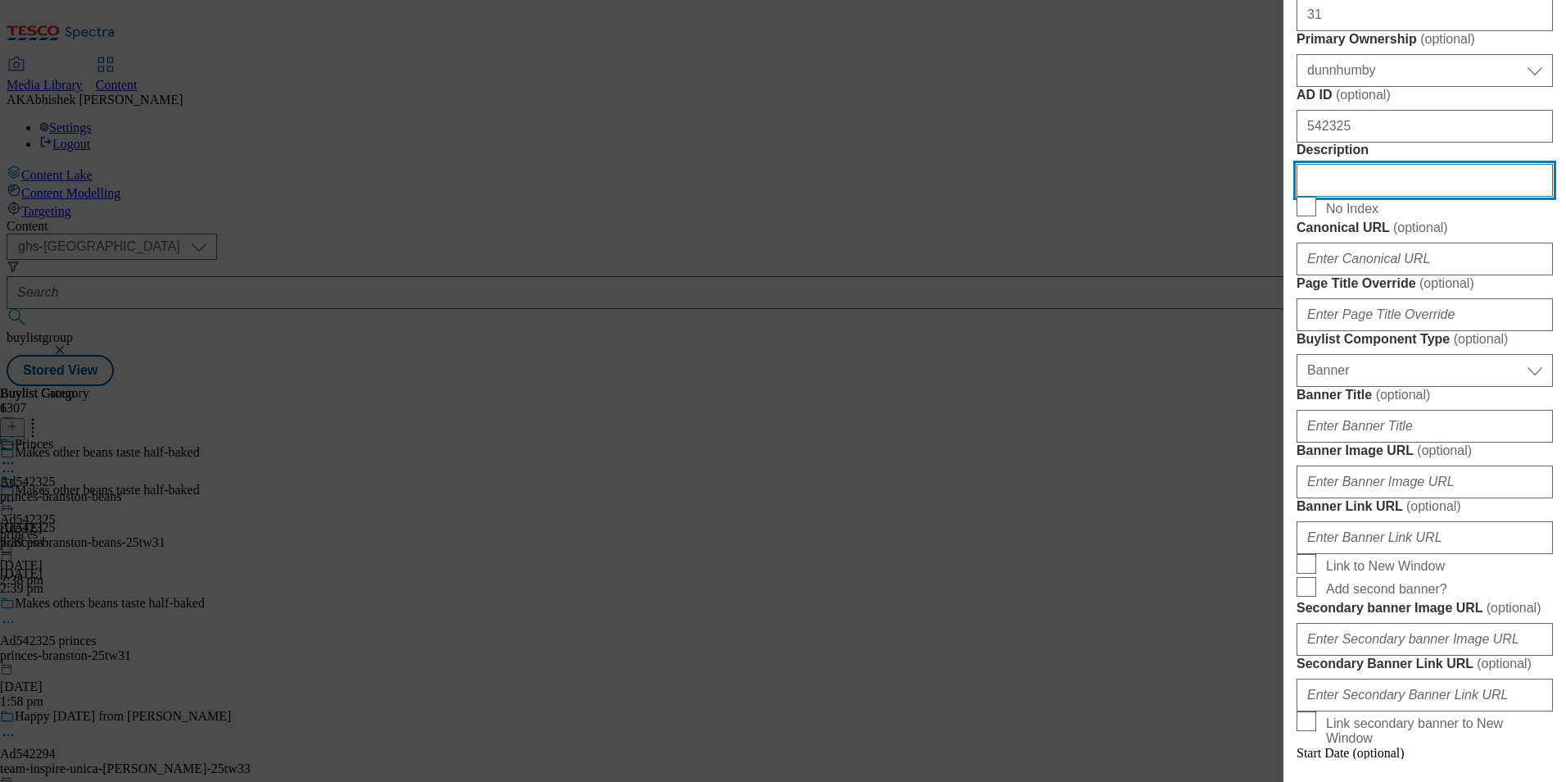
click at [1411, 197] on input "Description" at bounding box center [1425, 180] width 256 height 33
paste input "Branston Baked Beans in a Rich and Tasty Tomato Sauce 4 x 410g"
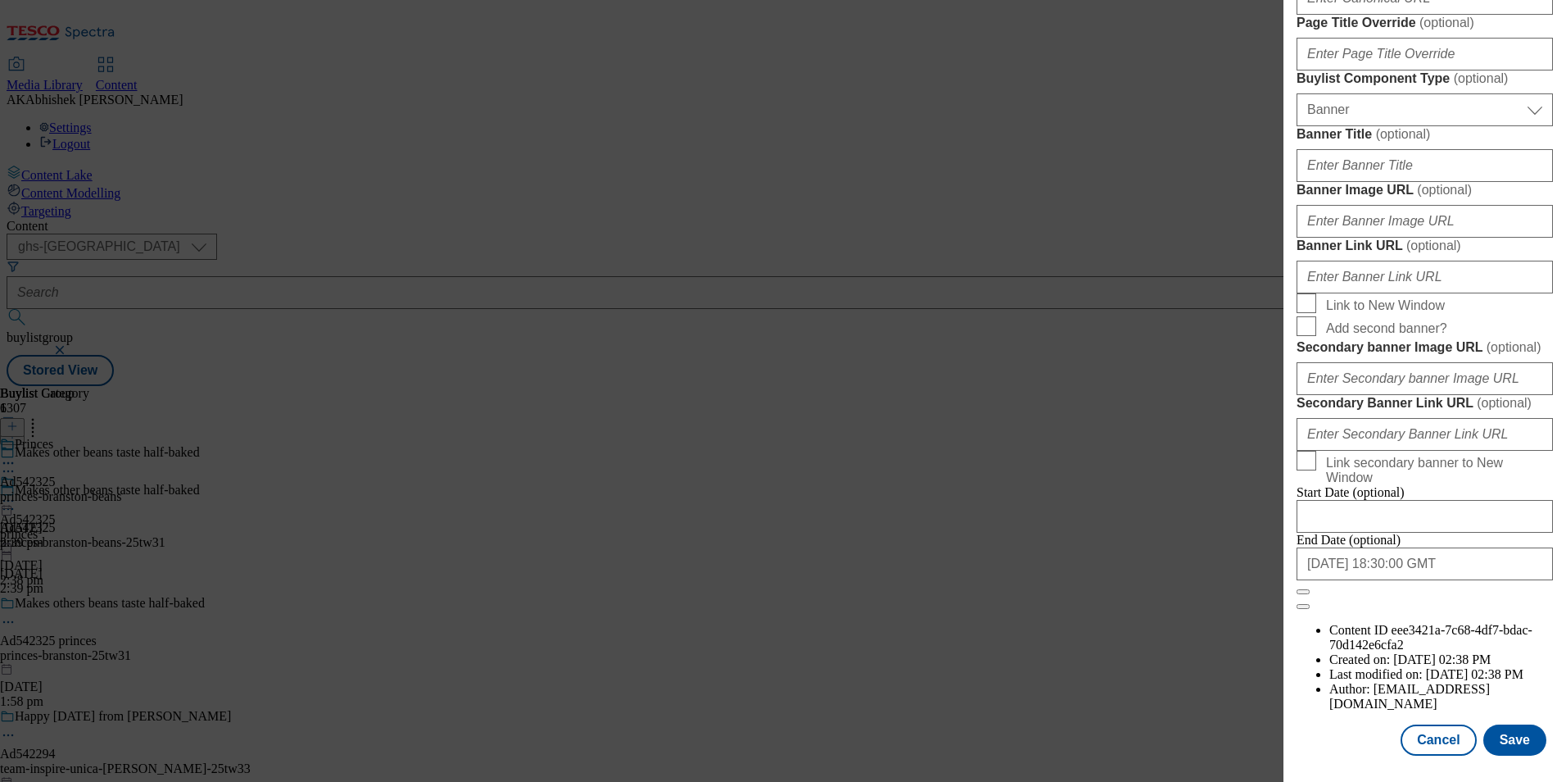
scroll to position [1689, 0]
type input "Branston Baked Beans in a Rich and Tasty Tomato Sauce 4 x 410g"
click at [1503, 732] on button "Save" at bounding box center [1515, 739] width 63 height 31
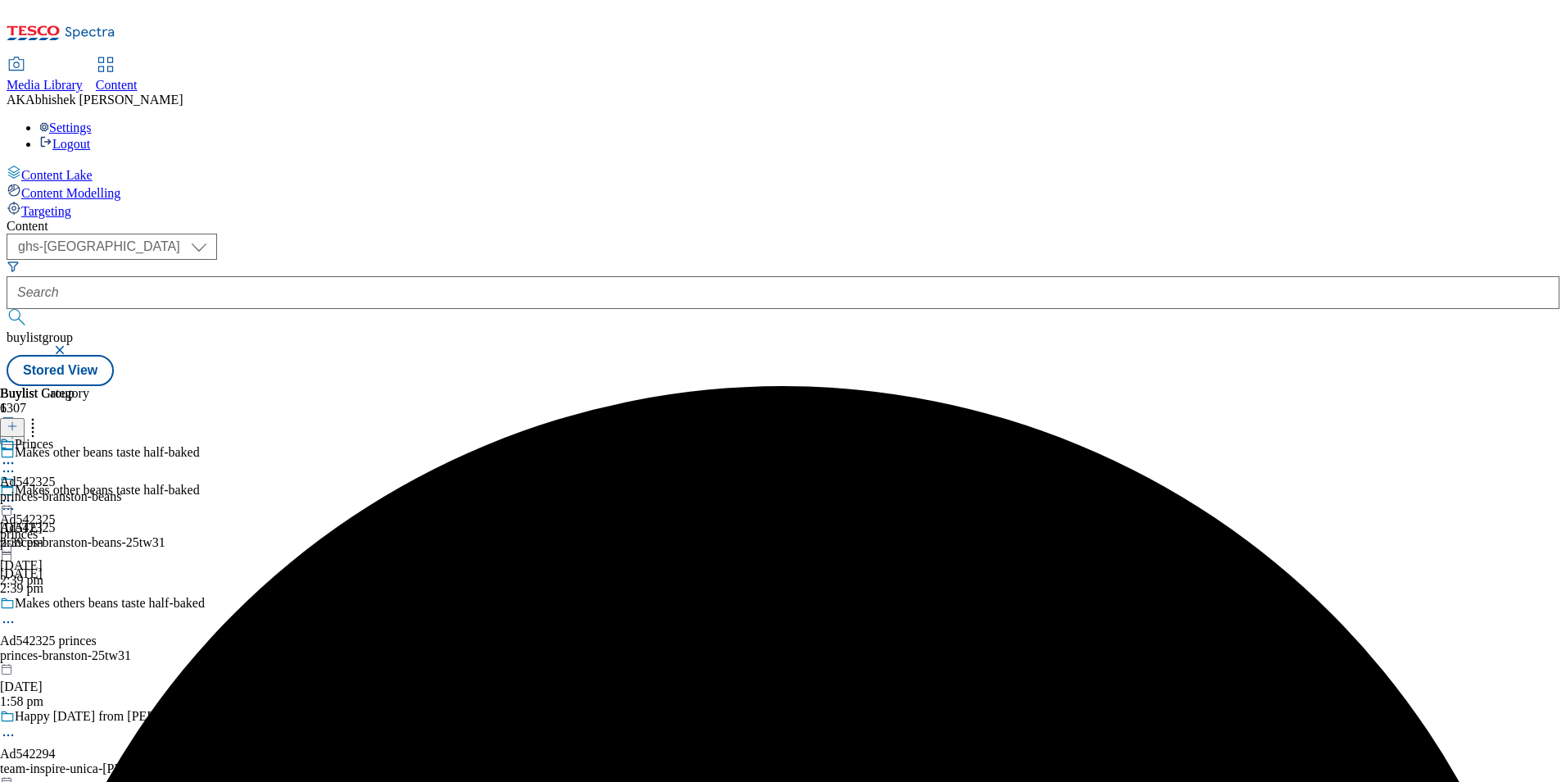
click at [16, 455] on icon at bounding box center [8, 463] width 16 height 16
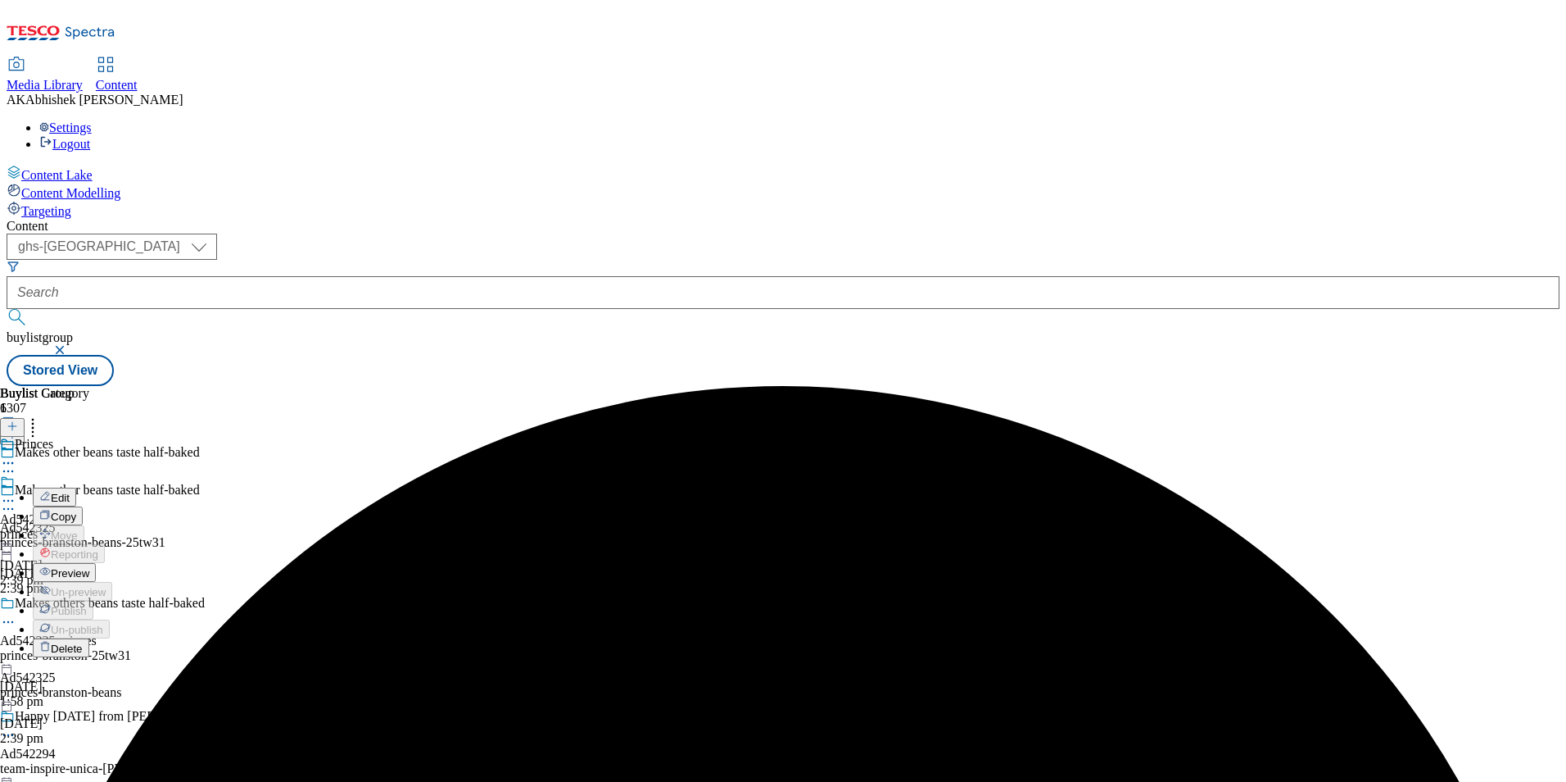
click at [70, 492] on span "Edit" at bounding box center [60, 498] width 19 height 12
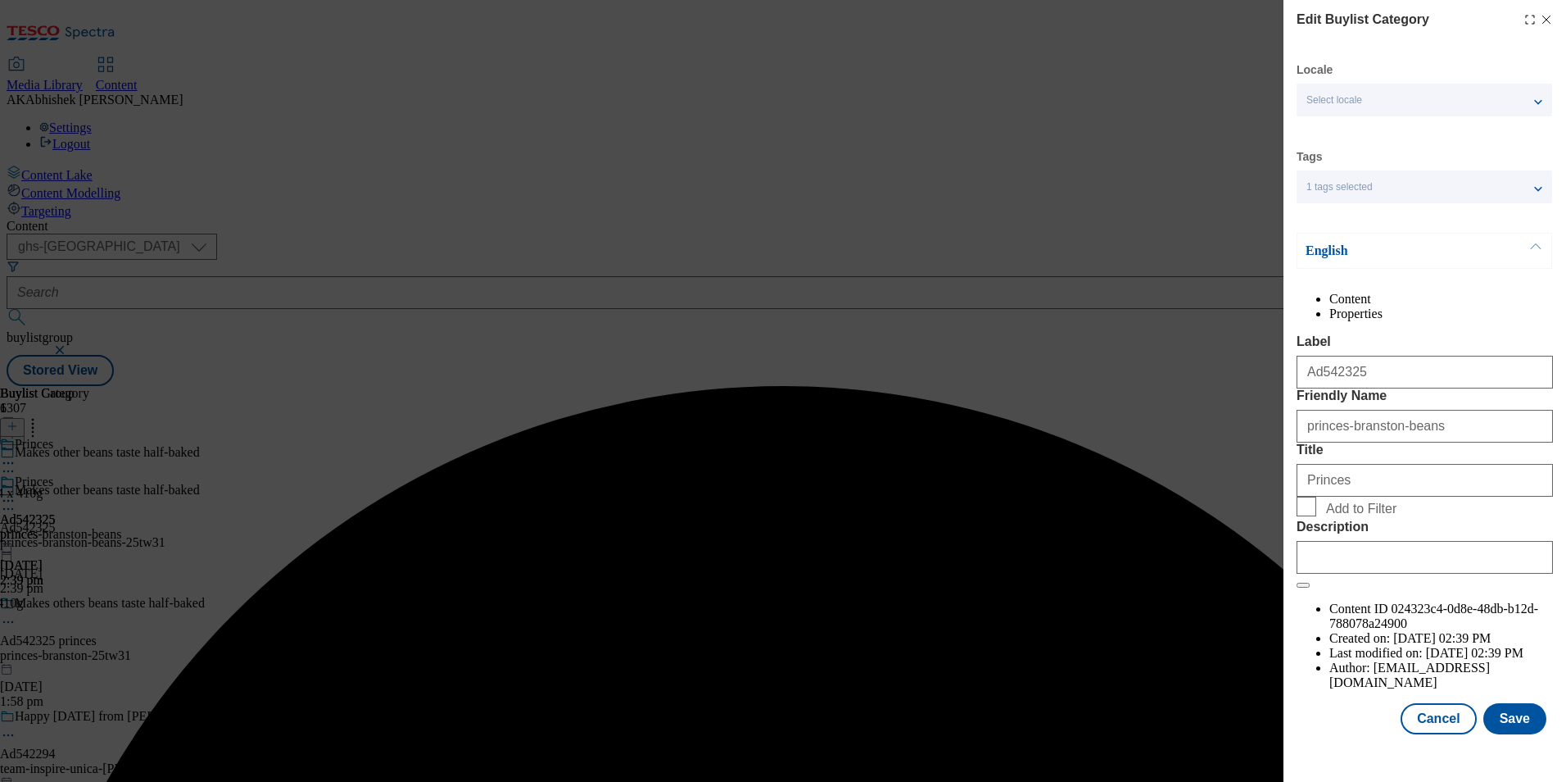
scroll to position [25, 0]
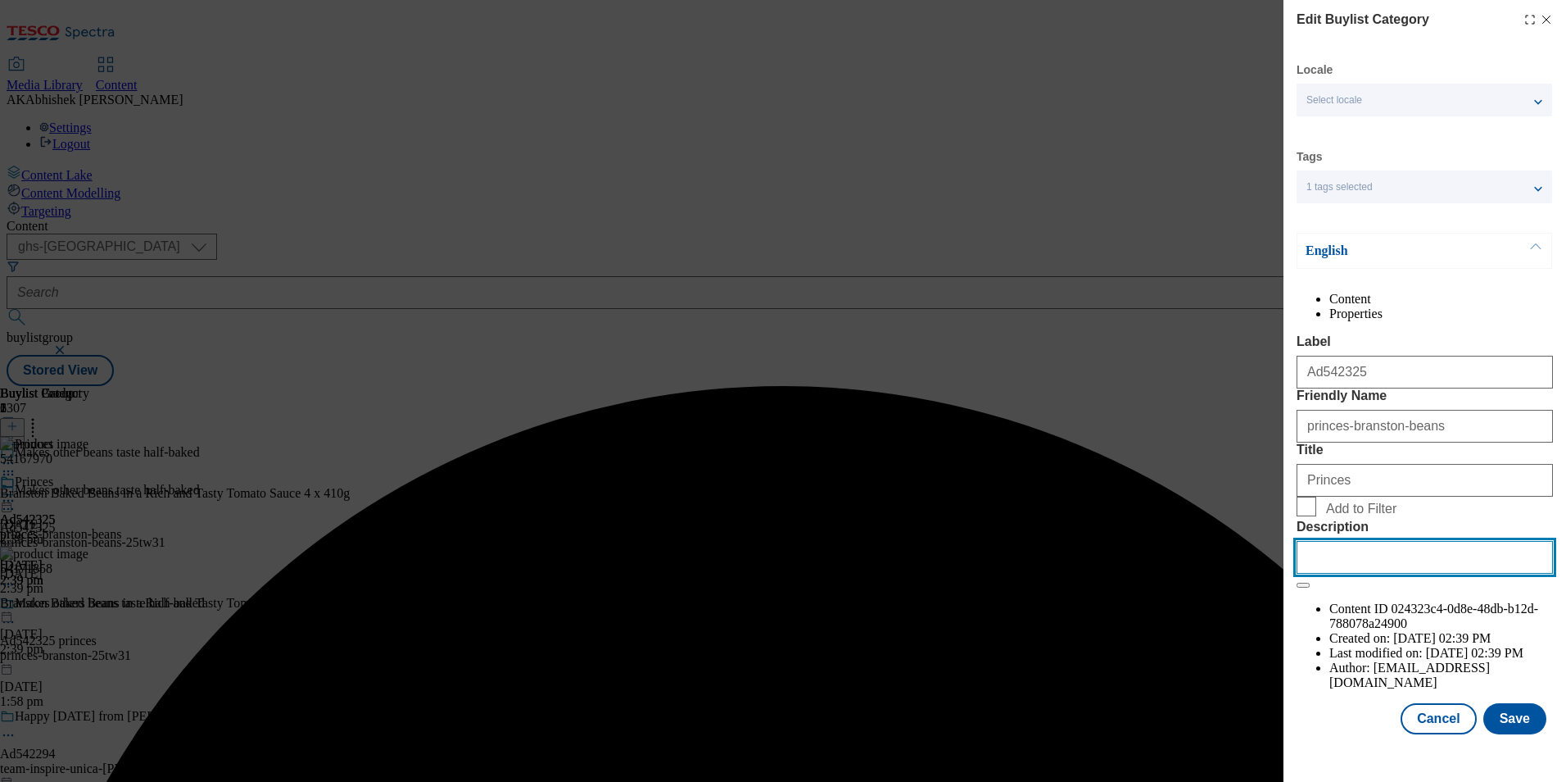
click at [1442, 573] on input "Description" at bounding box center [1425, 557] width 256 height 33
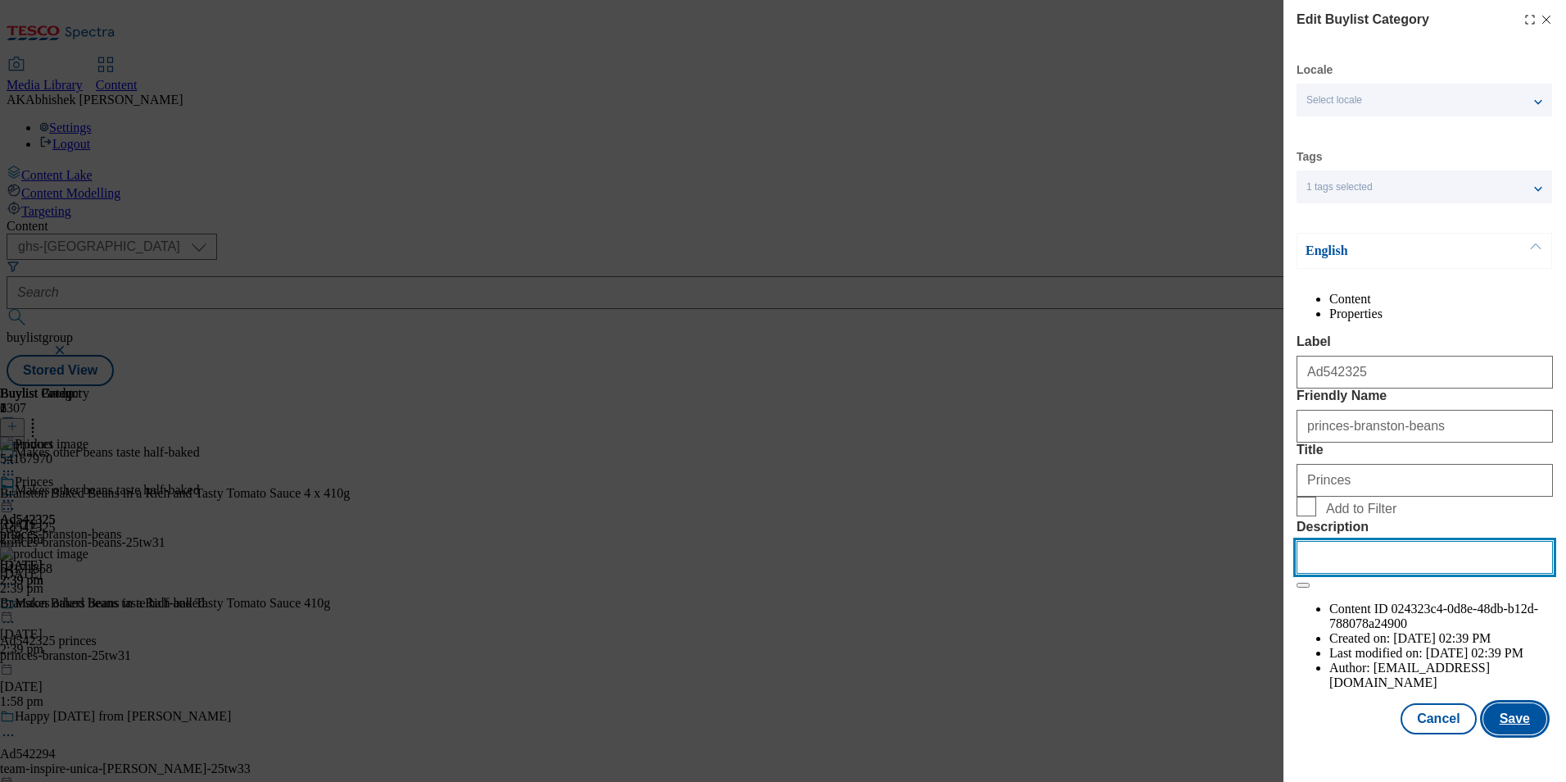
paste input "Branston Baked Beans in a Rich and Tasty Tomato Sauce 4 x 410g"
type input "Branston Baked Beans in a Rich and Tasty Tomato Sauce 4 x 410g"
click at [1510, 728] on button "Save" at bounding box center [1515, 718] width 63 height 31
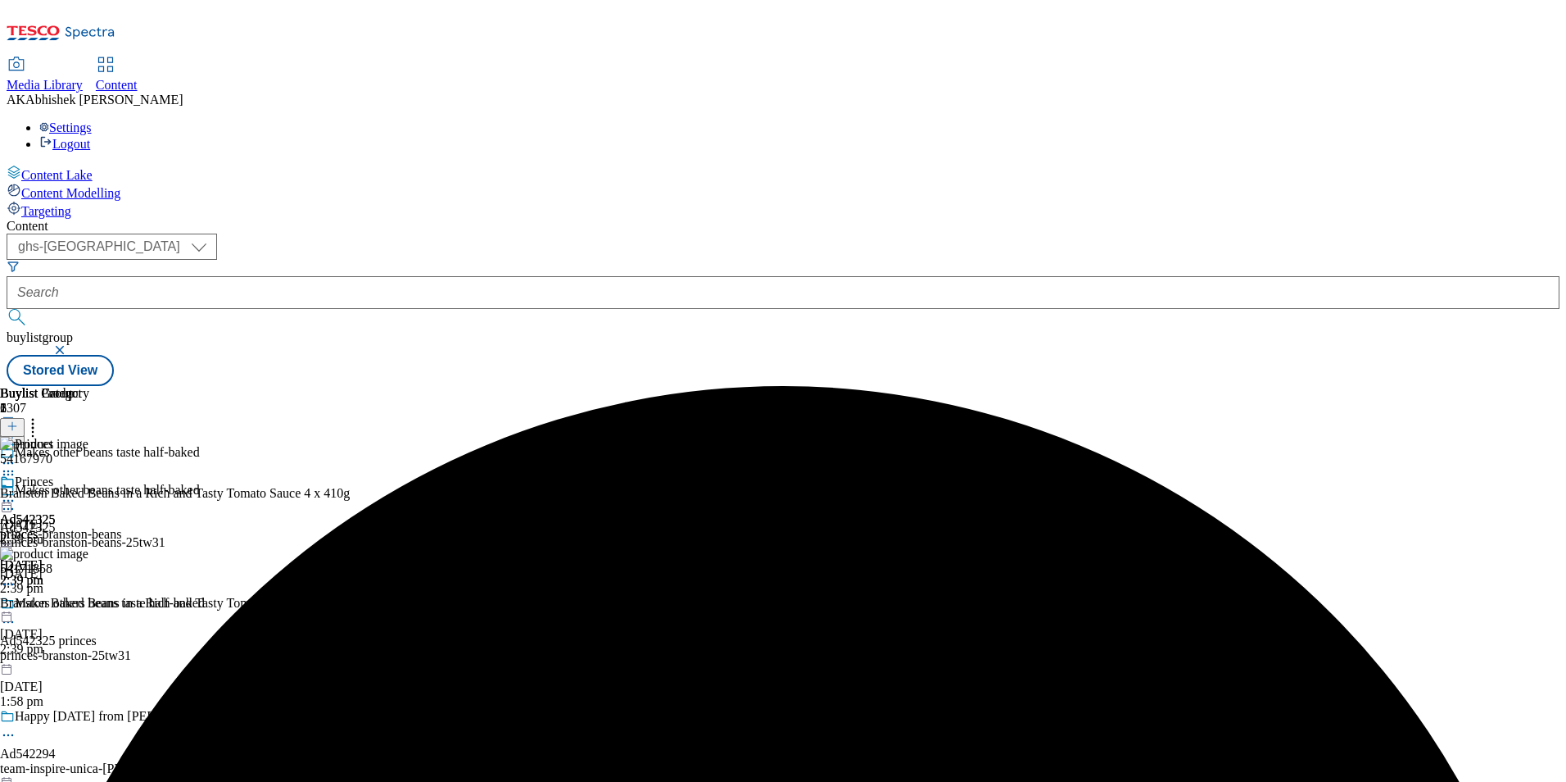
click at [16, 492] on icon at bounding box center [8, 500] width 16 height 16
click at [89, 605] on span "Preview" at bounding box center [70, 611] width 39 height 12
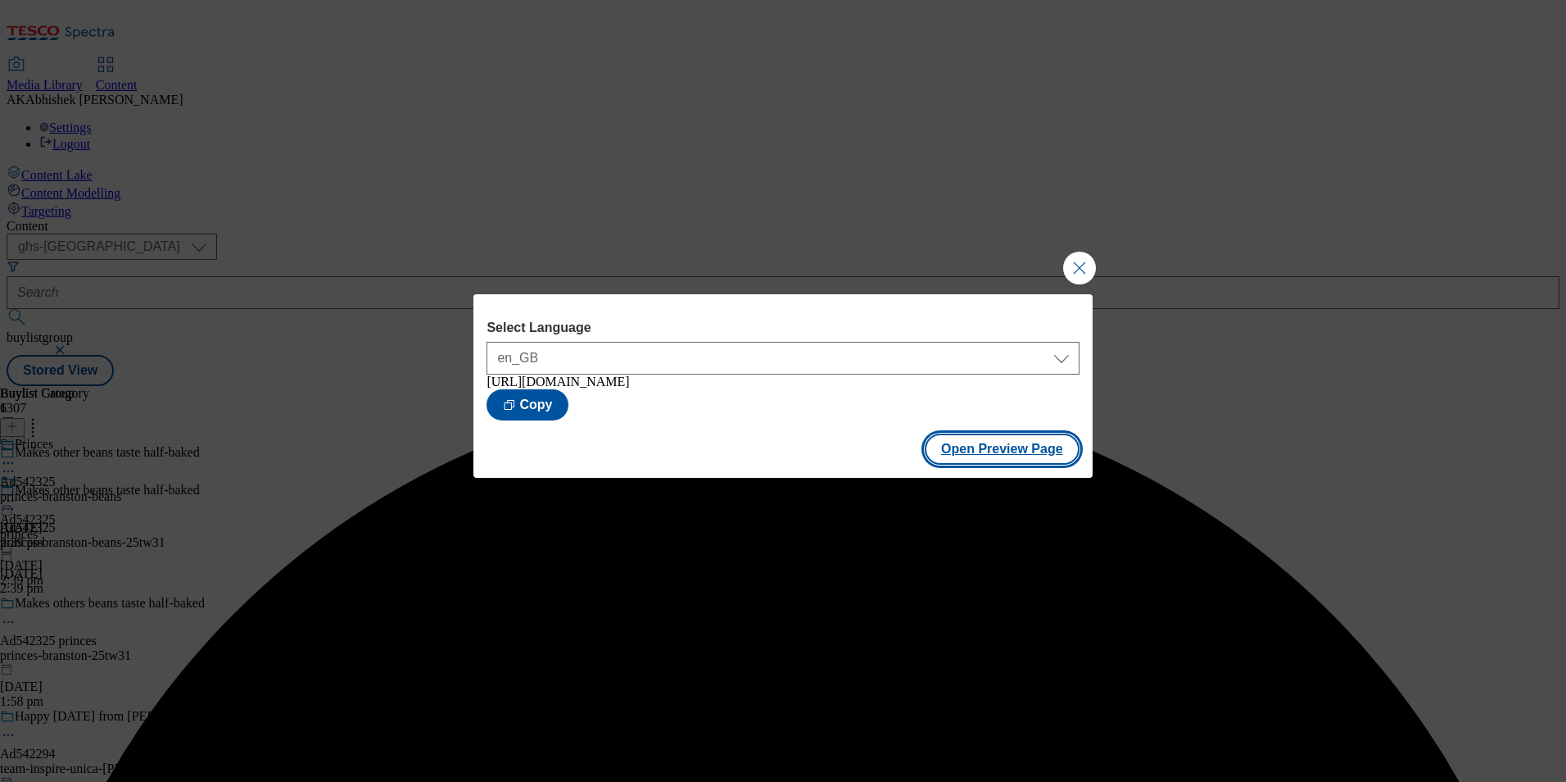
click at [1030, 453] on button "Open Preview Page" at bounding box center [1002, 448] width 155 height 31
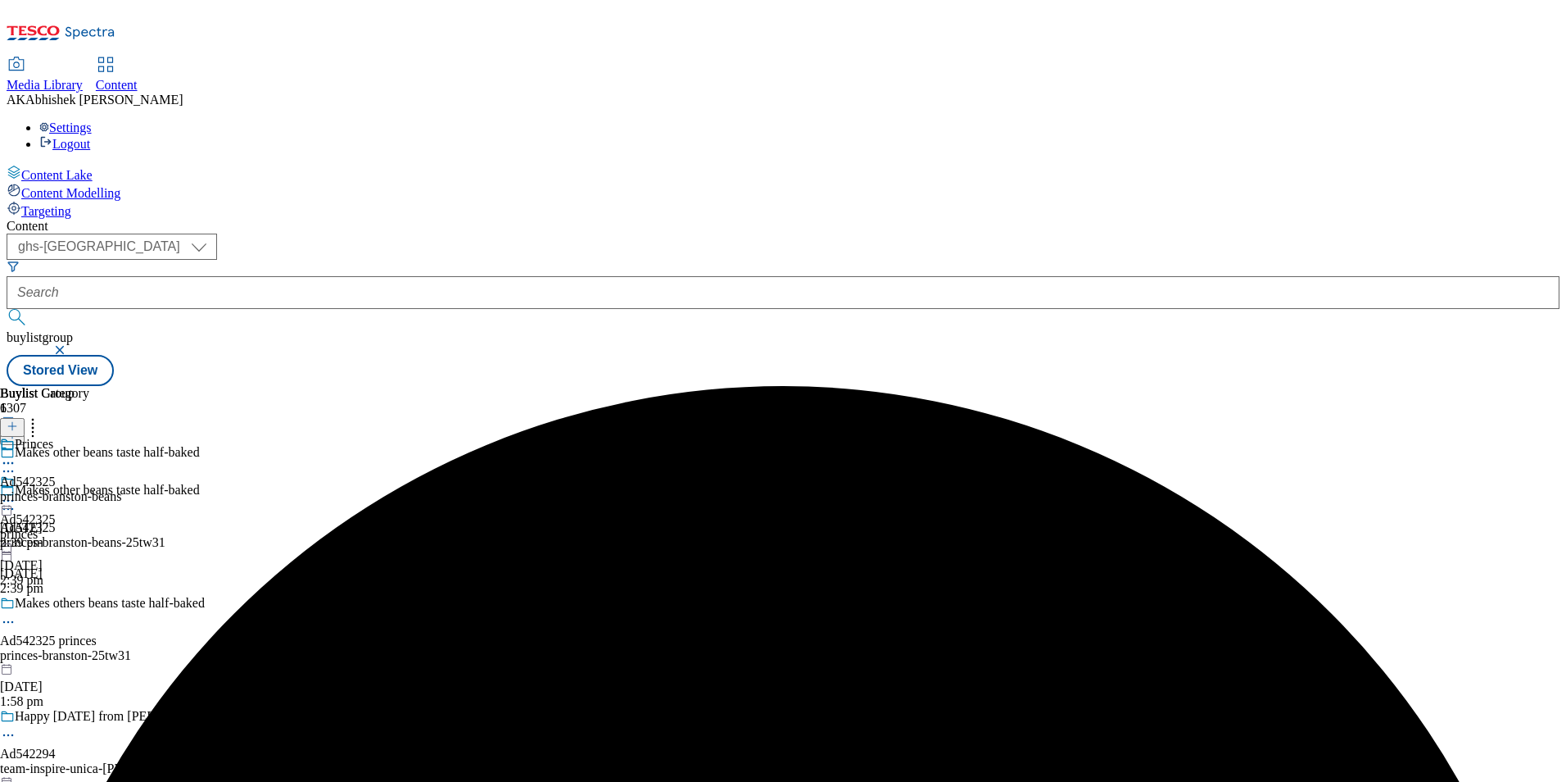
click at [16, 492] on icon at bounding box center [8, 500] width 16 height 16
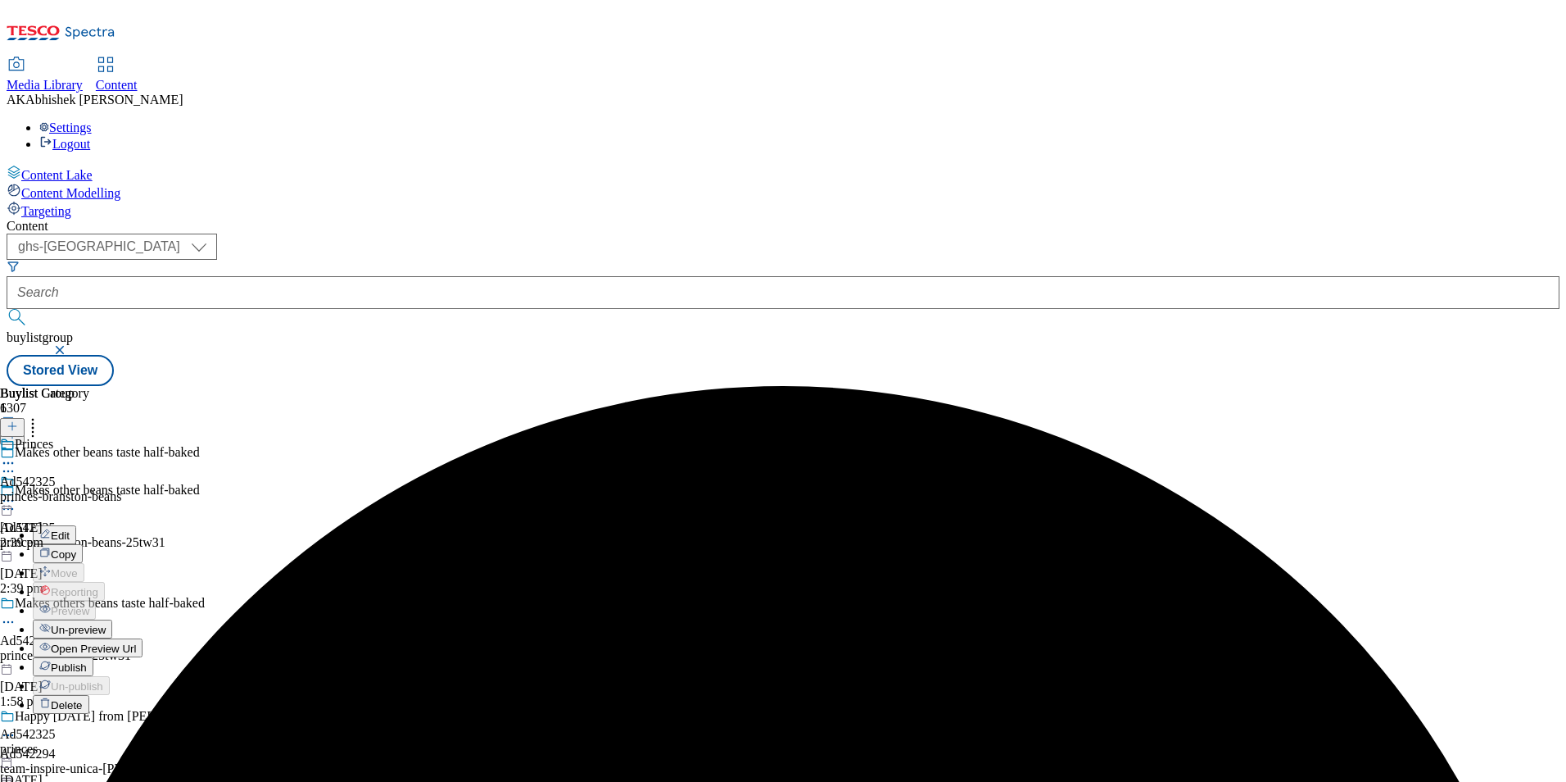
click at [87, 661] on span "Publish" at bounding box center [69, 667] width 36 height 12
